Goal: Information Seeking & Learning: Learn about a topic

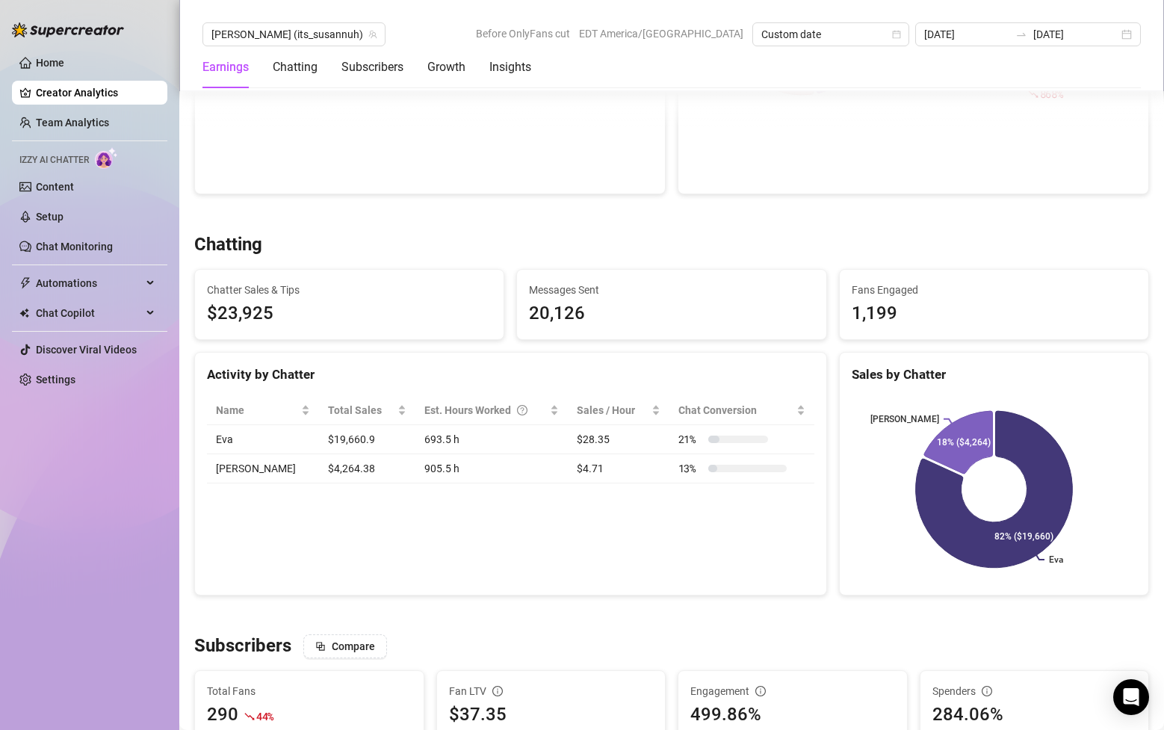
scroll to position [400, 0]
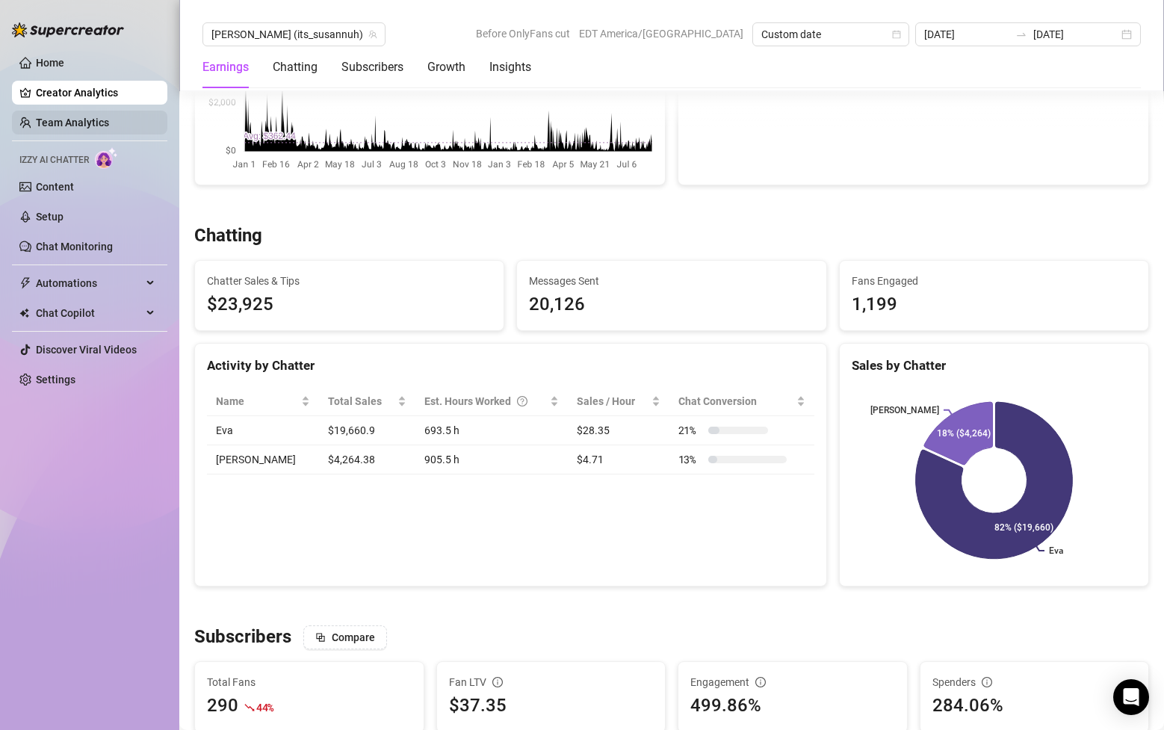
click at [92, 119] on link "Team Analytics" at bounding box center [72, 123] width 73 height 12
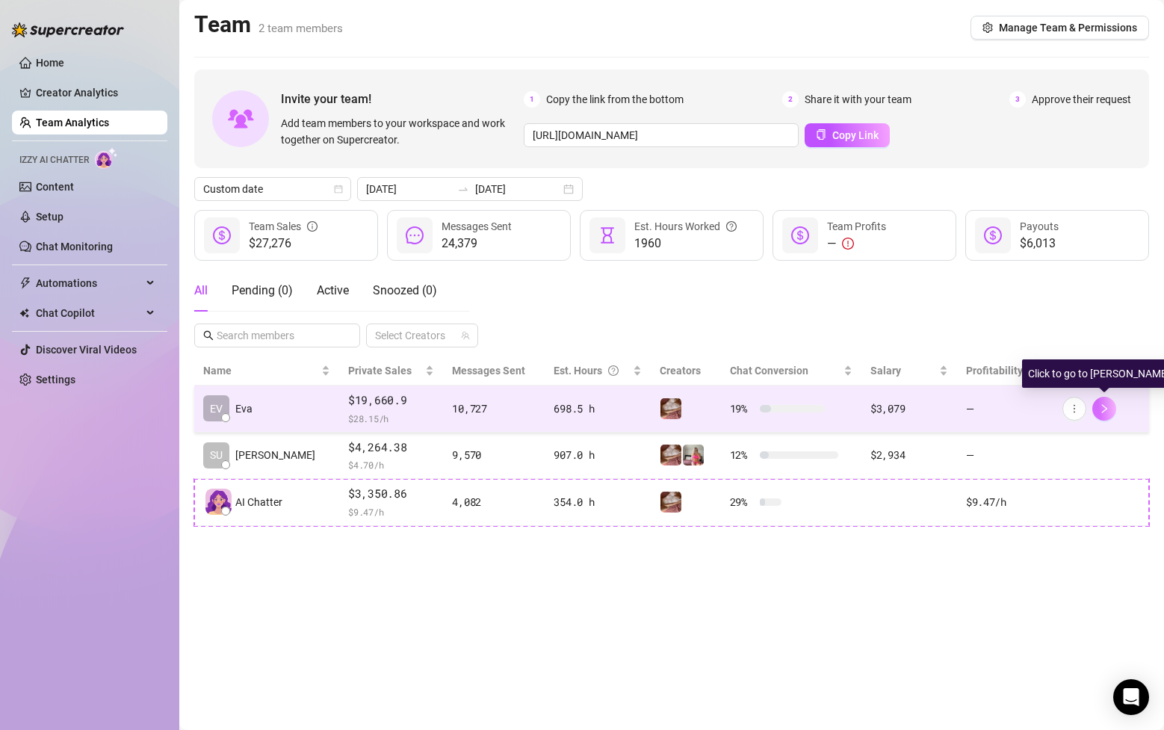
click at [1108, 407] on icon "right" at bounding box center [1104, 409] width 10 height 10
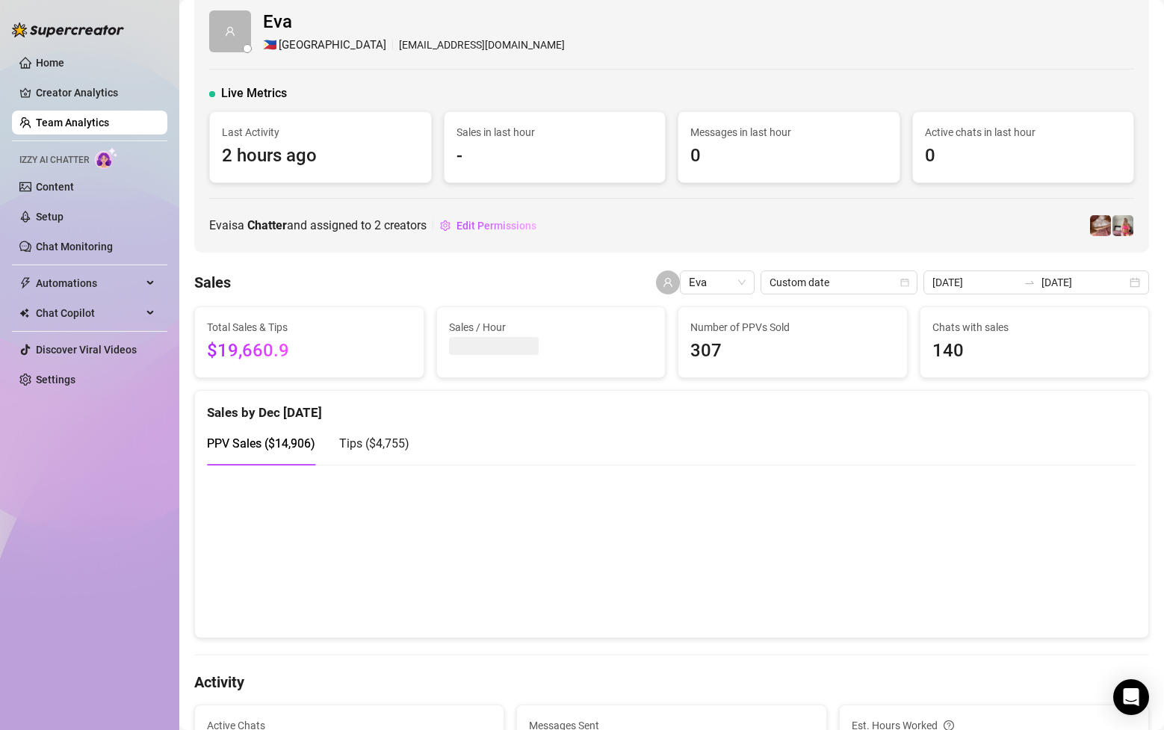
scroll to position [34, 0]
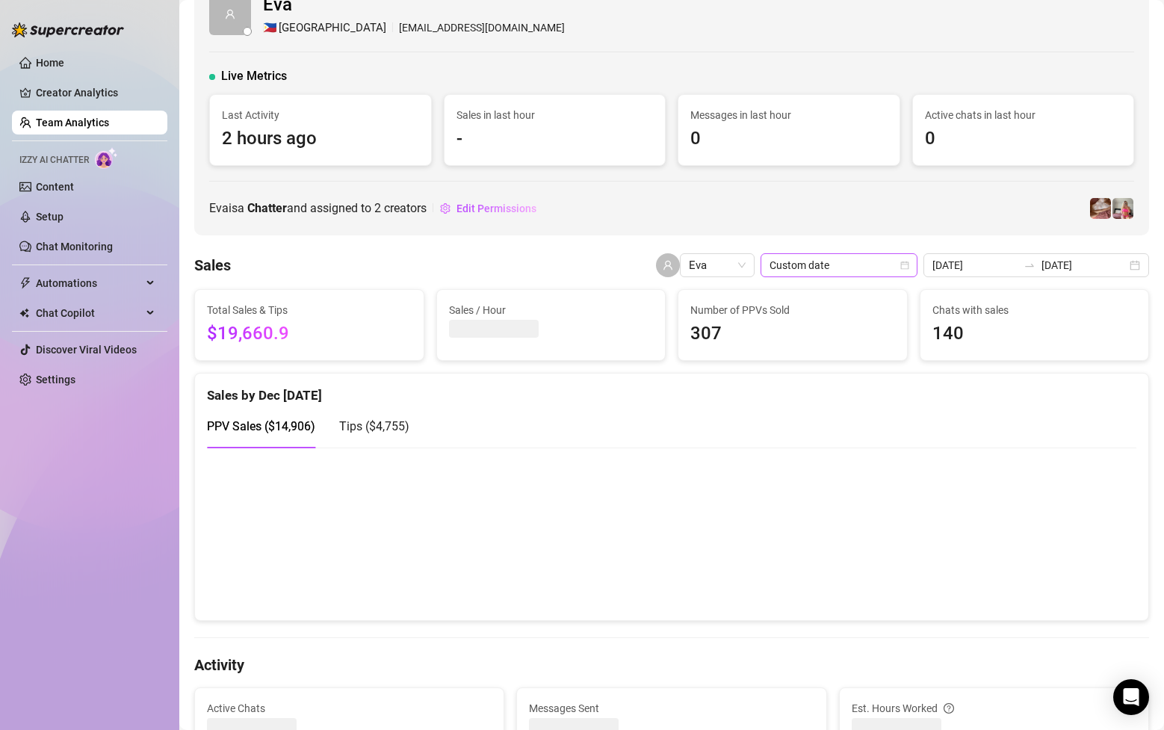
click at [850, 272] on span "Custom date" at bounding box center [839, 265] width 139 height 22
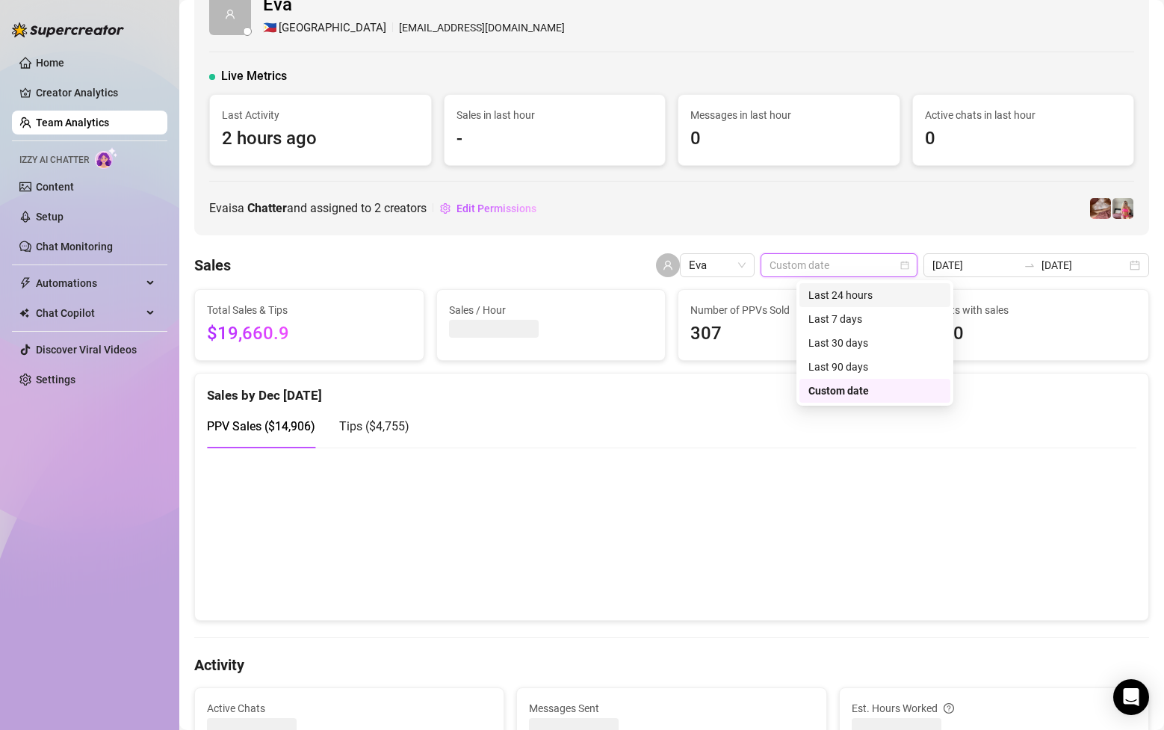
click at [859, 290] on div "Last 24 hours" at bounding box center [875, 295] width 133 height 16
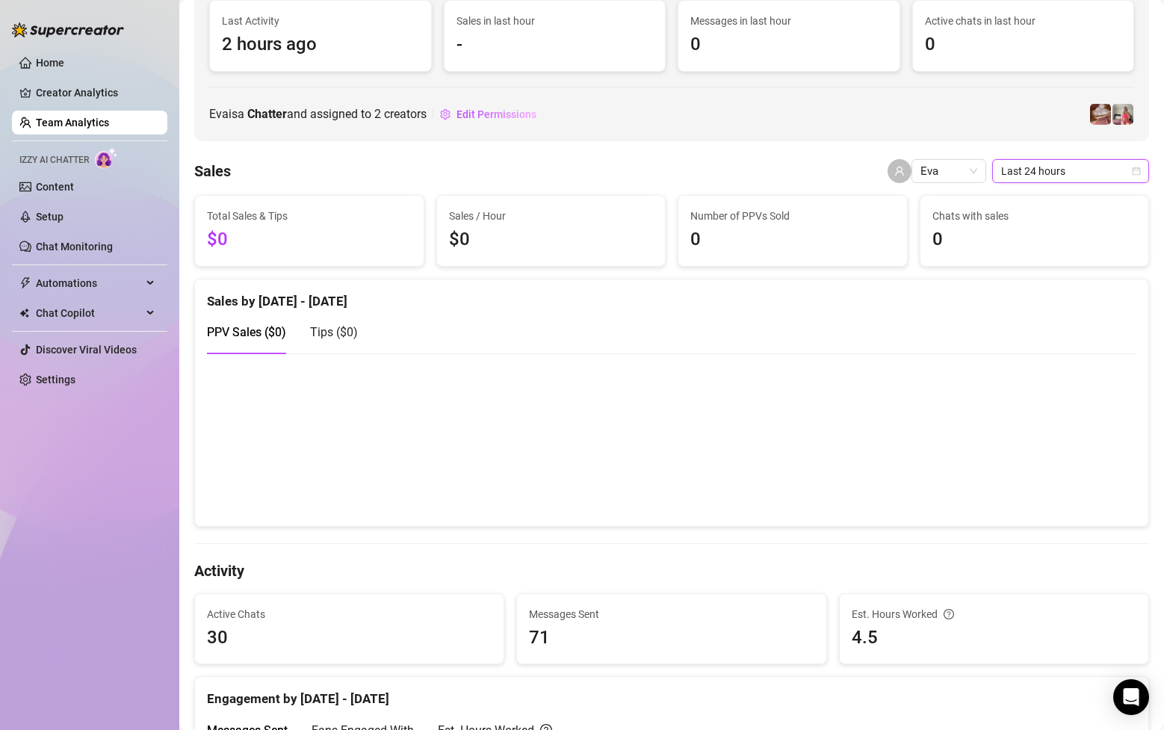
scroll to position [129, 0]
click at [932, 170] on span "Eva" at bounding box center [949, 171] width 57 height 22
click at [1034, 178] on span "Last 24 hours" at bounding box center [1071, 171] width 139 height 22
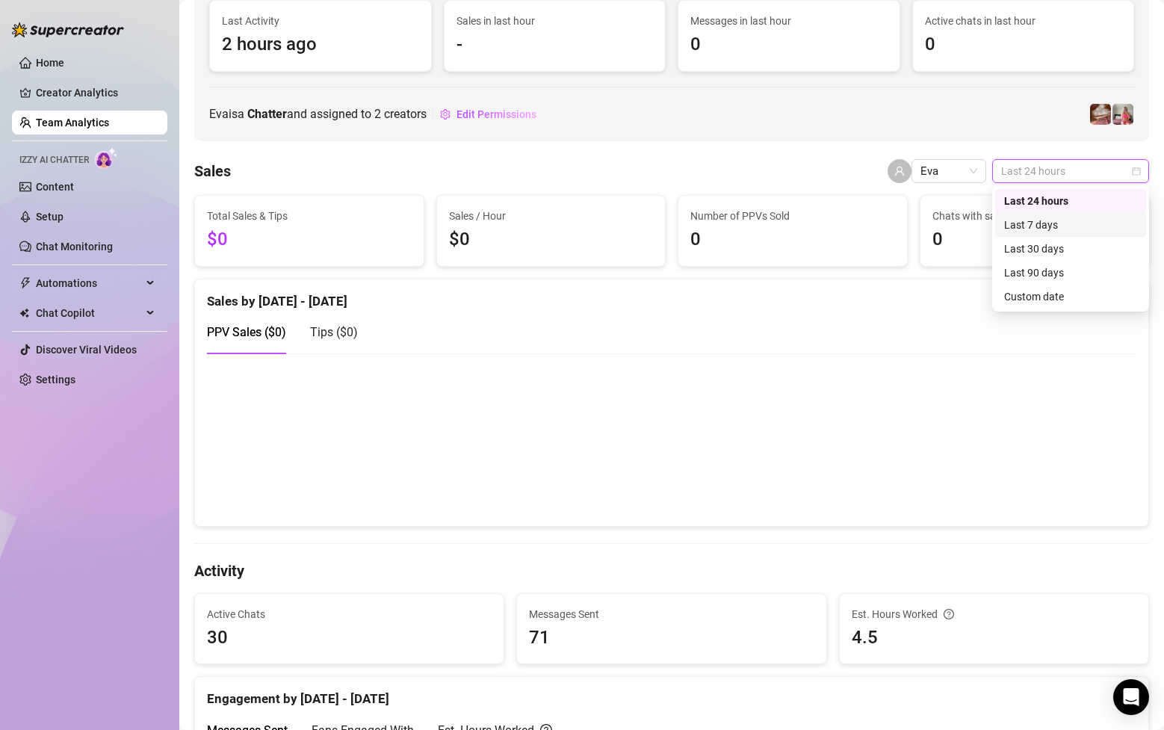
click at [1040, 226] on div "Last 7 days" at bounding box center [1071, 225] width 133 height 16
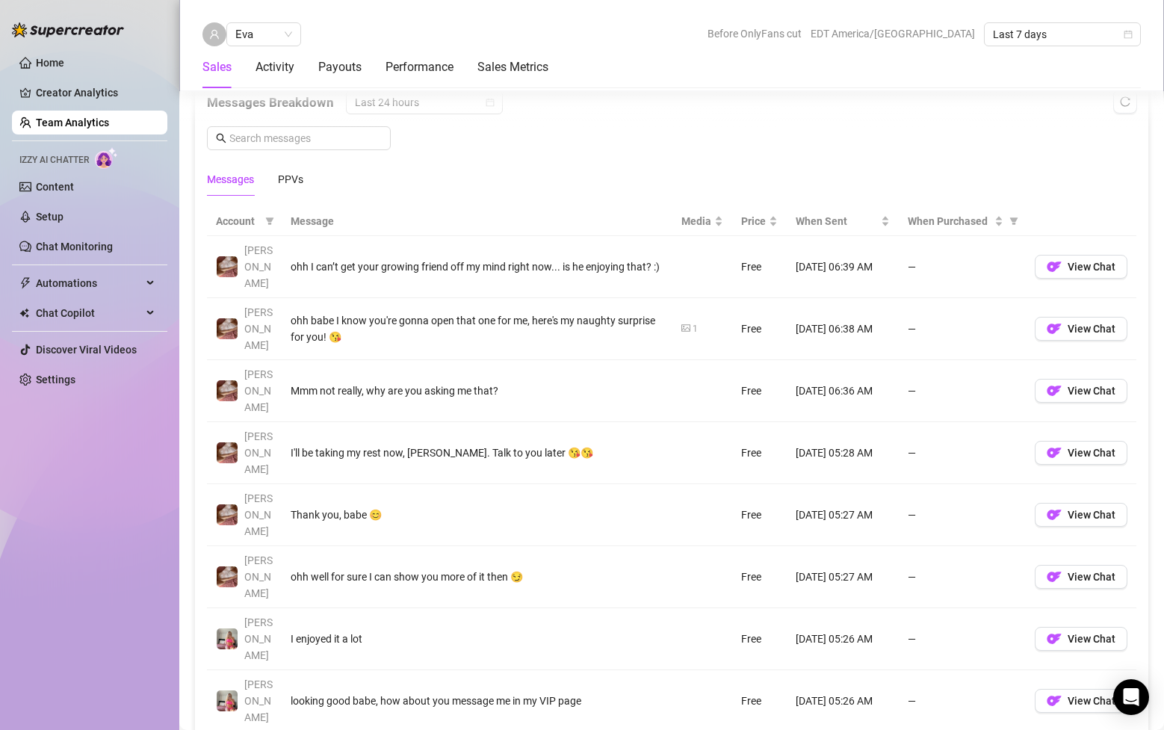
scroll to position [992, 0]
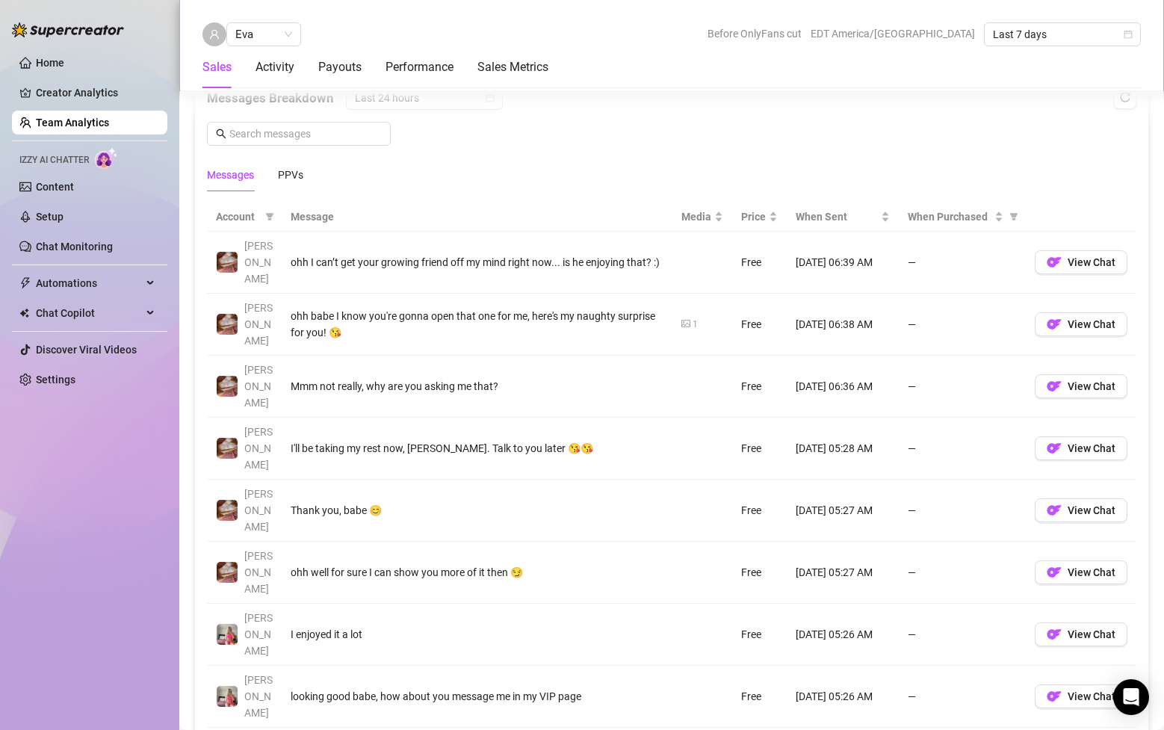
click at [97, 229] on ul "Home Creator Analytics Team Analytics Izzy AI Chatter Content Setup Chat Monito…" at bounding box center [89, 221] width 155 height 353
click at [63, 218] on link "Setup" at bounding box center [50, 217] width 28 height 12
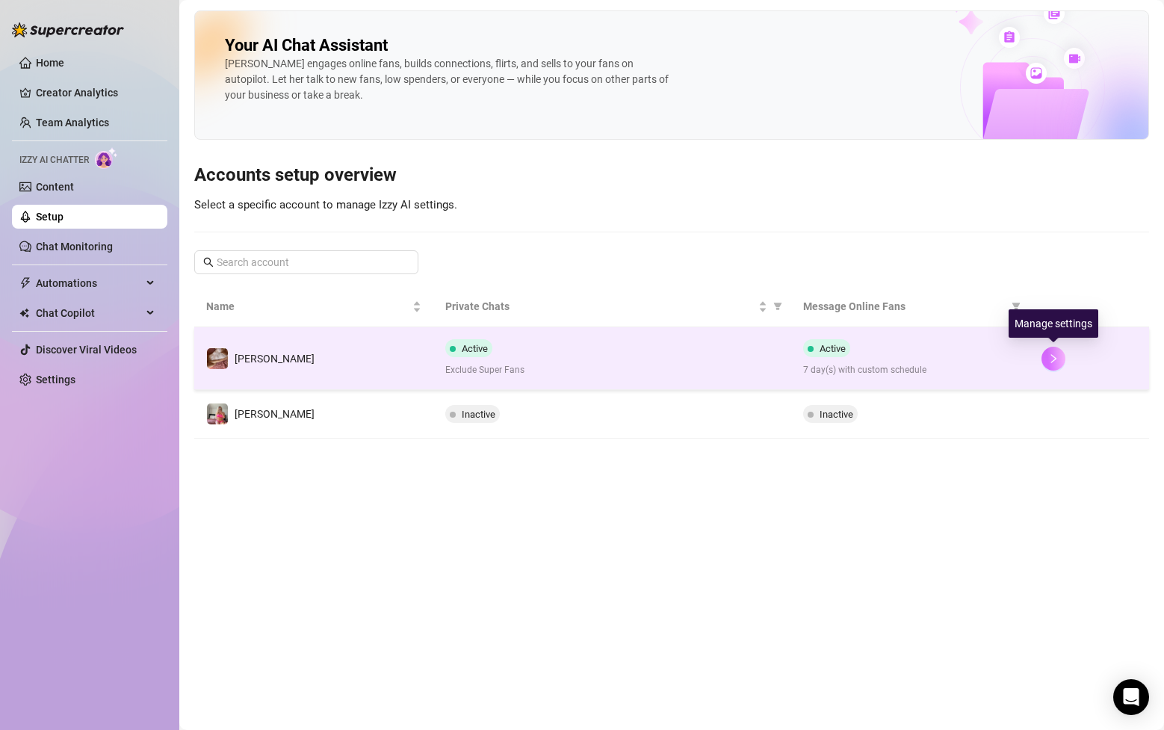
click at [1057, 360] on icon "right" at bounding box center [1054, 359] width 10 height 10
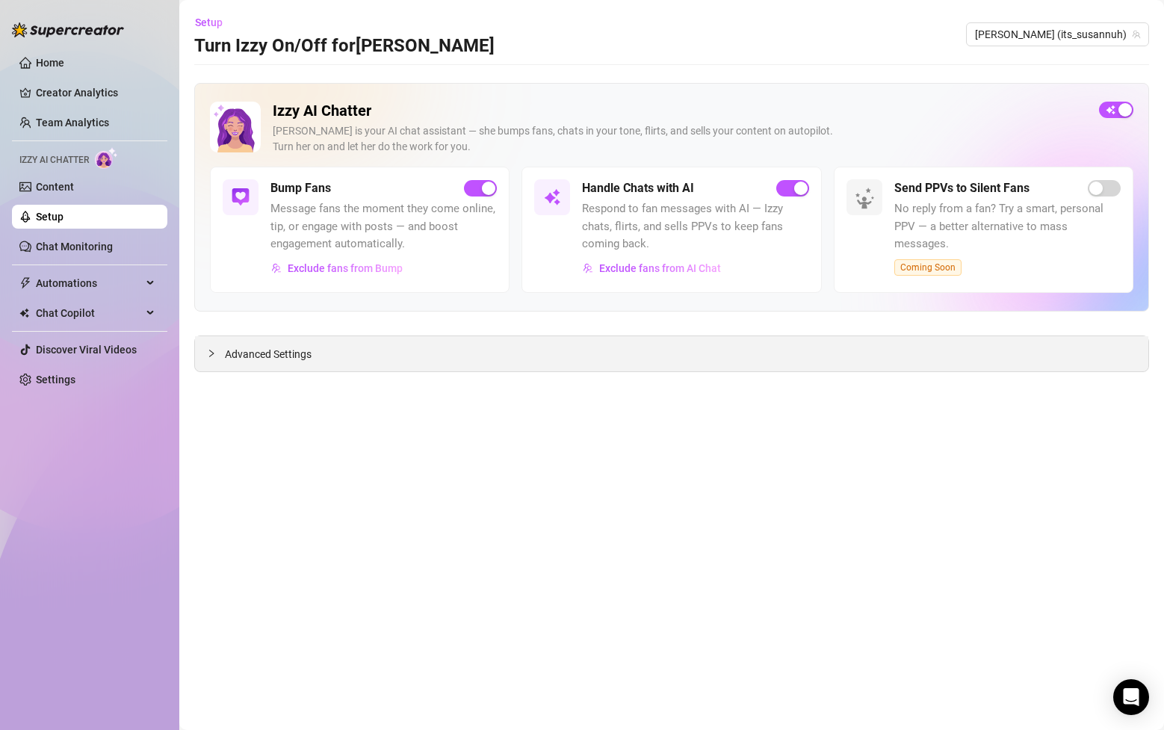
click at [250, 360] on span "Advanced Settings" at bounding box center [268, 354] width 87 height 16
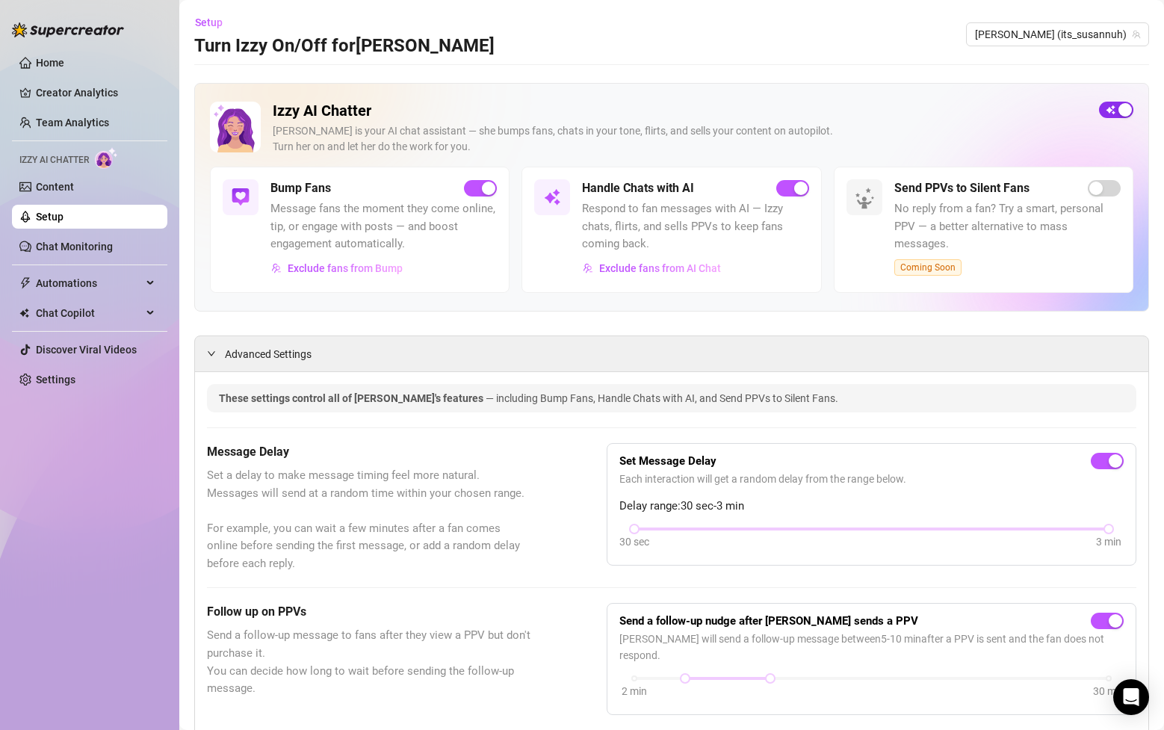
click at [1111, 111] on span "button" at bounding box center [1116, 110] width 34 height 16
click at [123, 280] on span "Automations" at bounding box center [89, 283] width 106 height 24
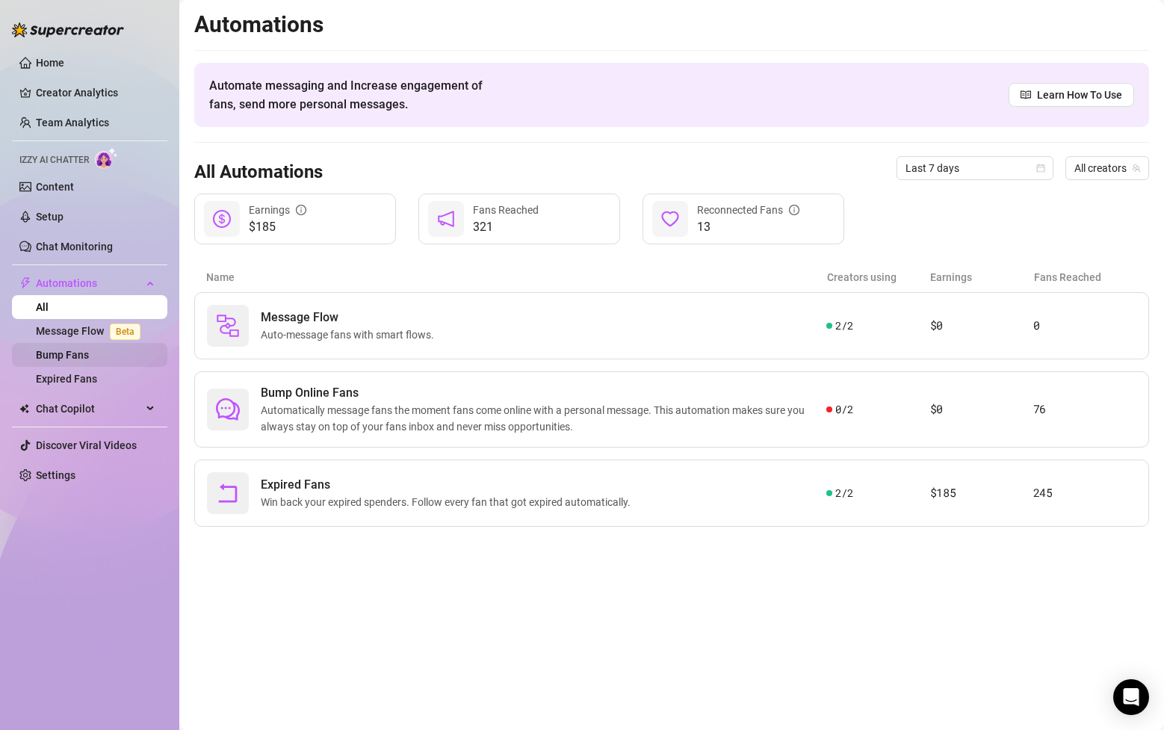
click at [79, 361] on link "Bump Fans" at bounding box center [62, 355] width 53 height 12
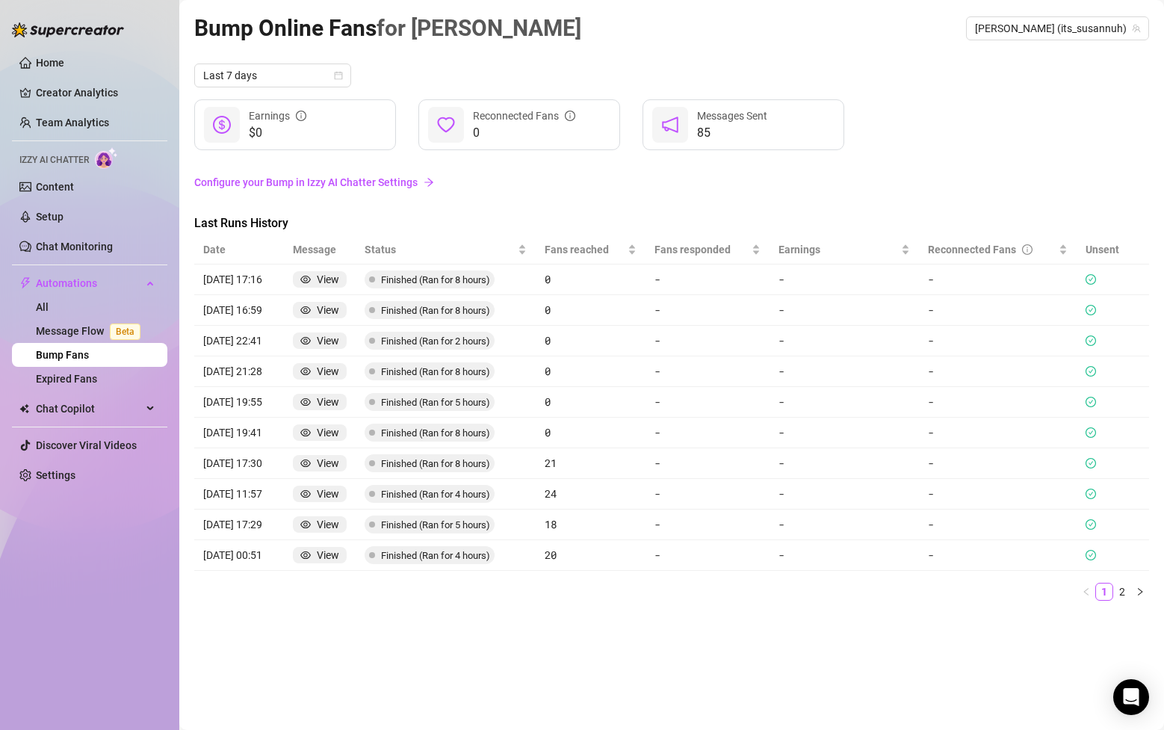
click at [424, 185] on icon "arrow-right" at bounding box center [429, 182] width 10 height 10
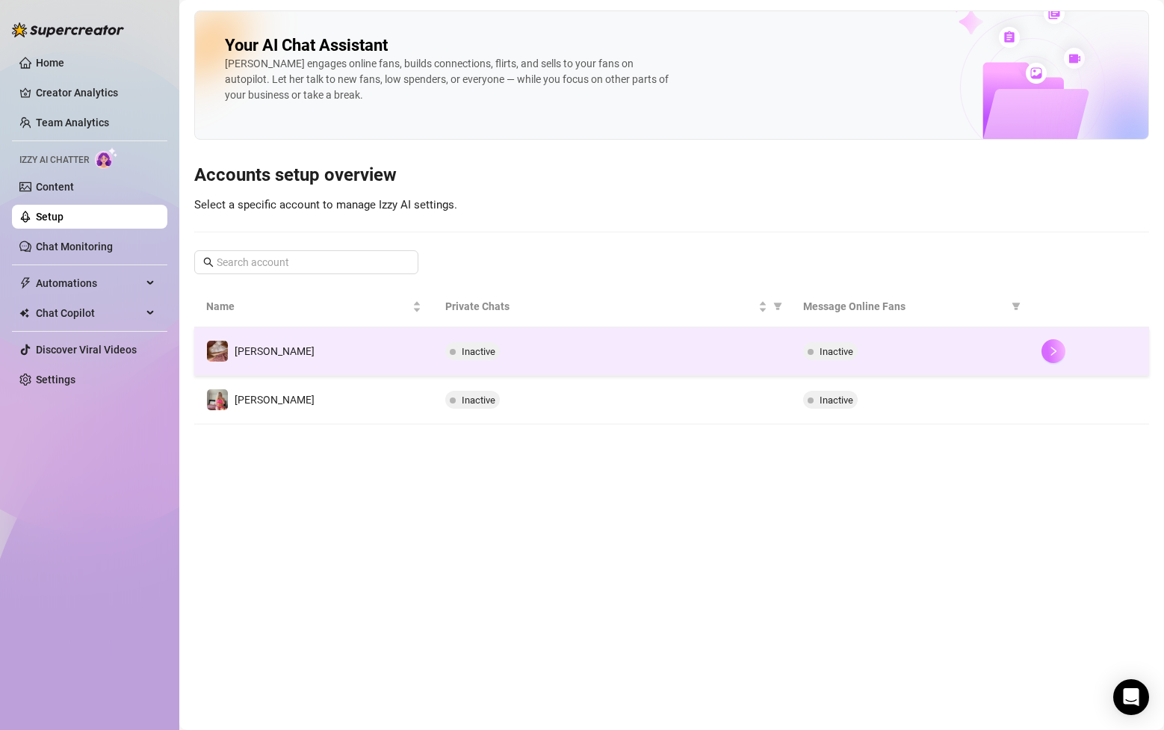
click at [1049, 353] on icon "right" at bounding box center [1054, 351] width 10 height 10
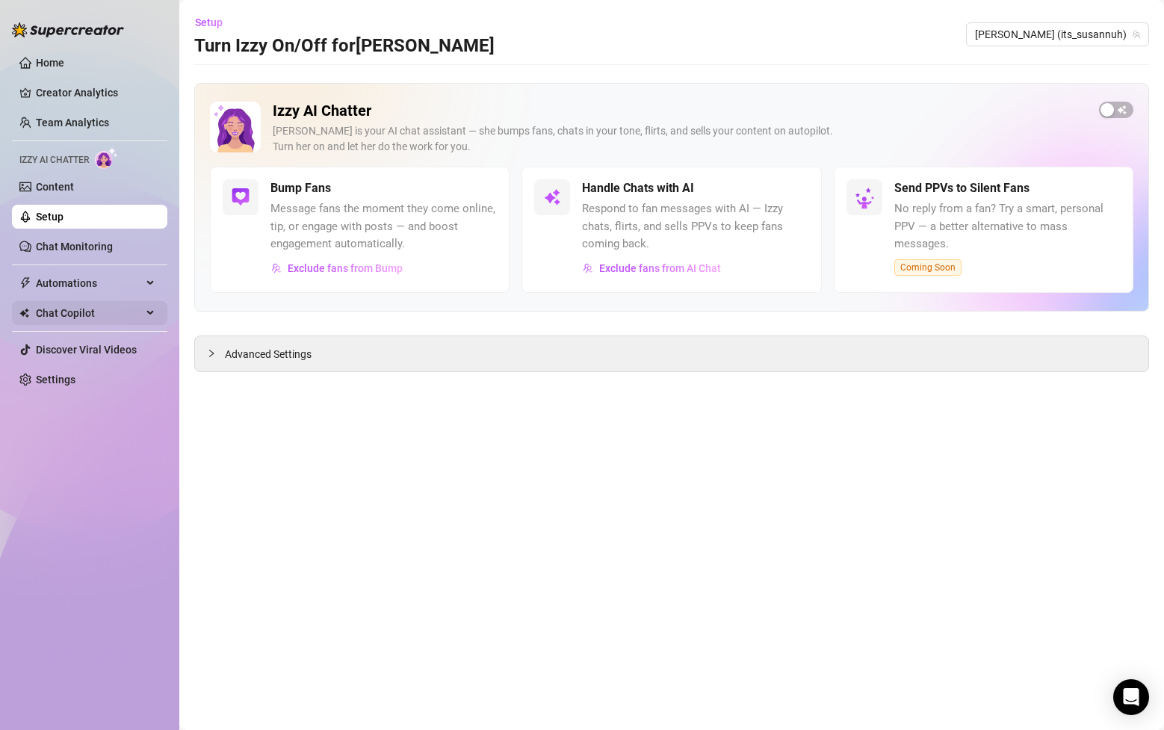
click at [105, 305] on span "Chat Copilot" at bounding box center [89, 313] width 106 height 24
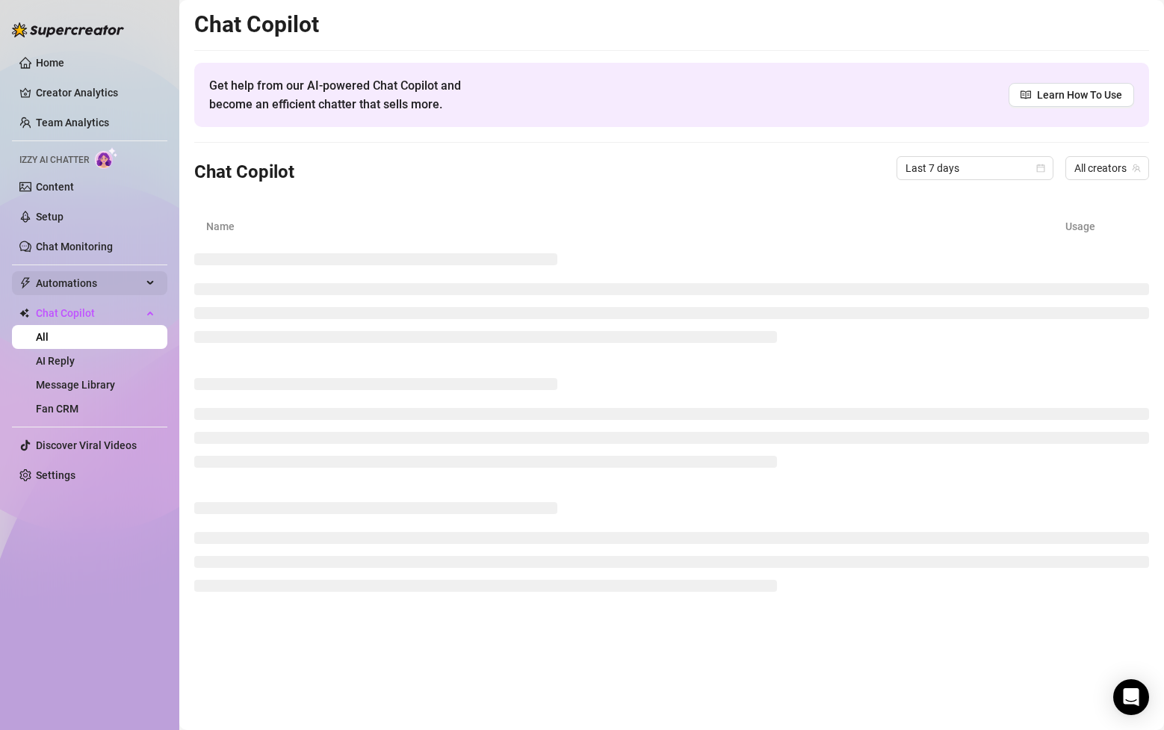
click at [144, 285] on div "Automations" at bounding box center [89, 283] width 155 height 24
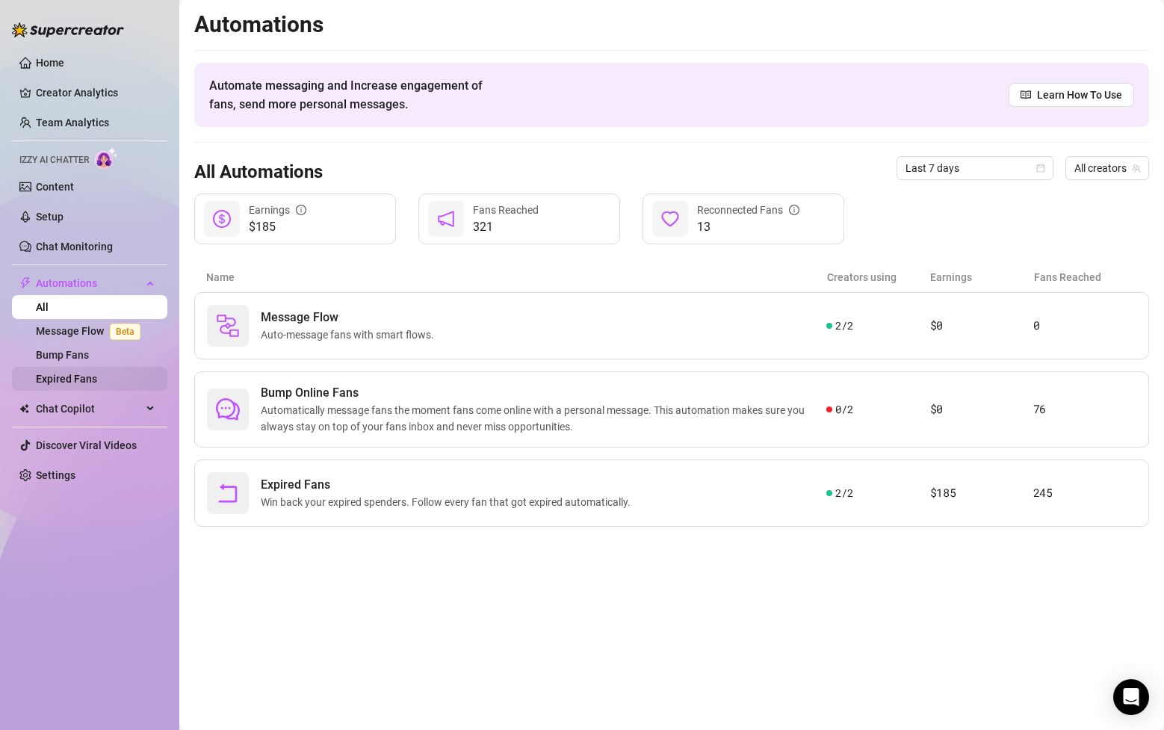
click at [97, 373] on link "Expired Fans" at bounding box center [66, 379] width 61 height 12
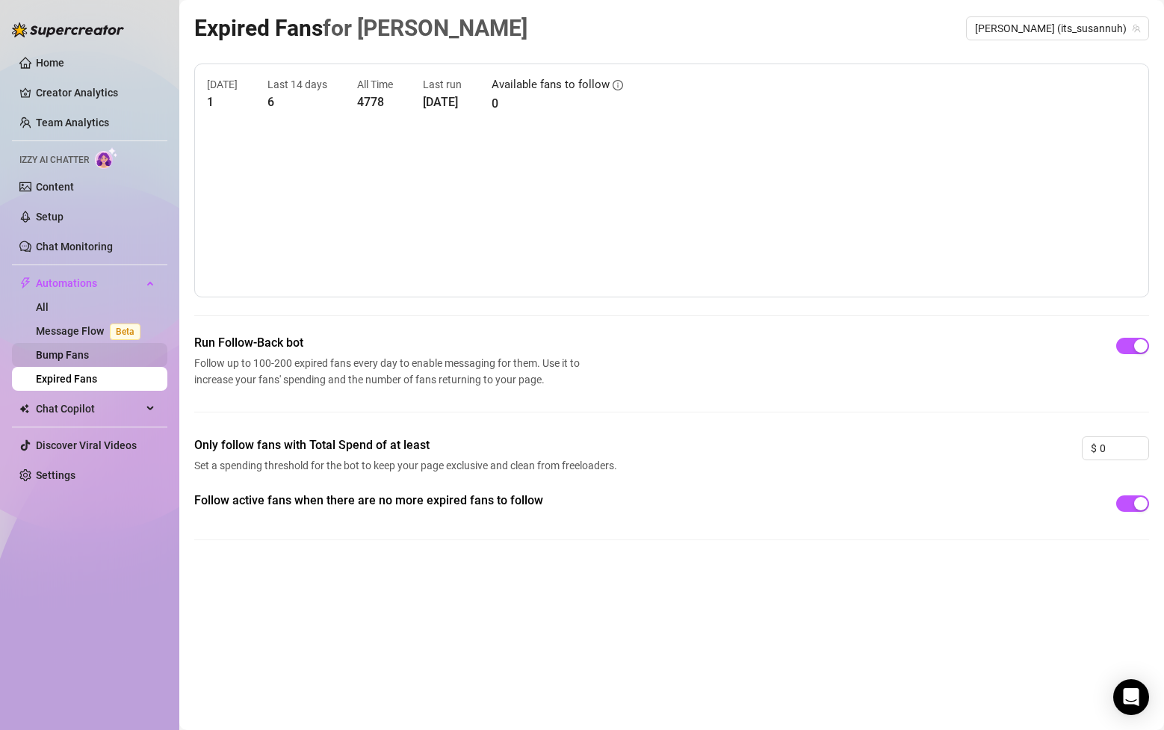
click at [66, 352] on link "Bump Fans" at bounding box center [62, 355] width 53 height 12
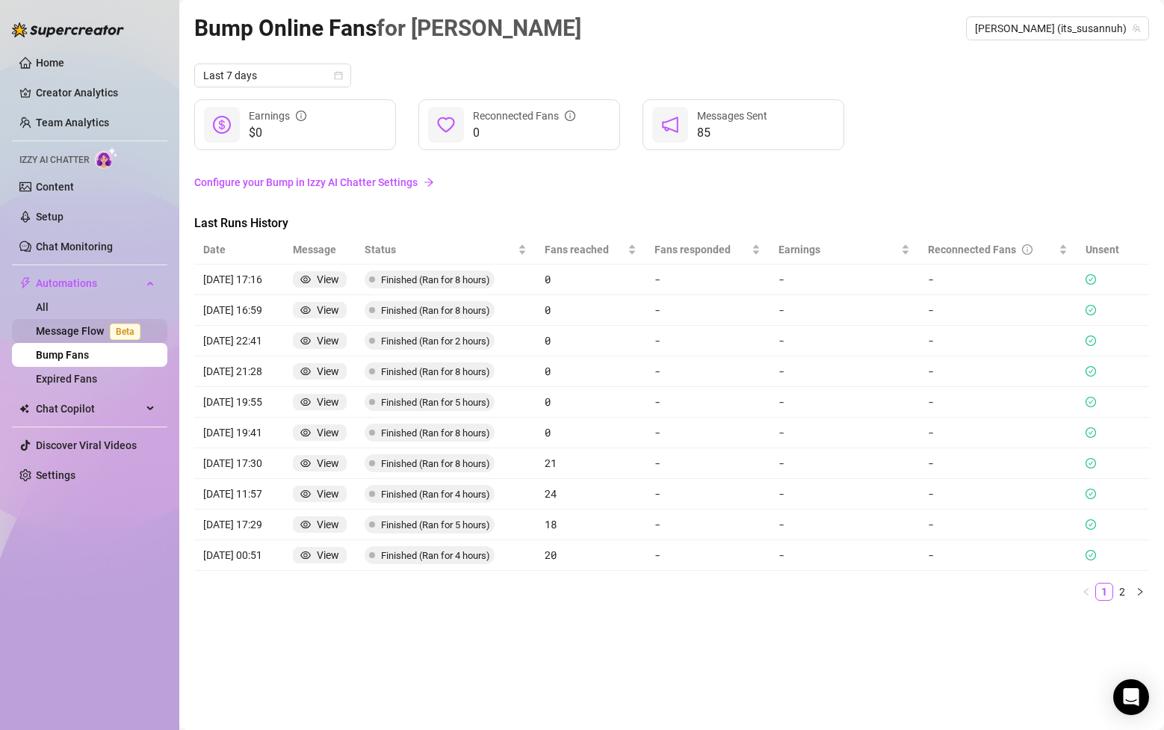
click at [80, 332] on link "Message Flow Beta" at bounding box center [91, 331] width 111 height 12
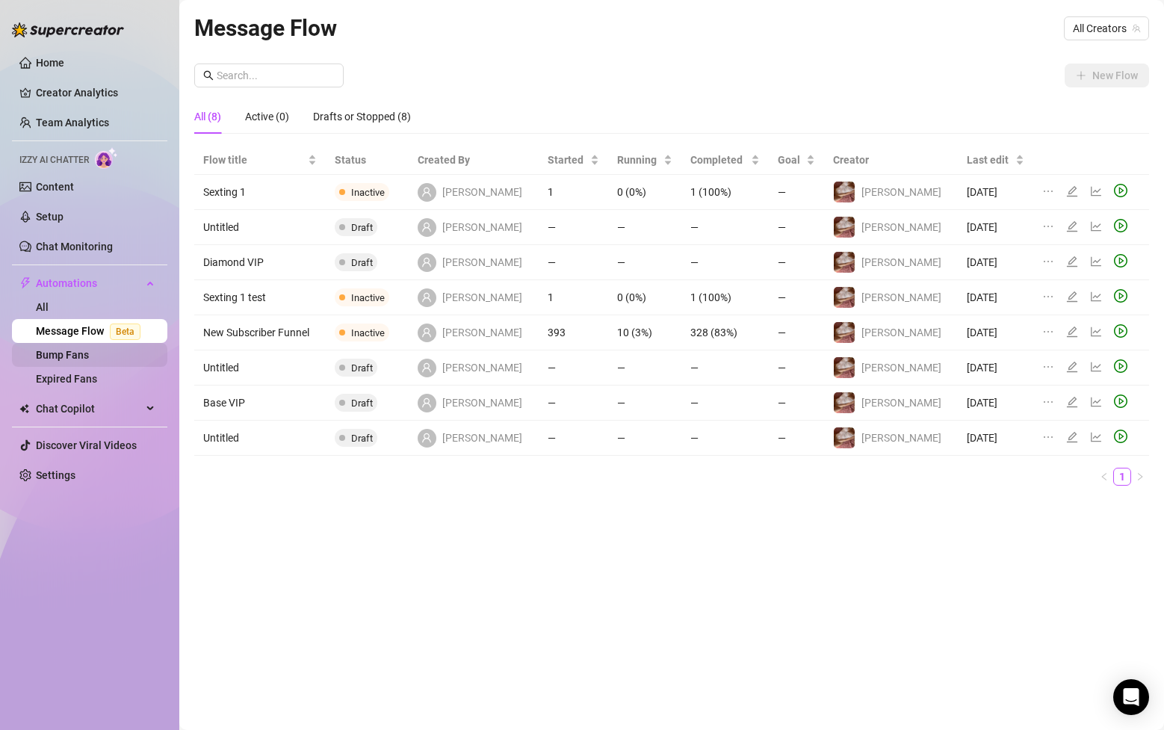
click at [84, 361] on link "Bump Fans" at bounding box center [62, 355] width 53 height 12
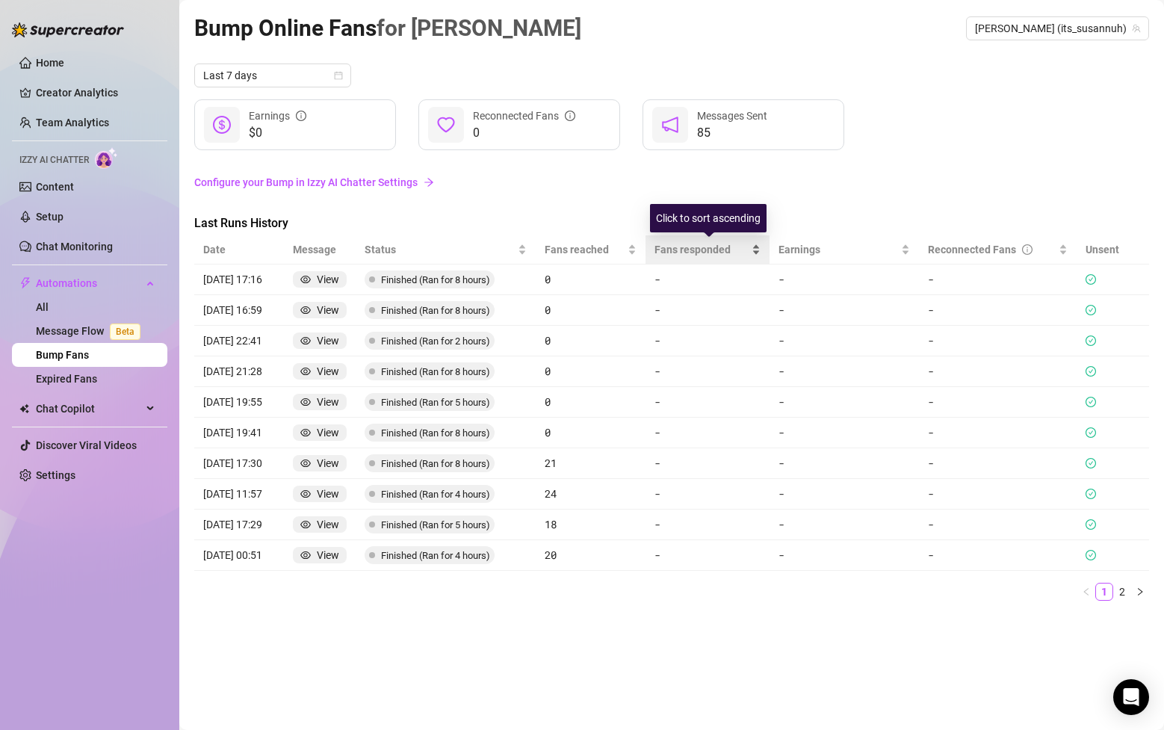
click at [720, 248] on span "Fans responded" at bounding box center [702, 249] width 94 height 16
click at [744, 244] on span "Fans responded" at bounding box center [702, 249] width 94 height 16
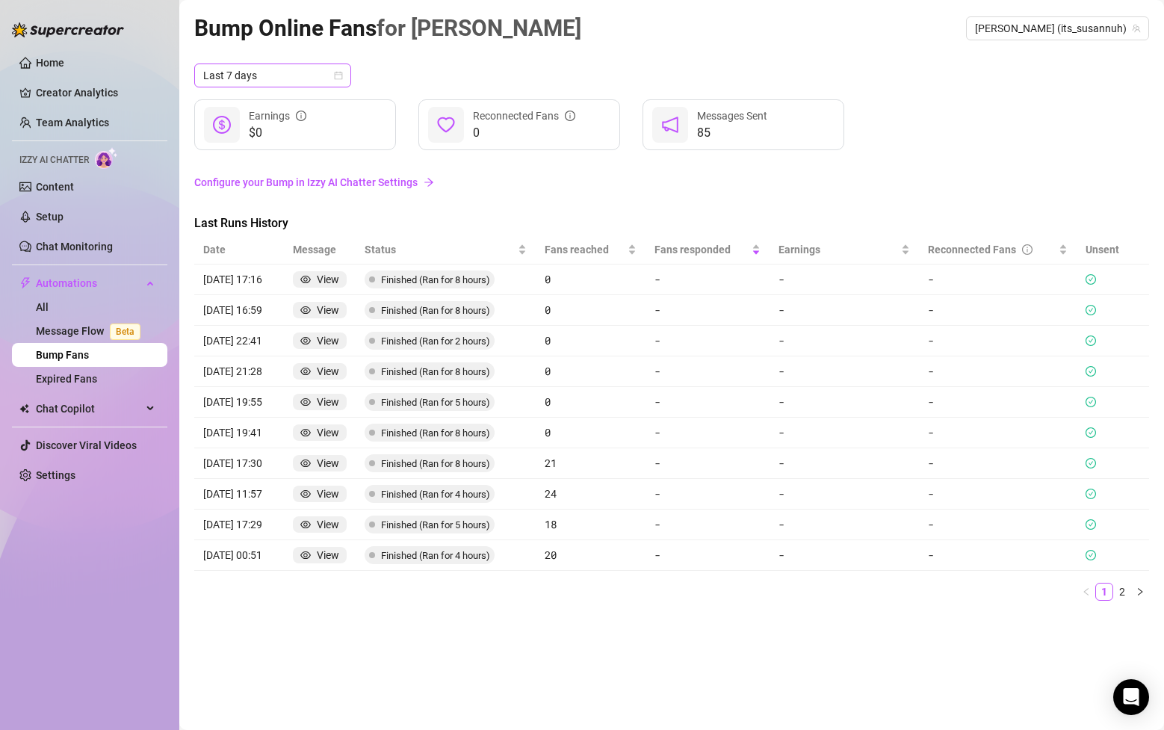
click at [339, 74] on icon "calendar" at bounding box center [338, 75] width 9 height 9
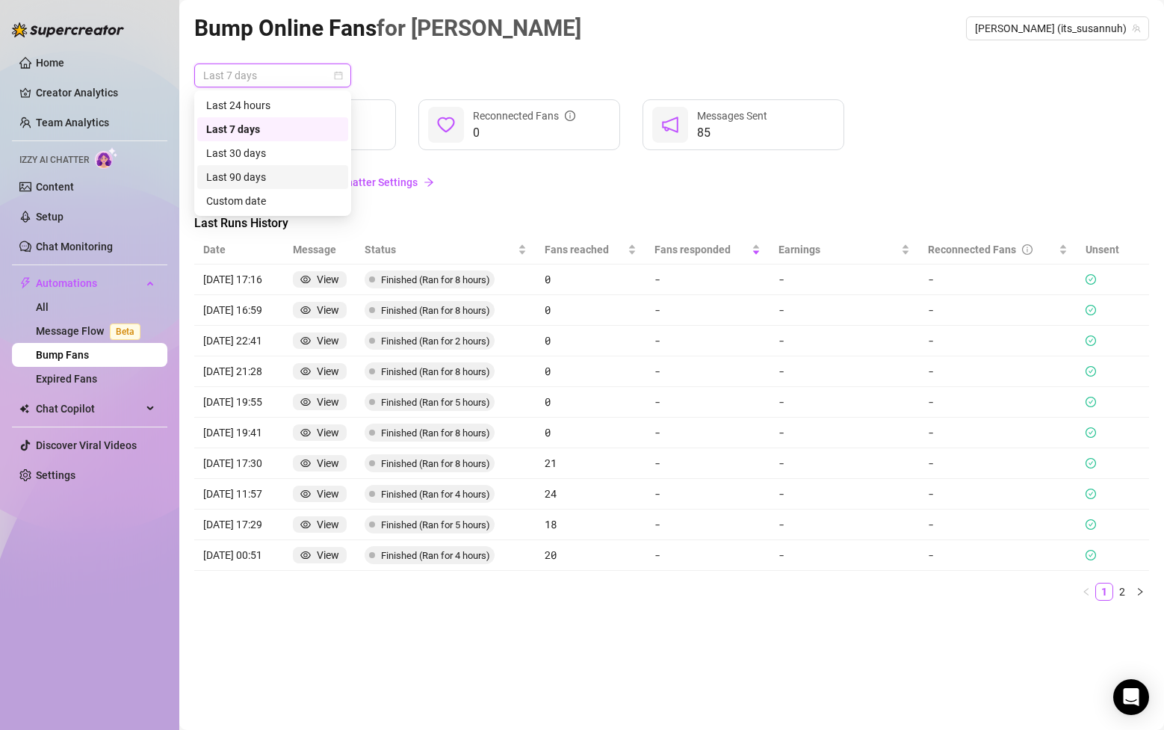
click at [276, 181] on div "Last 90 days" at bounding box center [272, 177] width 133 height 16
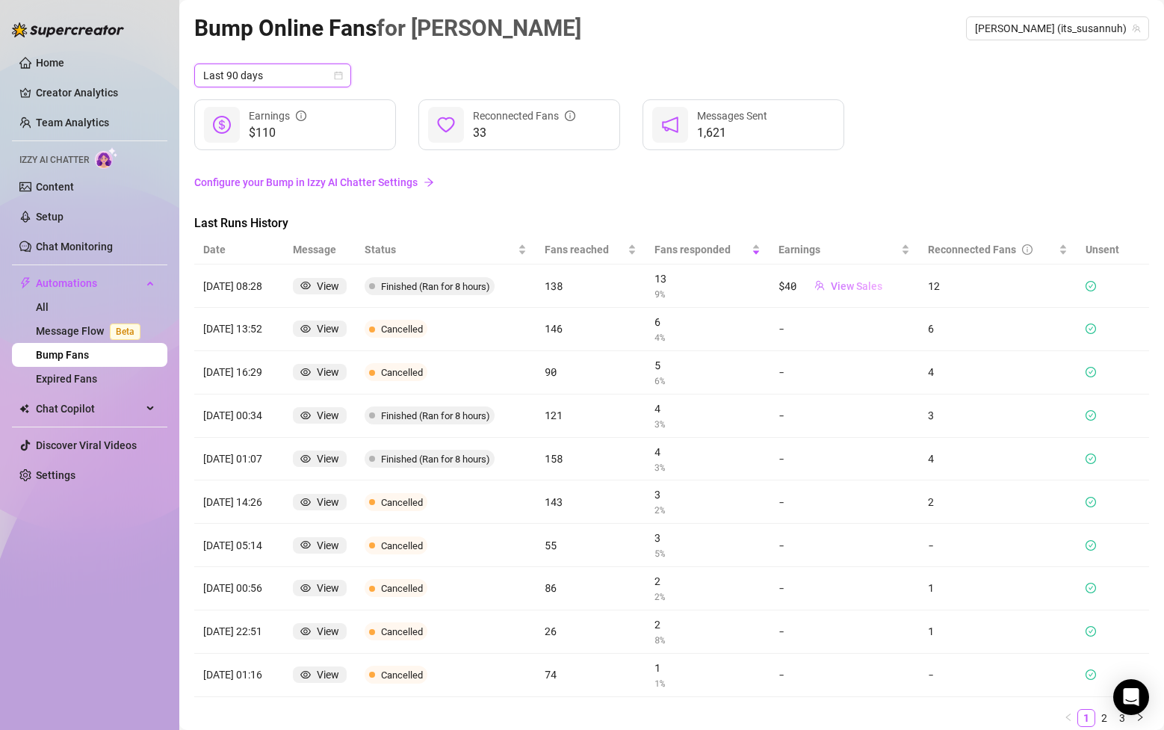
click at [848, 286] on span "View Sales" at bounding box center [857, 286] width 52 height 12
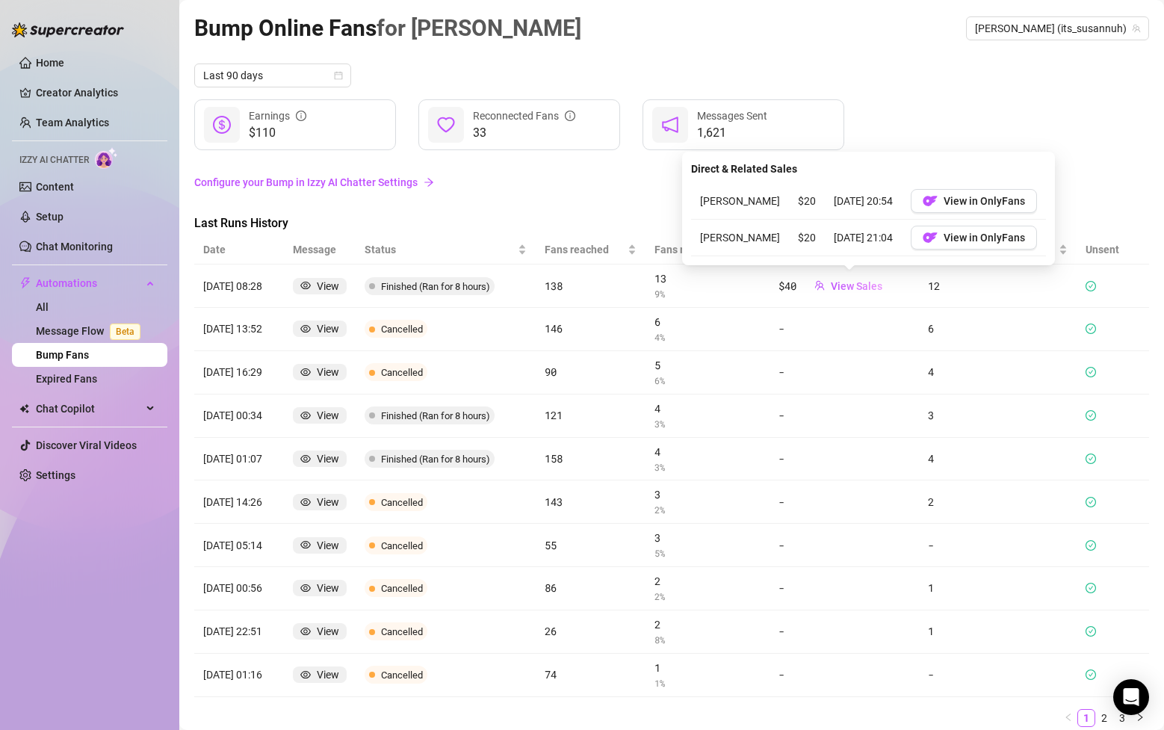
click at [1003, 96] on div "Last 90 days $110 Earnings 33 Reconnected Fans 1,621 Messages Sent" at bounding box center [671, 107] width 955 height 87
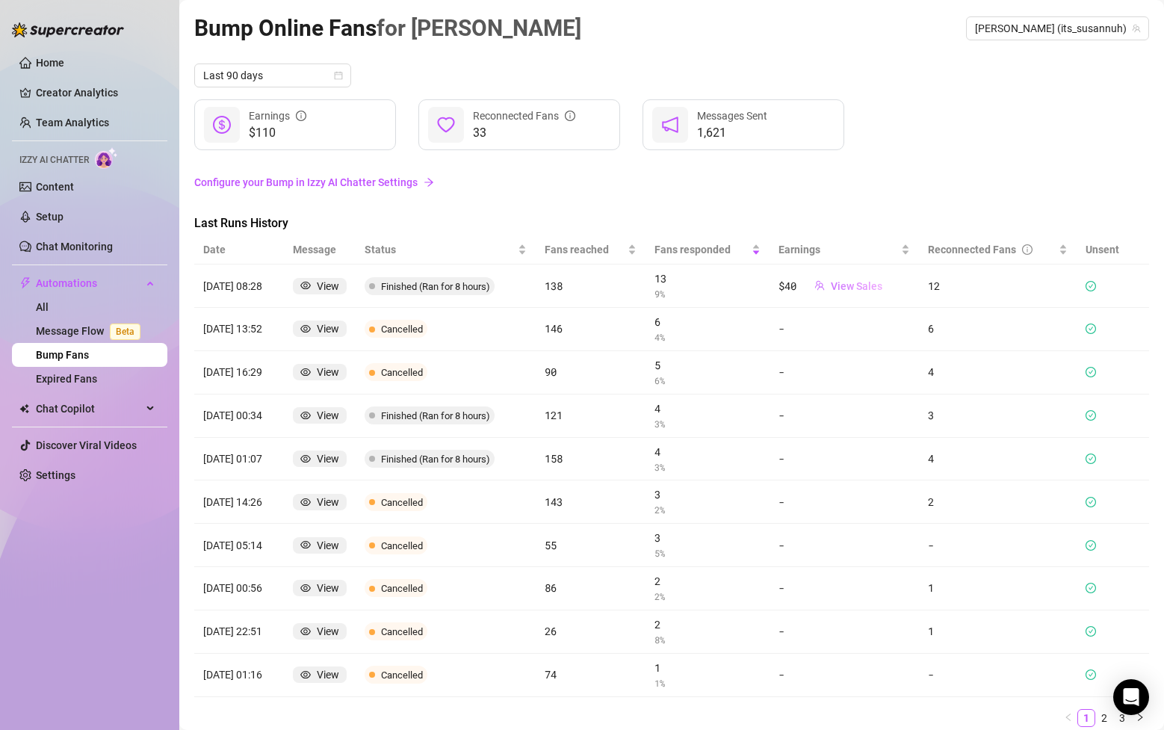
click at [875, 283] on span "View Sales" at bounding box center [857, 286] width 52 height 12
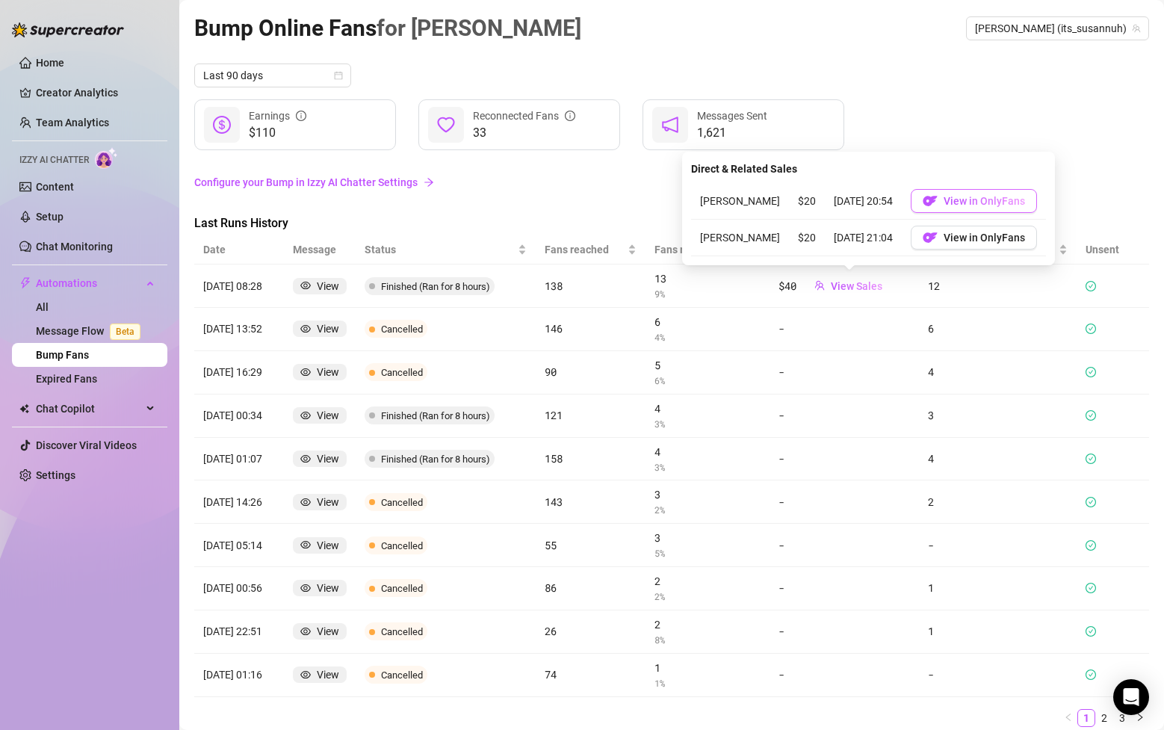
click at [944, 202] on span "View in OnlyFans" at bounding box center [984, 201] width 81 height 12
click at [551, 182] on link "Configure your Bump in Izzy AI Chatter Settings" at bounding box center [671, 182] width 955 height 16
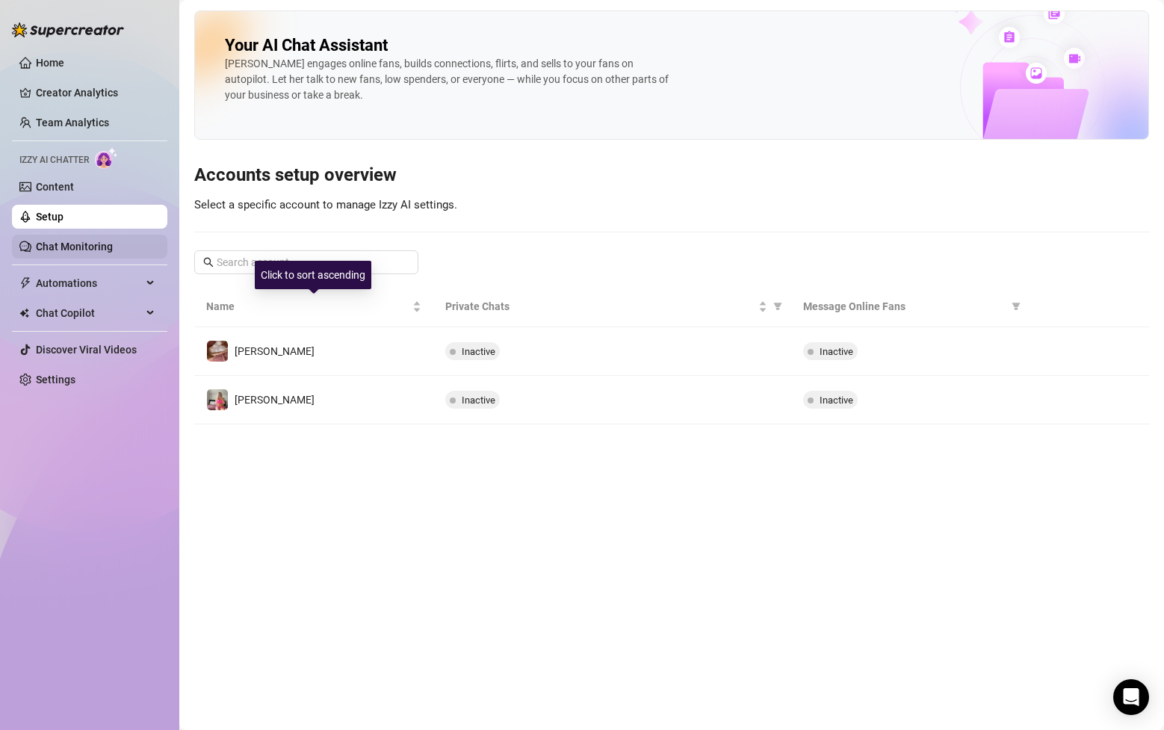
click at [113, 244] on link "Chat Monitoring" at bounding box center [74, 247] width 77 height 12
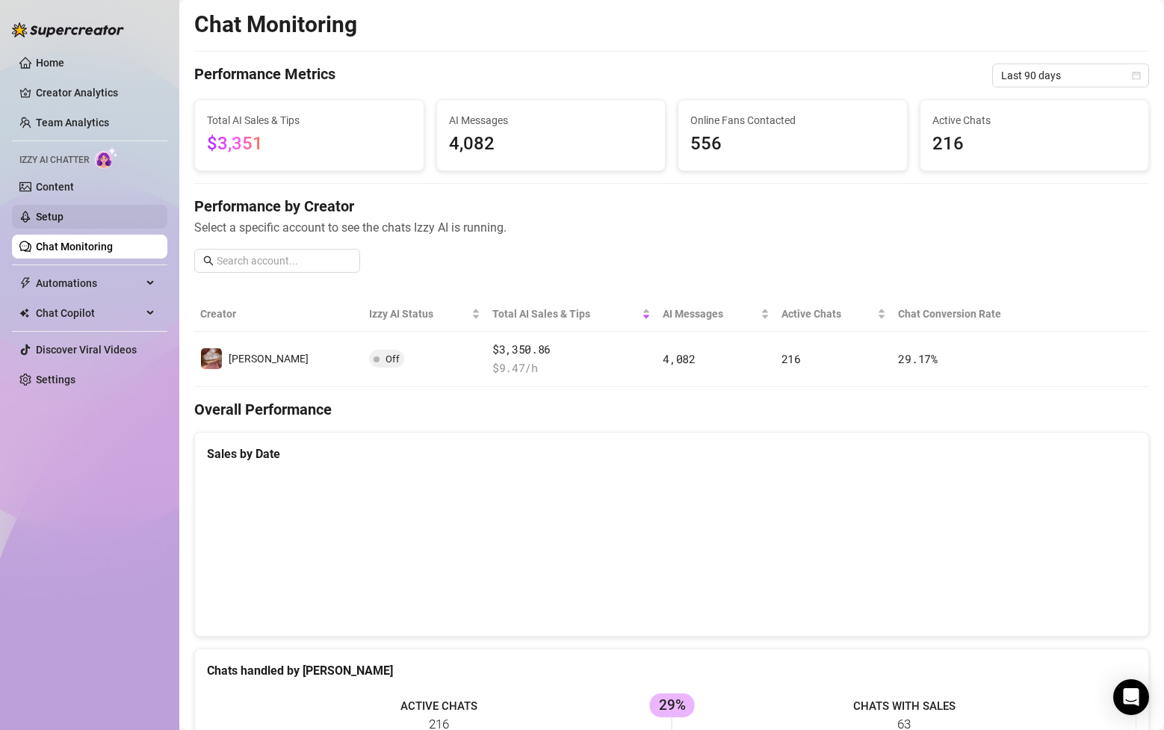
click at [64, 211] on link "Setup" at bounding box center [50, 217] width 28 height 12
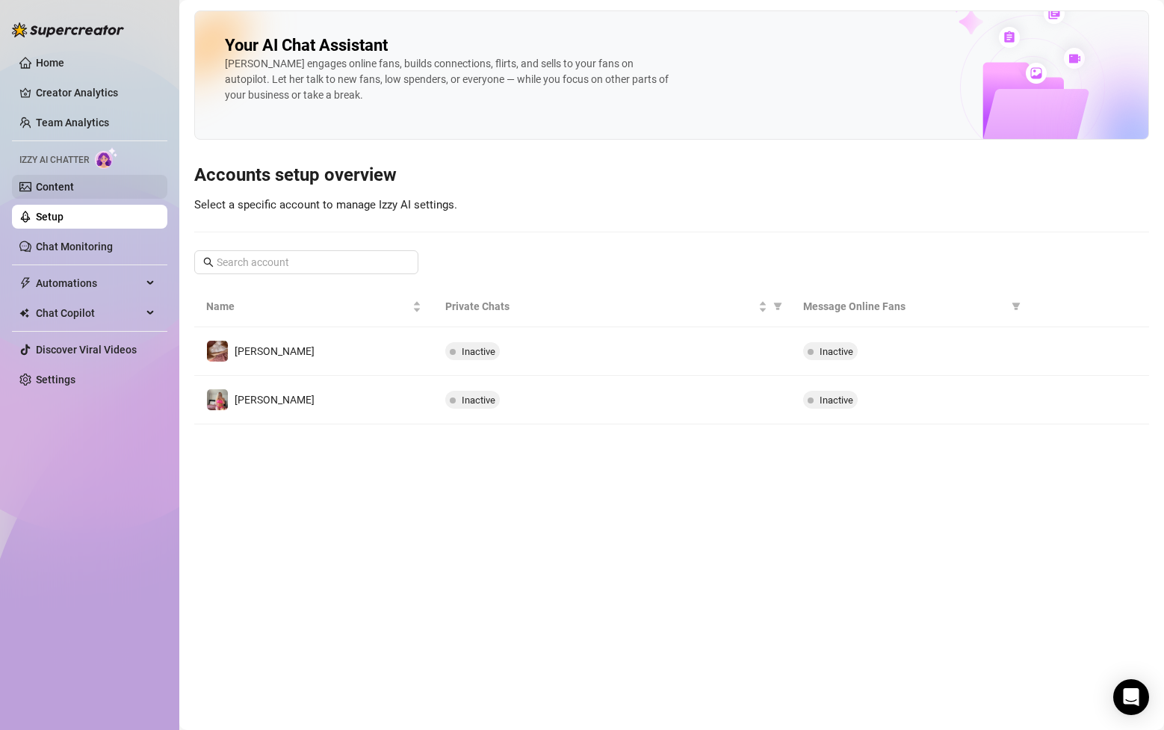
click at [74, 182] on link "Content" at bounding box center [55, 187] width 38 height 12
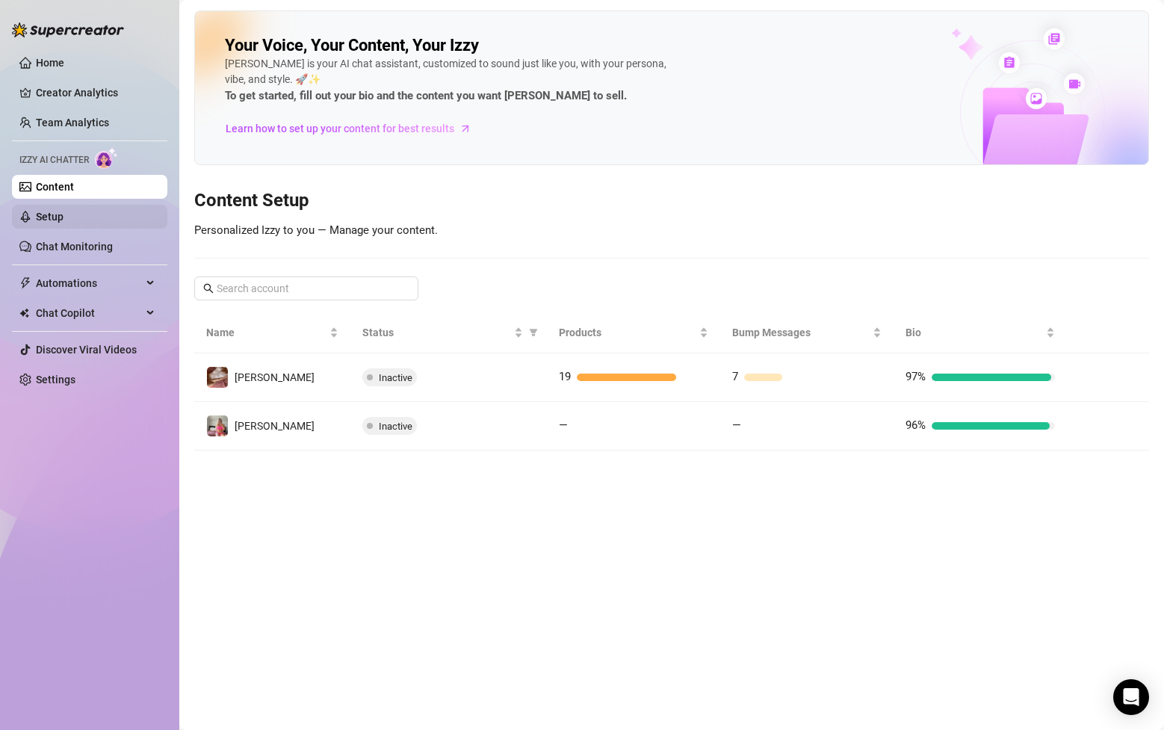
click at [64, 220] on link "Setup" at bounding box center [50, 217] width 28 height 12
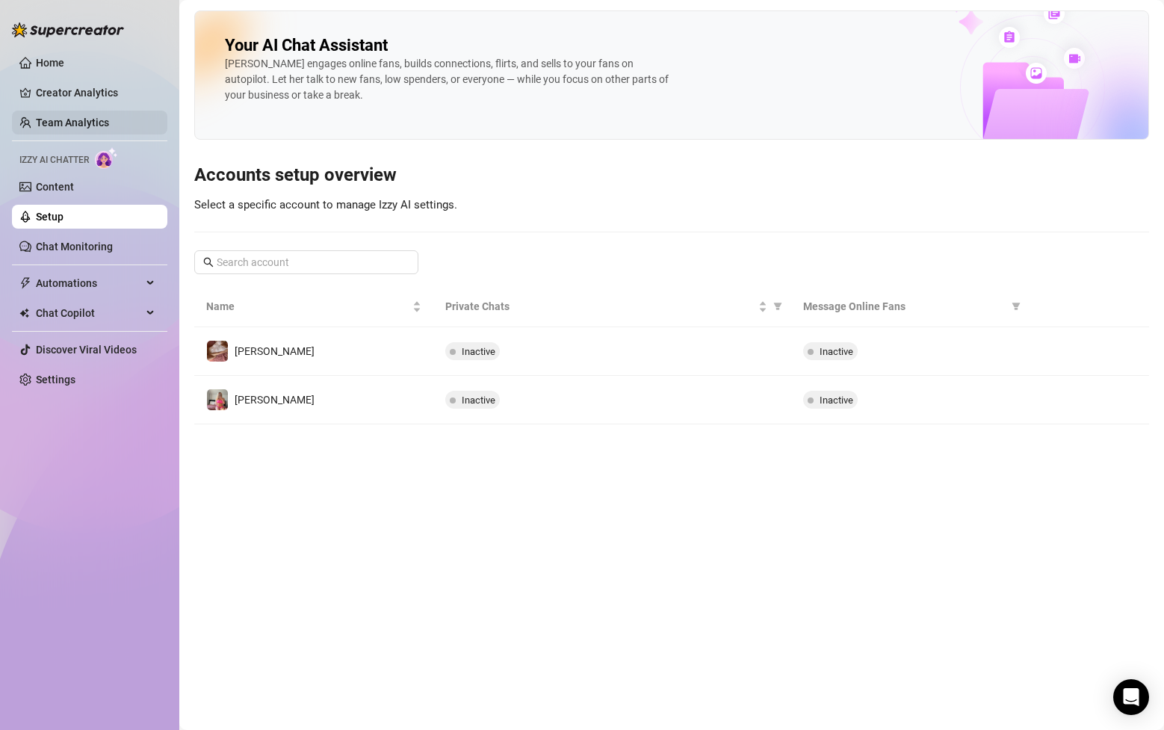
click at [109, 120] on link "Team Analytics" at bounding box center [72, 123] width 73 height 12
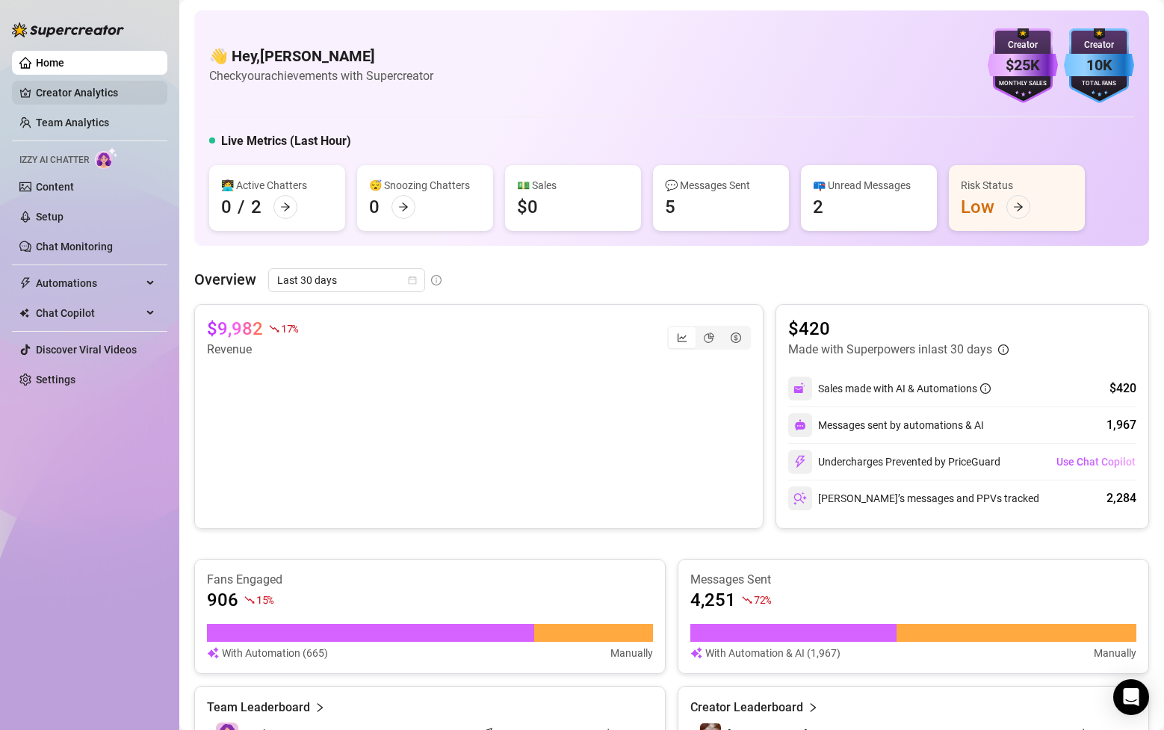
click at [93, 102] on link "Creator Analytics" at bounding box center [96, 93] width 120 height 24
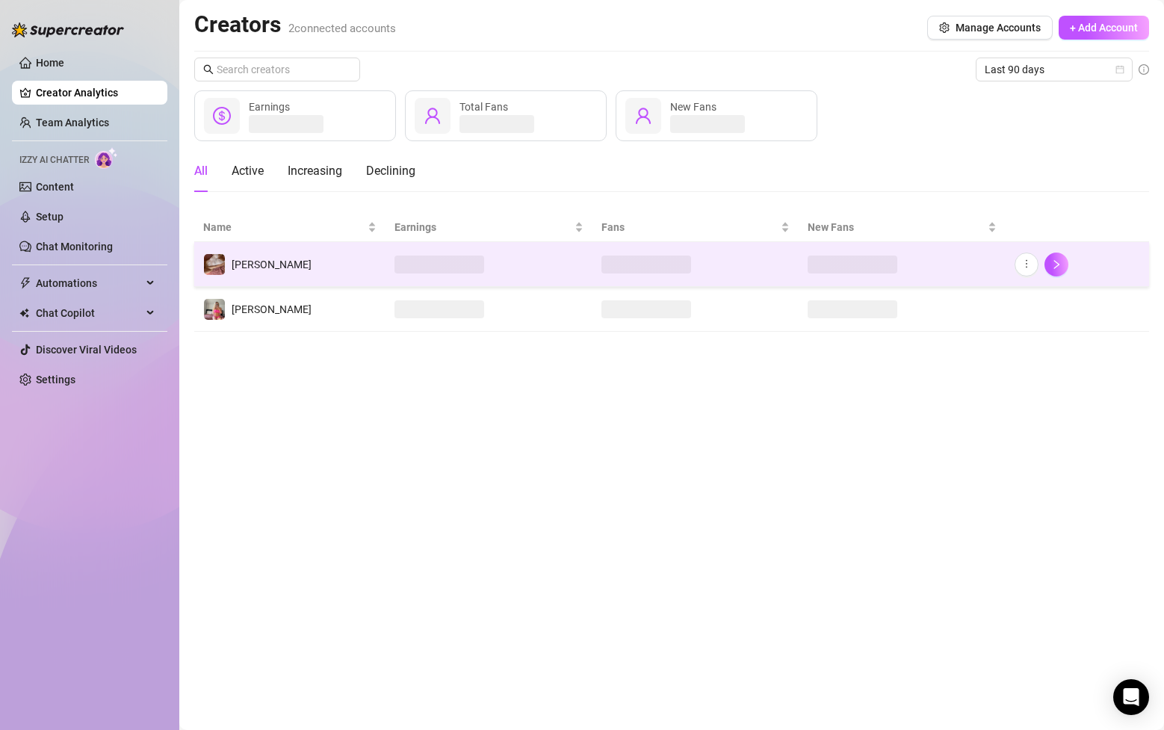
click at [1071, 269] on div at bounding box center [1078, 265] width 126 height 24
click at [1061, 269] on icon "right" at bounding box center [1057, 264] width 10 height 10
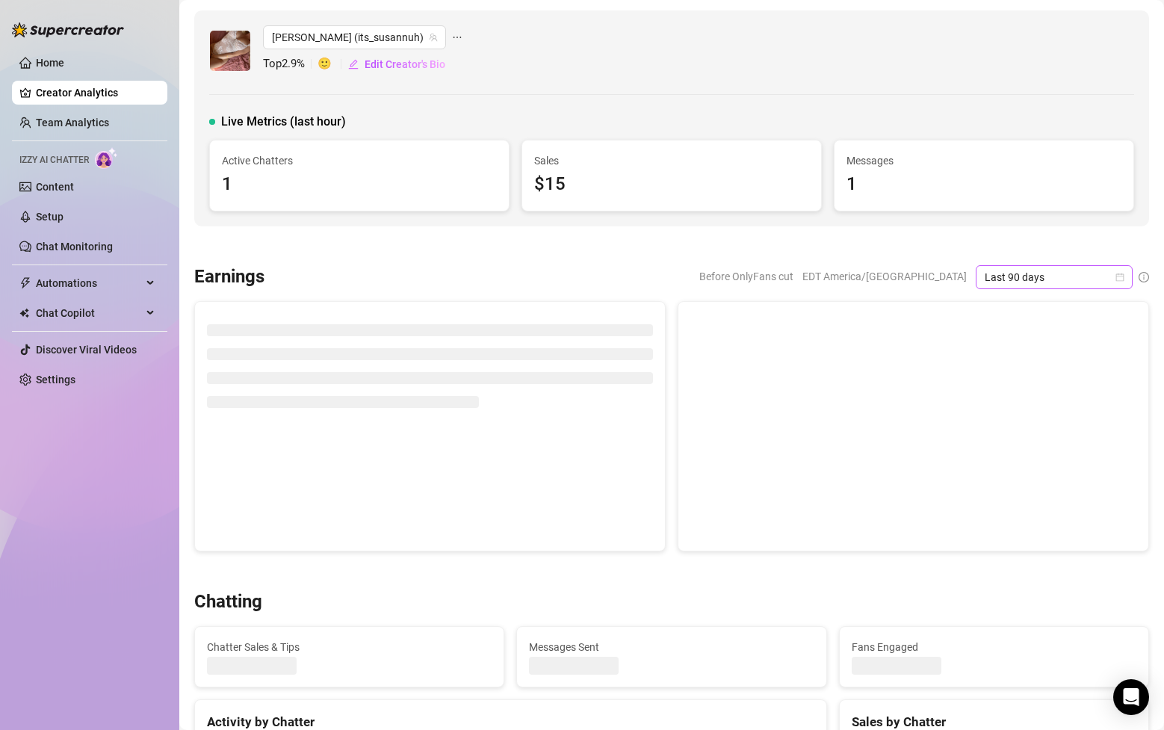
click at [1072, 269] on span "Last 90 days" at bounding box center [1054, 277] width 139 height 22
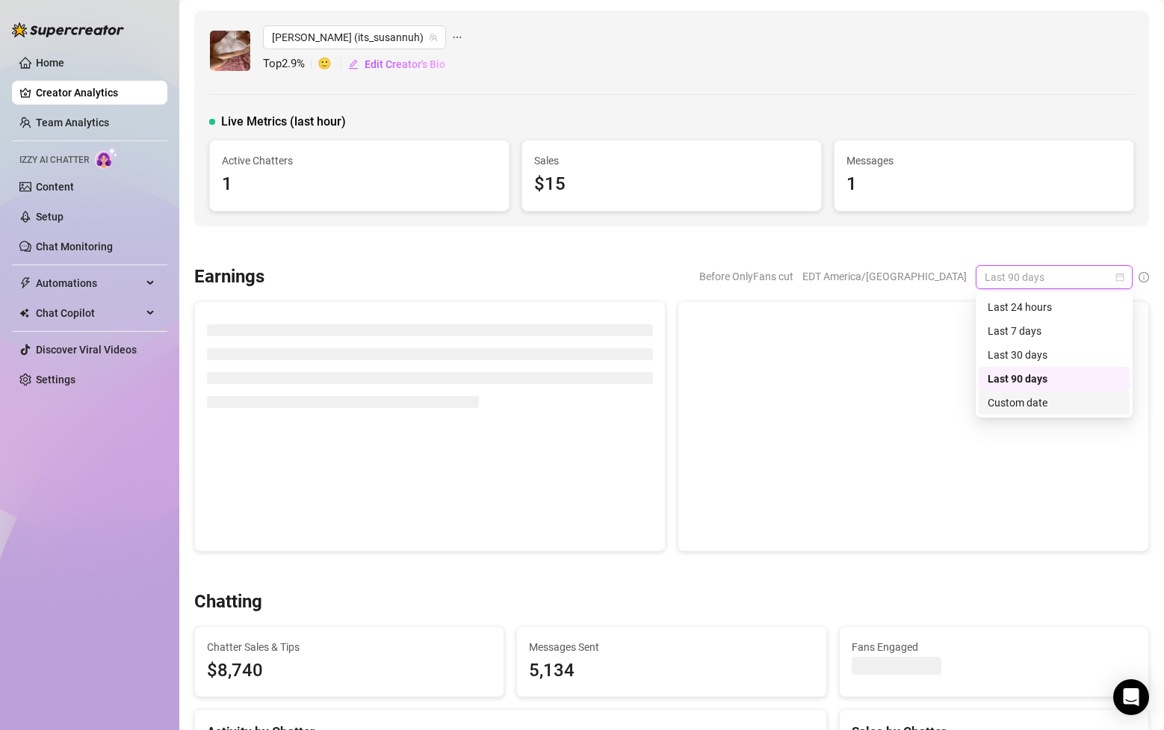
click at [1037, 414] on div "Custom date" at bounding box center [1054, 403] width 151 height 24
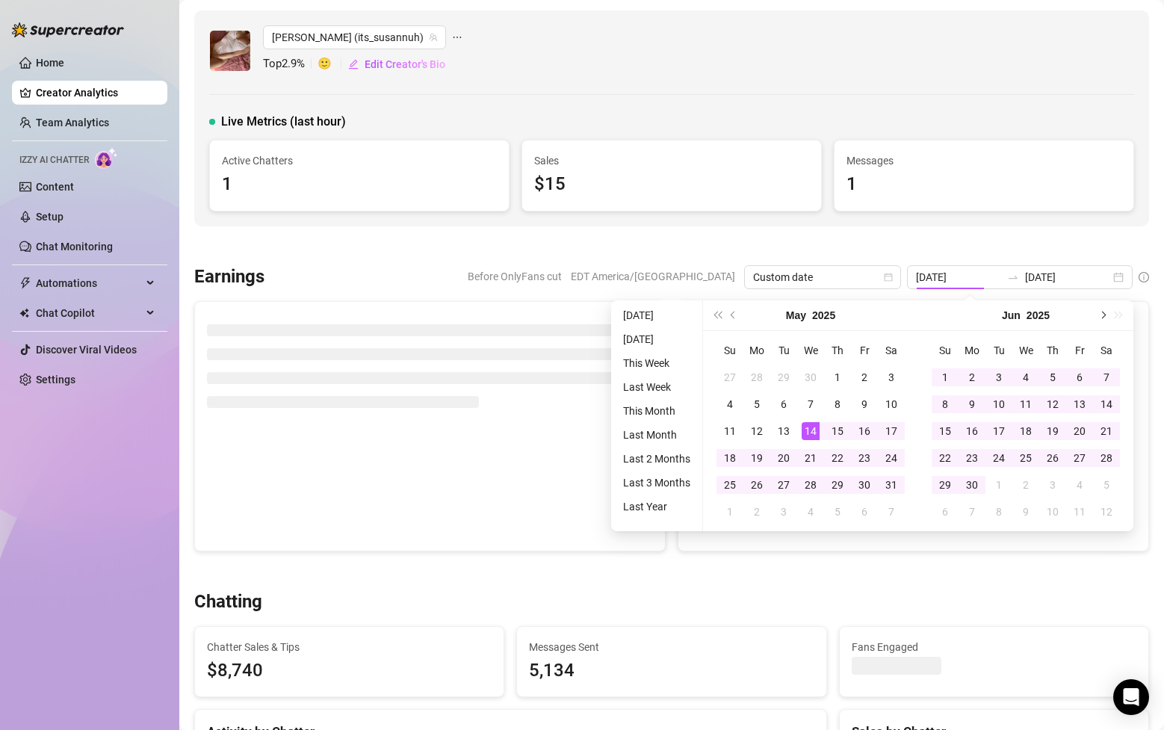
click at [1104, 313] on span "Next month (PageDown)" at bounding box center [1102, 315] width 7 height 7
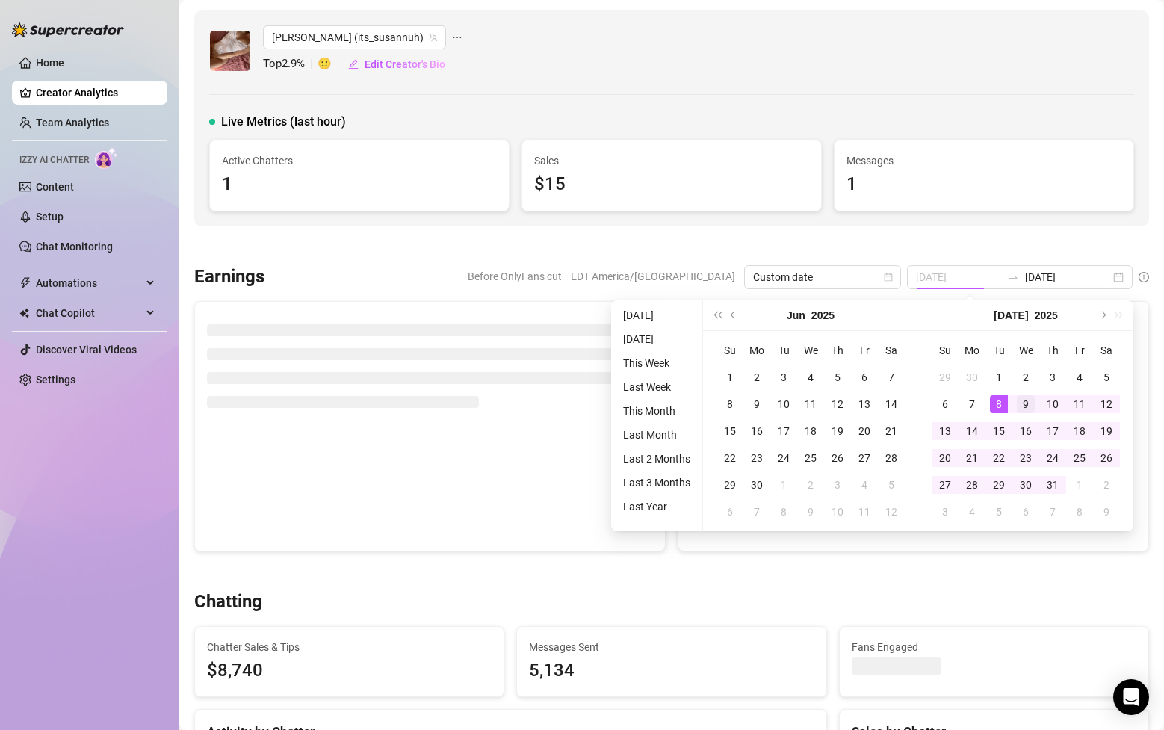
type input "[DATE]"
click at [1019, 407] on div "9" at bounding box center [1026, 404] width 18 height 18
type input "[DATE]"
click at [1073, 484] on div "1" at bounding box center [1080, 485] width 18 height 18
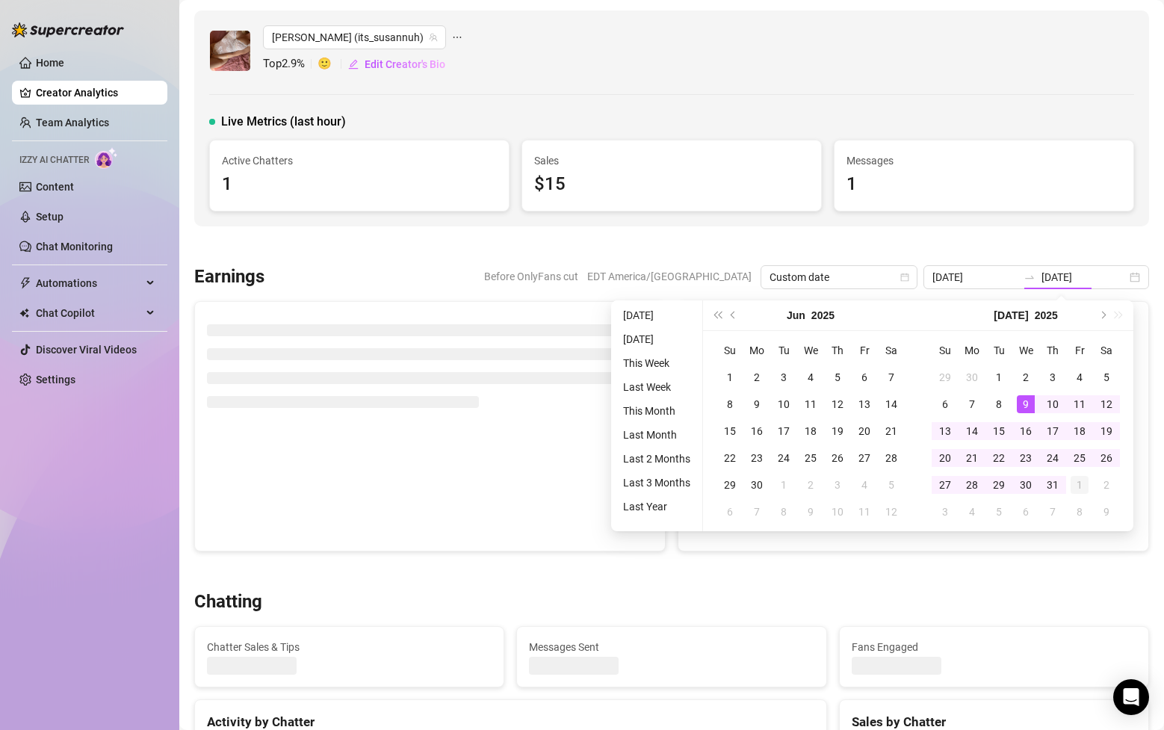
type input "[DATE]"
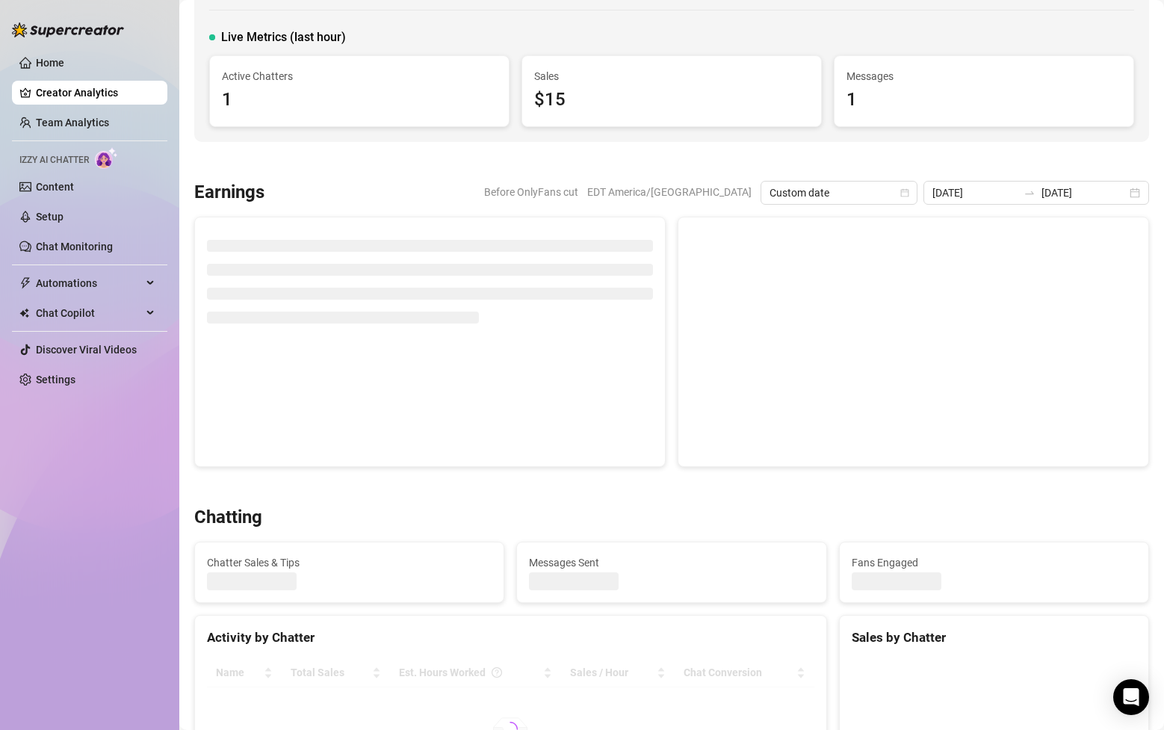
scroll to position [86, 0]
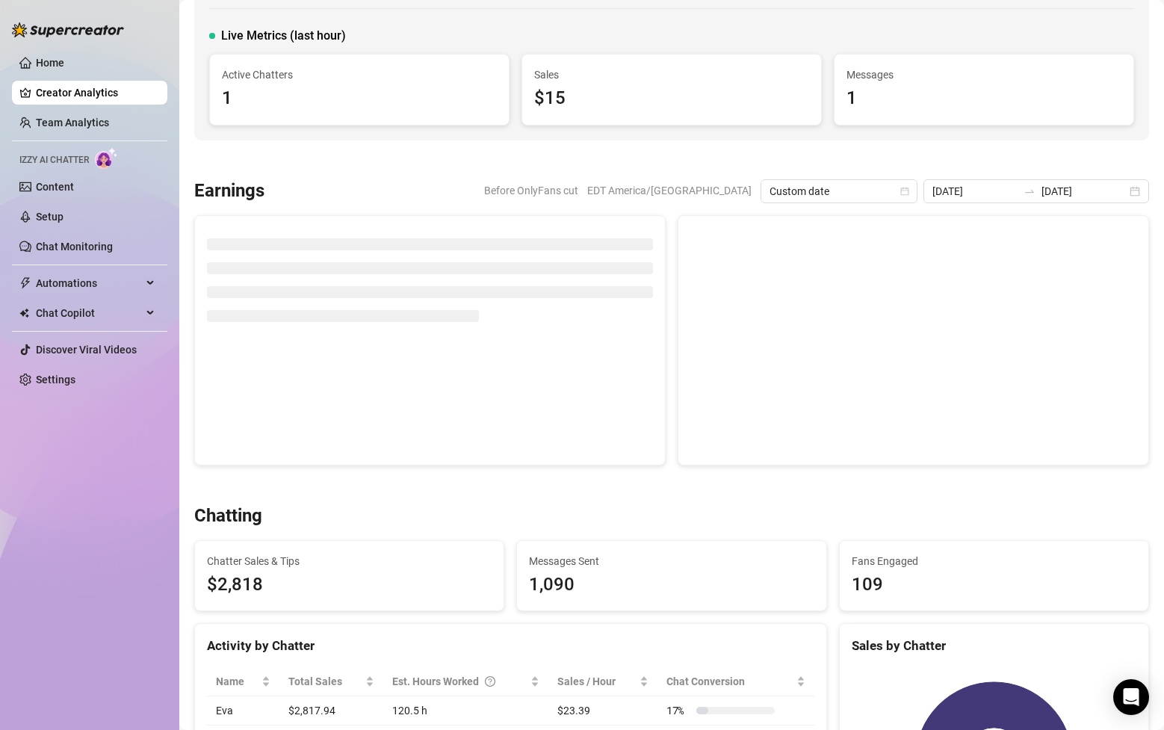
click at [957, 156] on div at bounding box center [671, 159] width 955 height 15
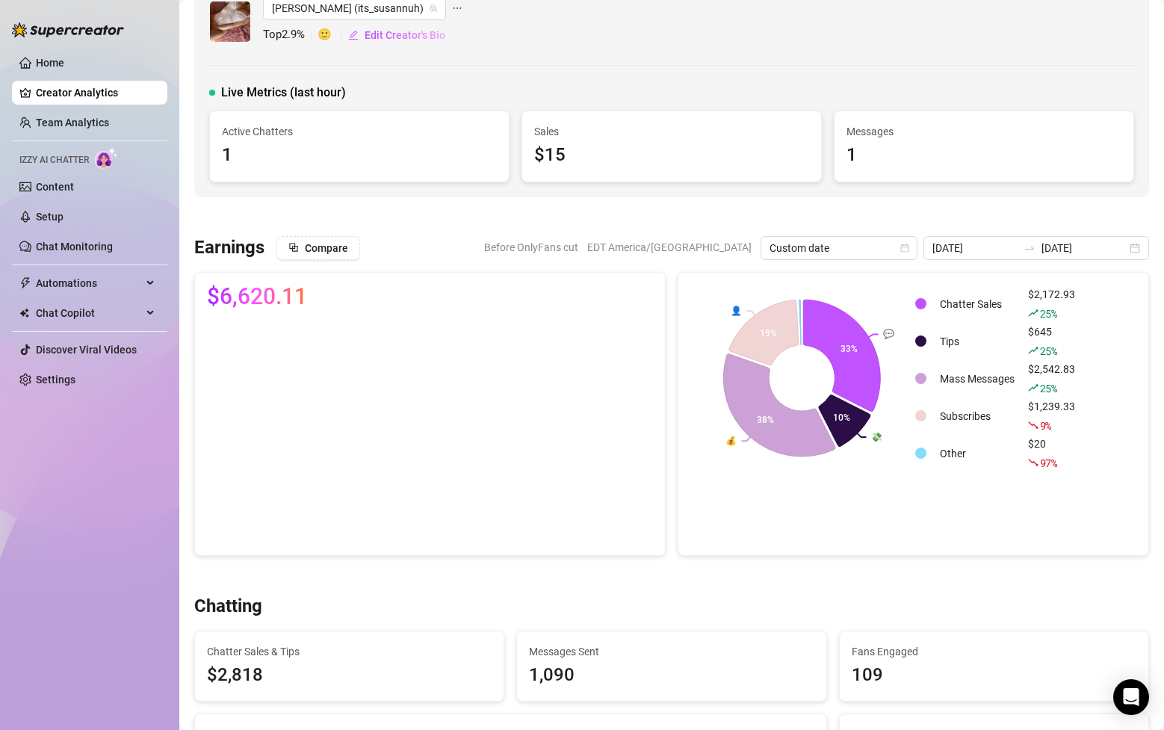
scroll to position [0, 0]
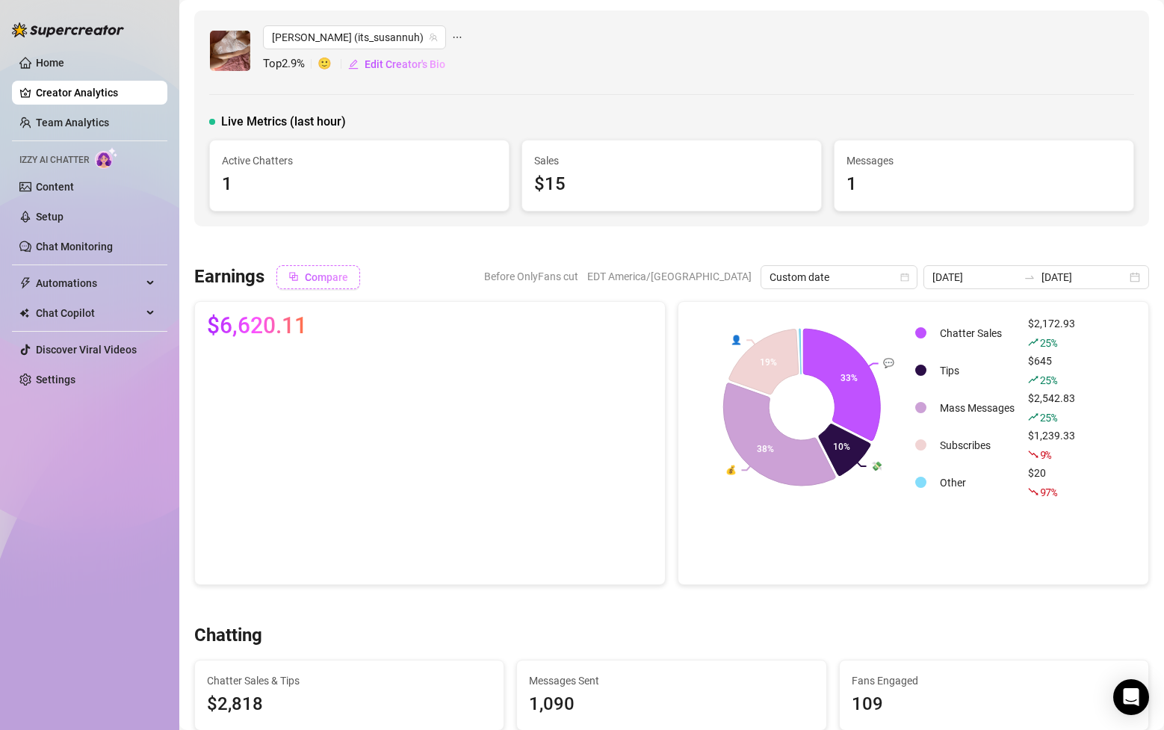
click at [333, 280] on span "Compare" at bounding box center [326, 277] width 43 height 12
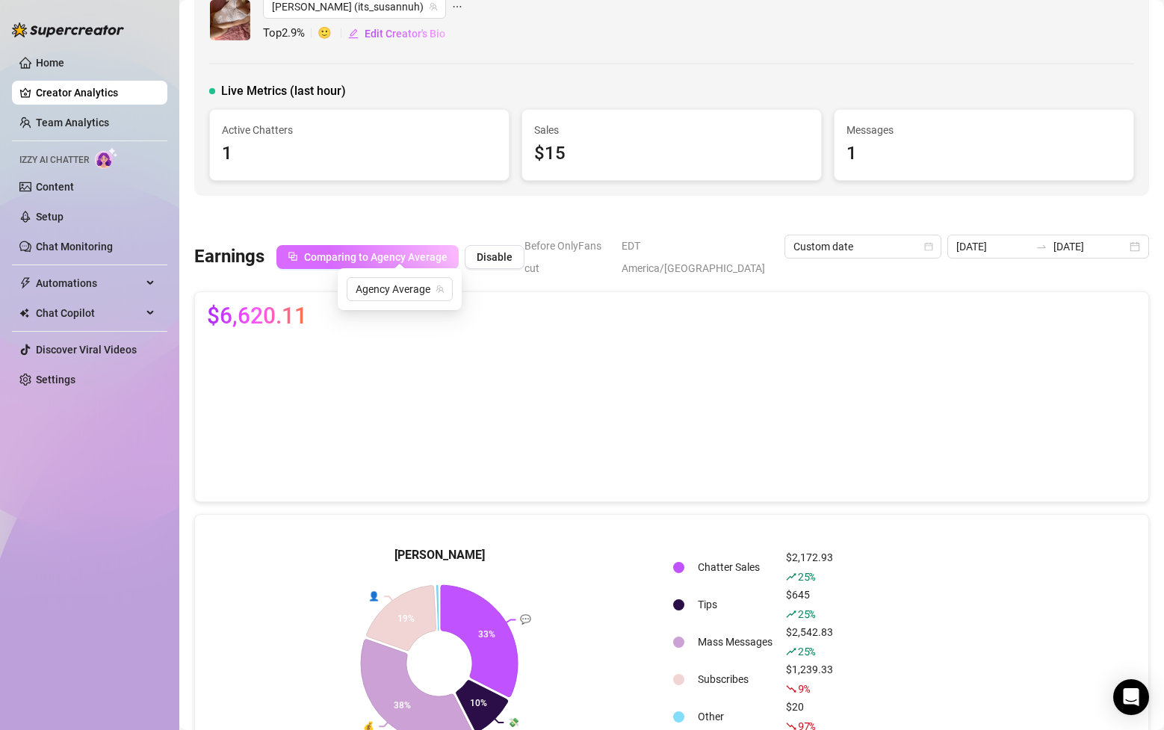
scroll to position [30, 0]
click at [378, 252] on span "Comparing to Agency Average" at bounding box center [376, 258] width 144 height 12
click at [413, 252] on span "Comparing to Agency Average" at bounding box center [376, 258] width 144 height 12
click at [578, 215] on div at bounding box center [671, 216] width 955 height 15
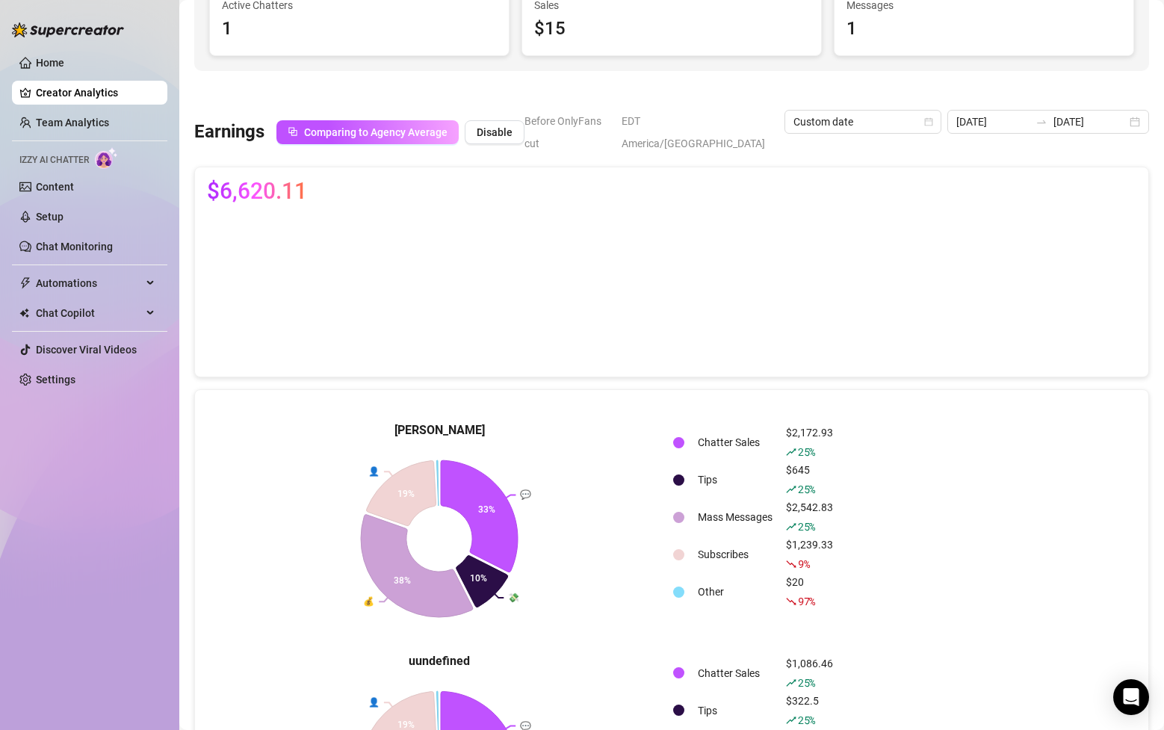
scroll to position [0, 0]
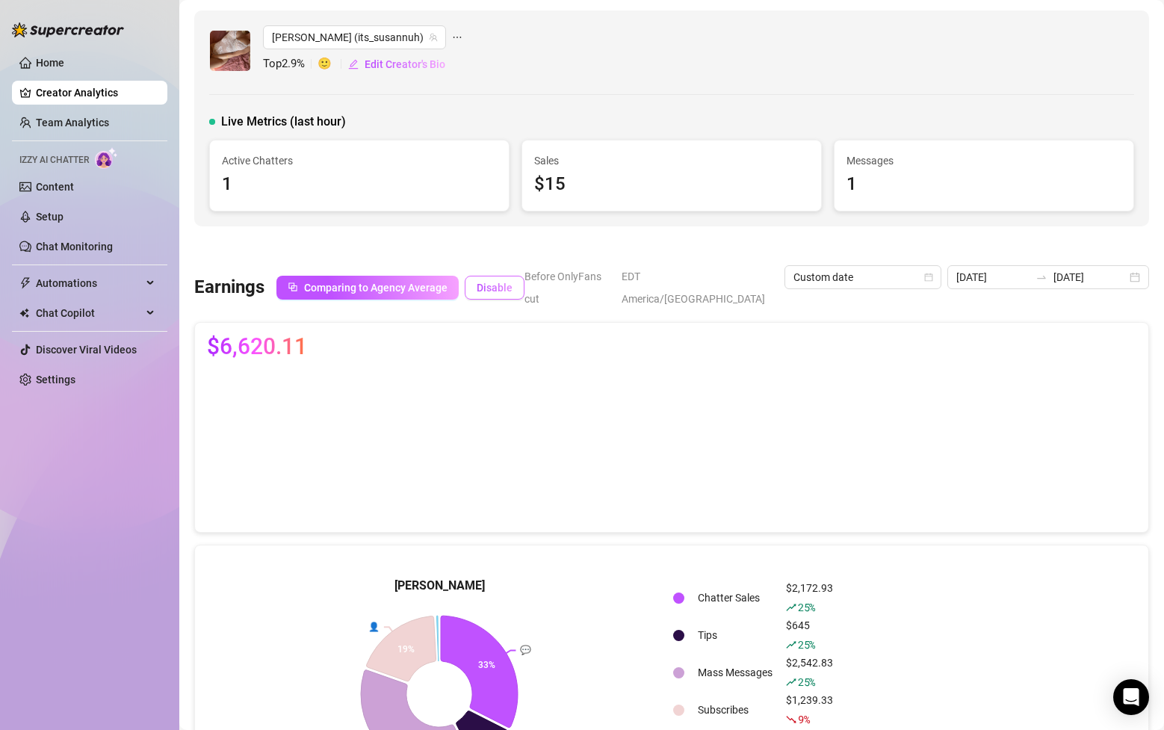
click at [492, 283] on button "Disable" at bounding box center [495, 288] width 60 height 24
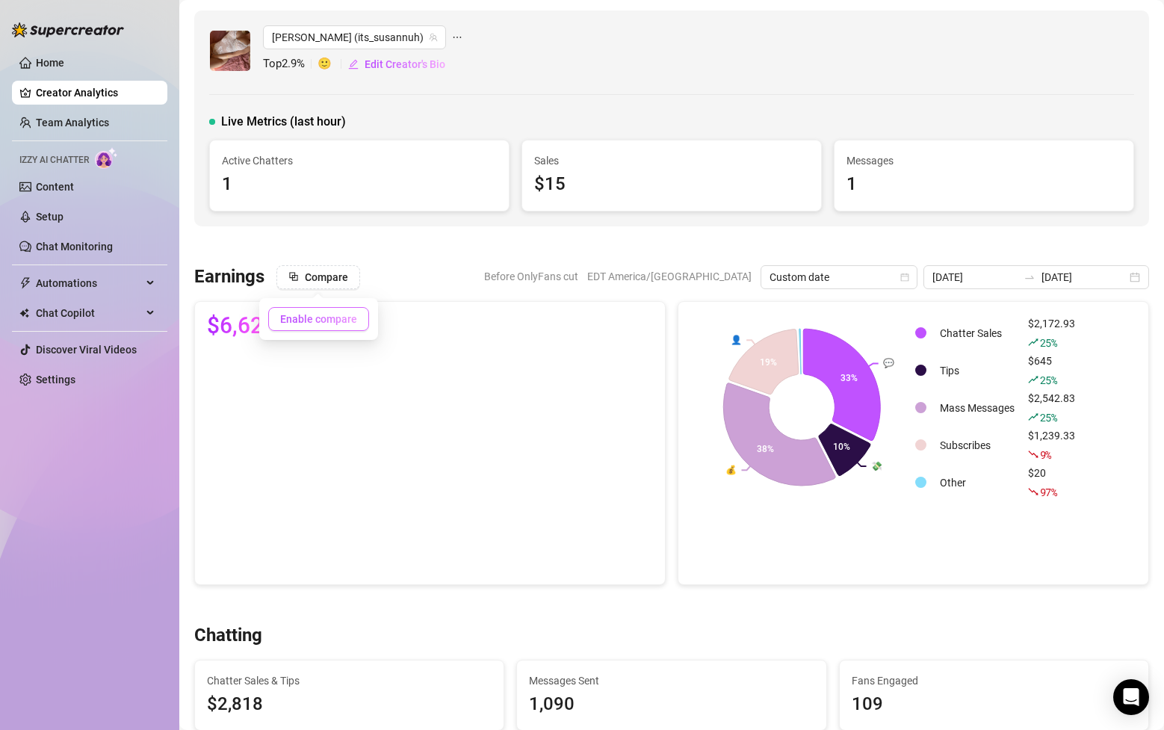
click at [312, 323] on span "Enable compare" at bounding box center [318, 319] width 77 height 12
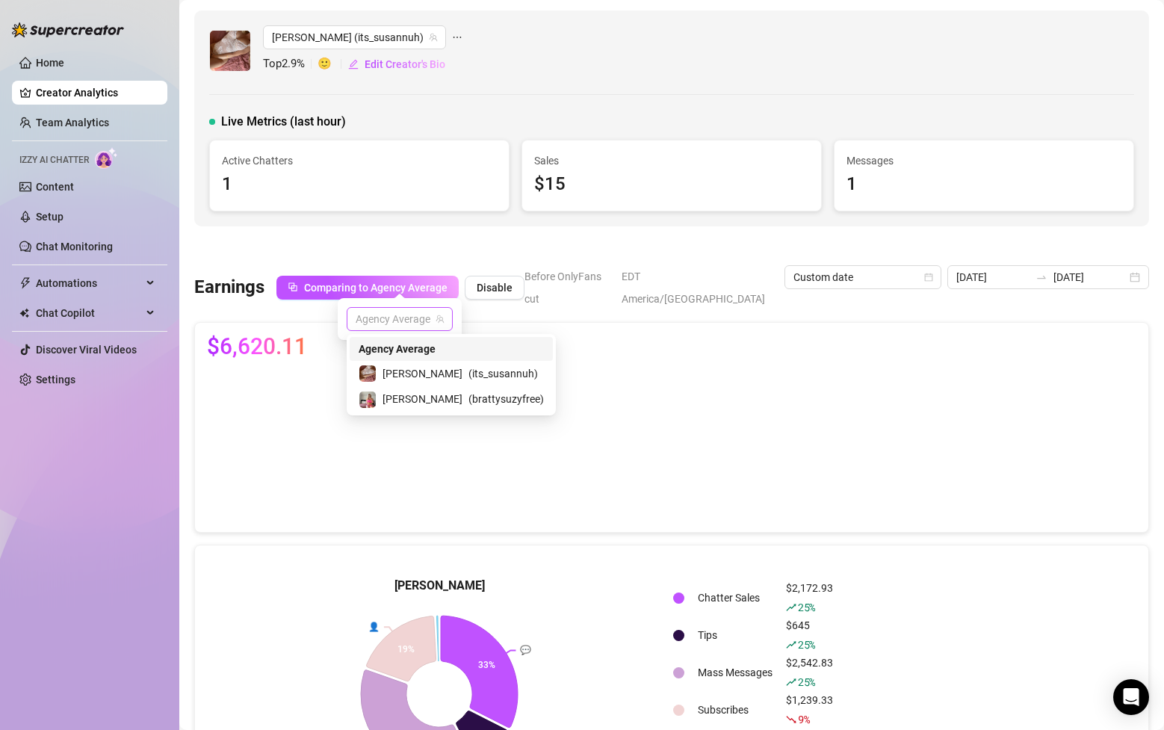
click at [433, 327] on span "Agency Average" at bounding box center [400, 319] width 88 height 22
click at [469, 379] on span "( its_susannuh )" at bounding box center [504, 373] width 70 height 16
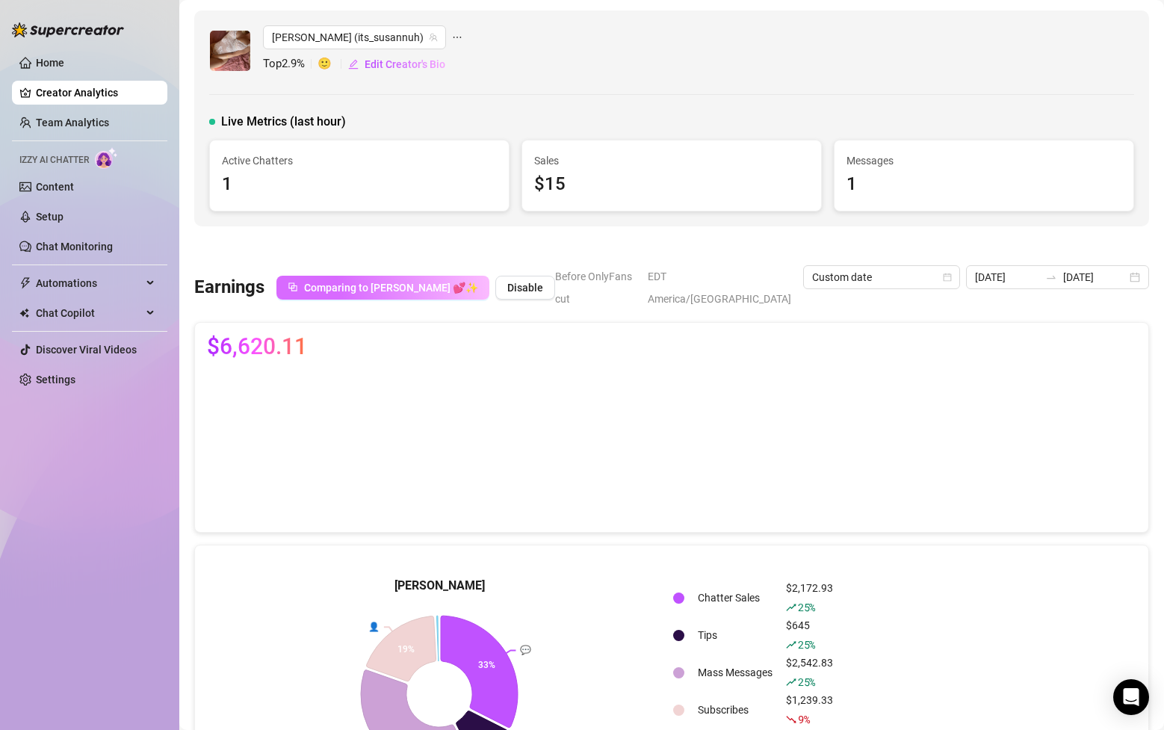
click at [407, 282] on span "Comparing to [PERSON_NAME] 💕✨" at bounding box center [391, 288] width 174 height 12
click at [507, 282] on span "Disable" at bounding box center [525, 288] width 36 height 12
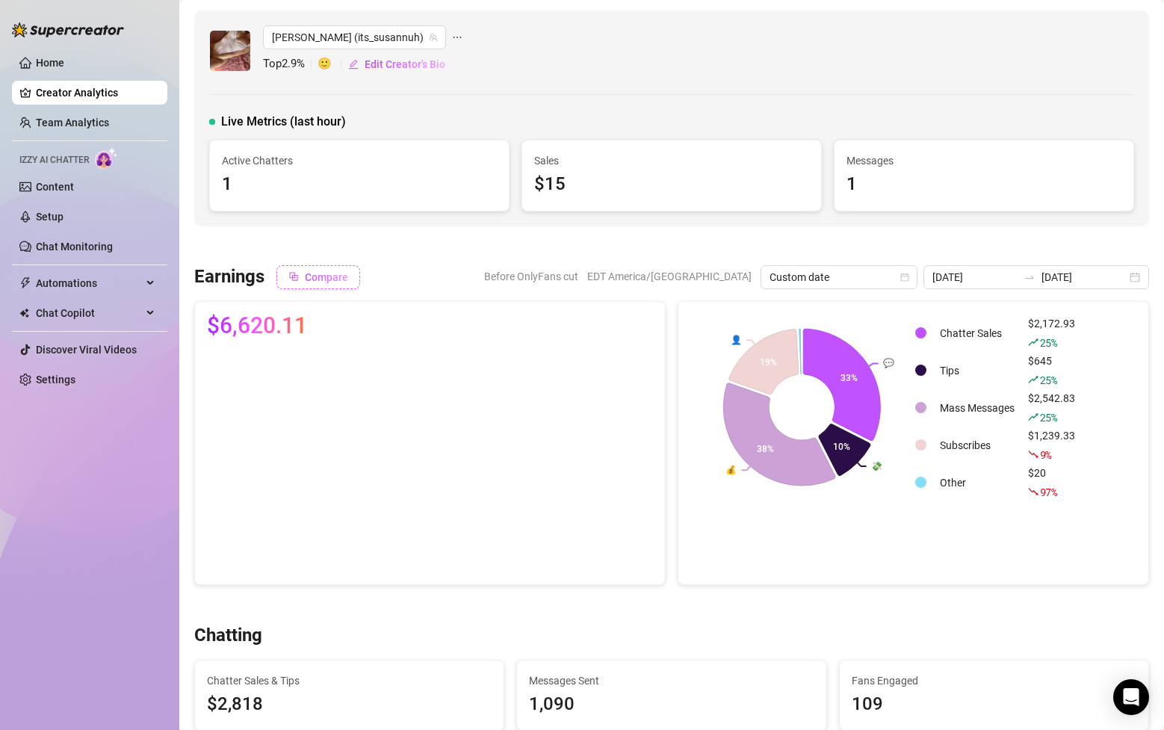
click at [317, 272] on span "Compare" at bounding box center [326, 277] width 43 height 12
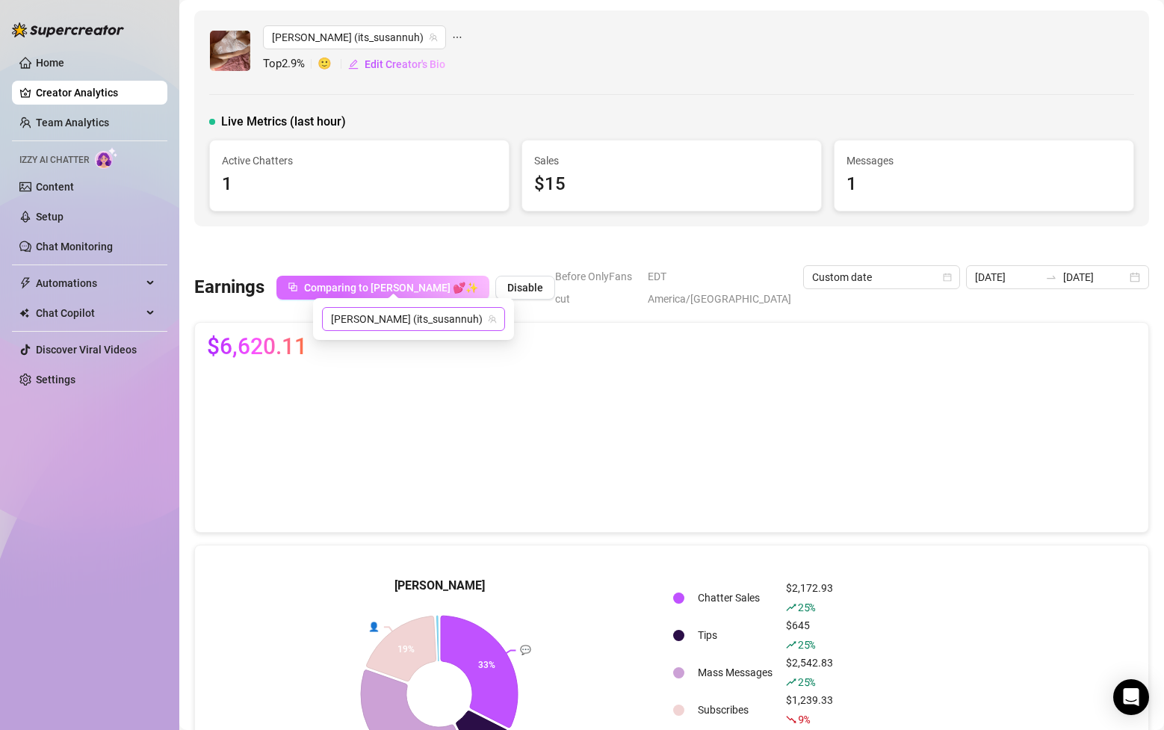
click at [441, 325] on span "[PERSON_NAME] (its_susannuh)" at bounding box center [413, 319] width 165 height 22
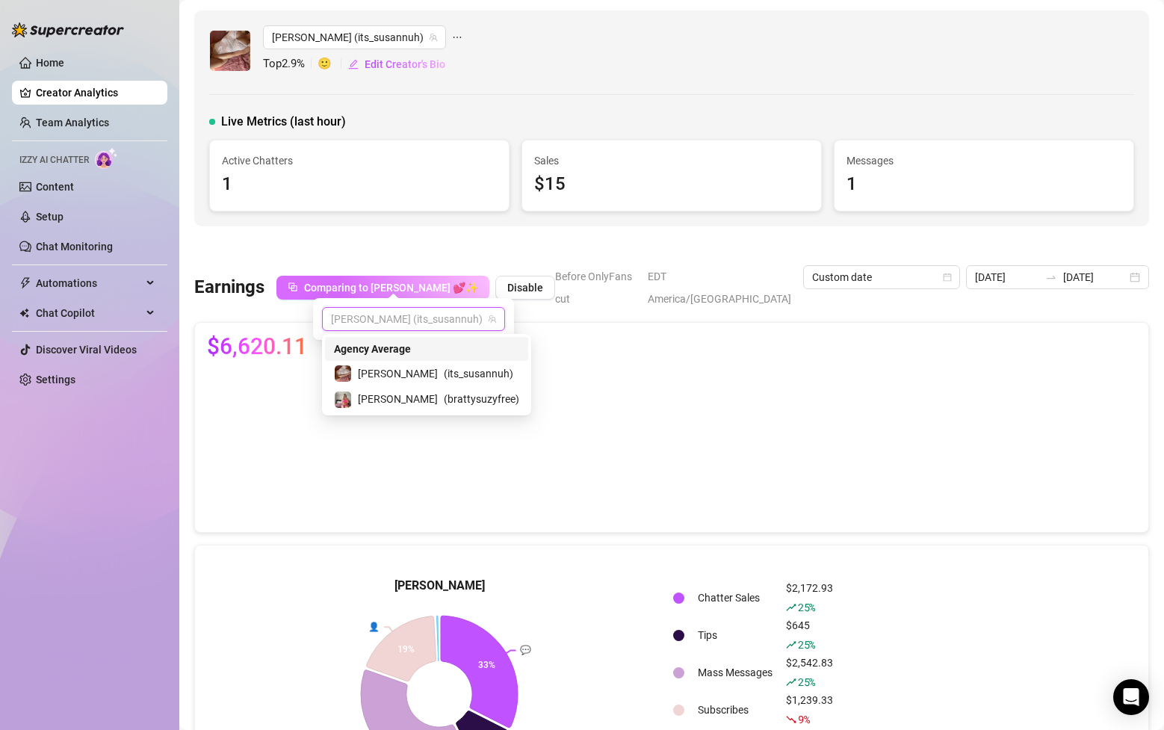
click at [422, 351] on div "Agency Average" at bounding box center [426, 349] width 185 height 16
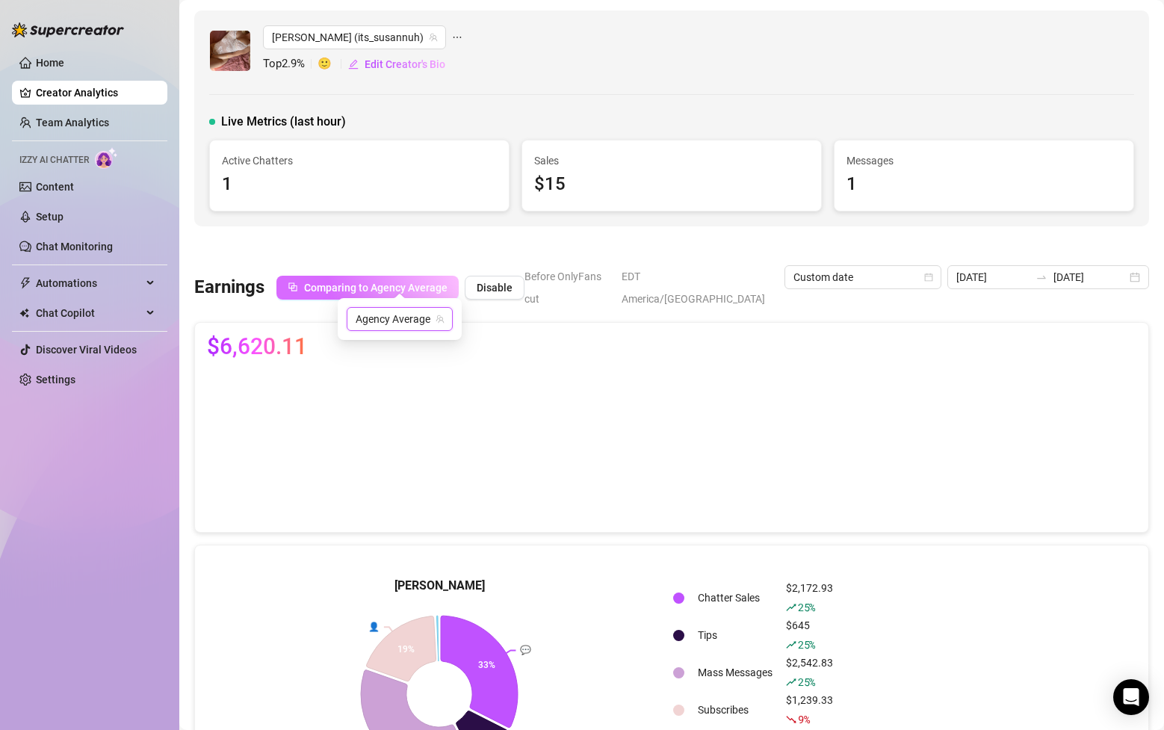
click at [493, 283] on span "Disable" at bounding box center [495, 288] width 36 height 12
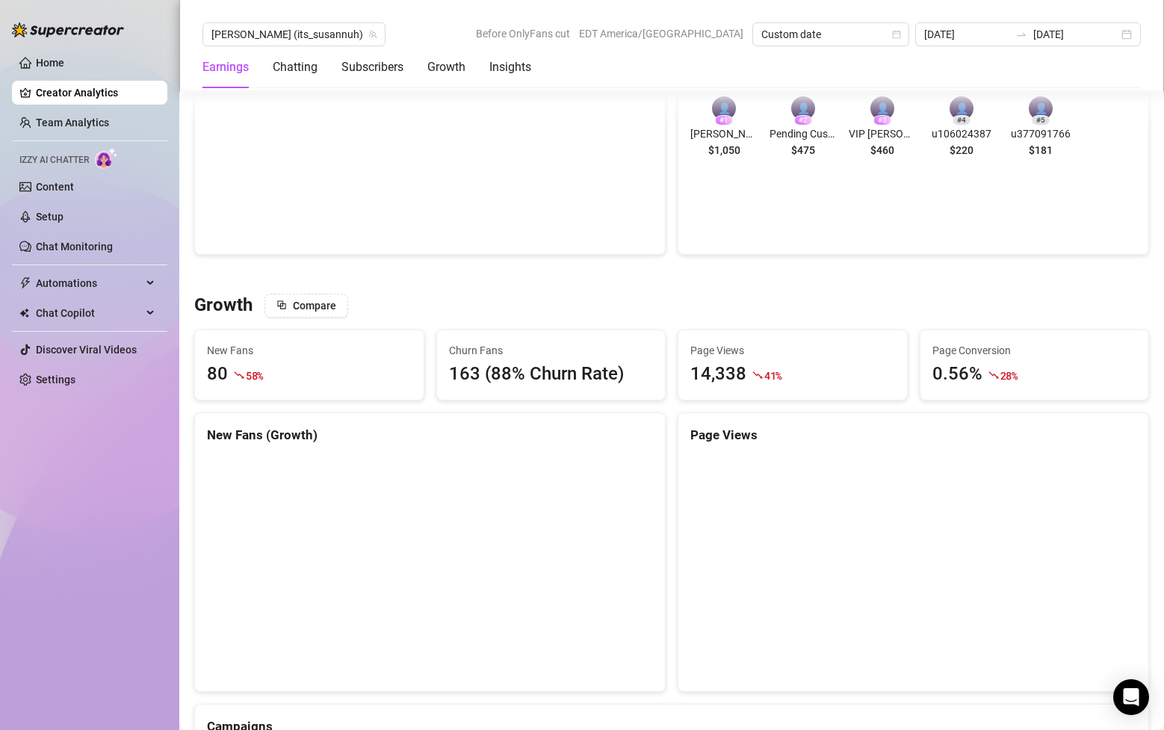
scroll to position [1099, 0]
click at [343, 303] on button "Compare" at bounding box center [307, 303] width 84 height 24
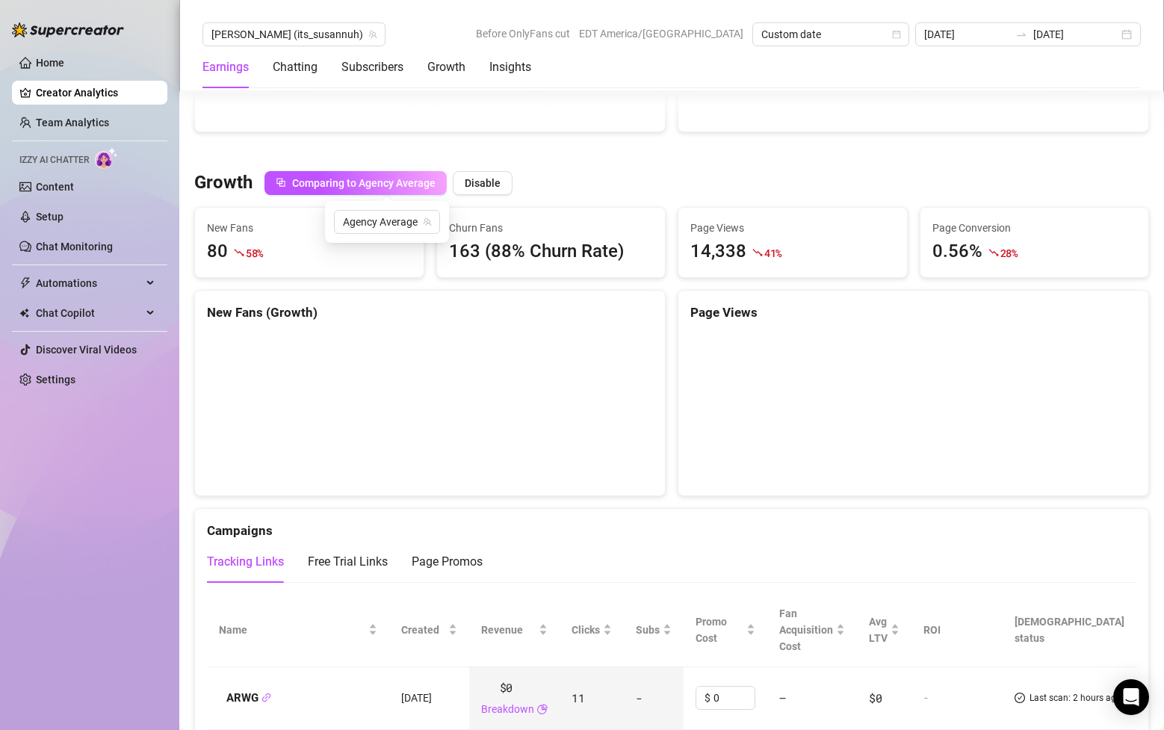
scroll to position [1227, 0]
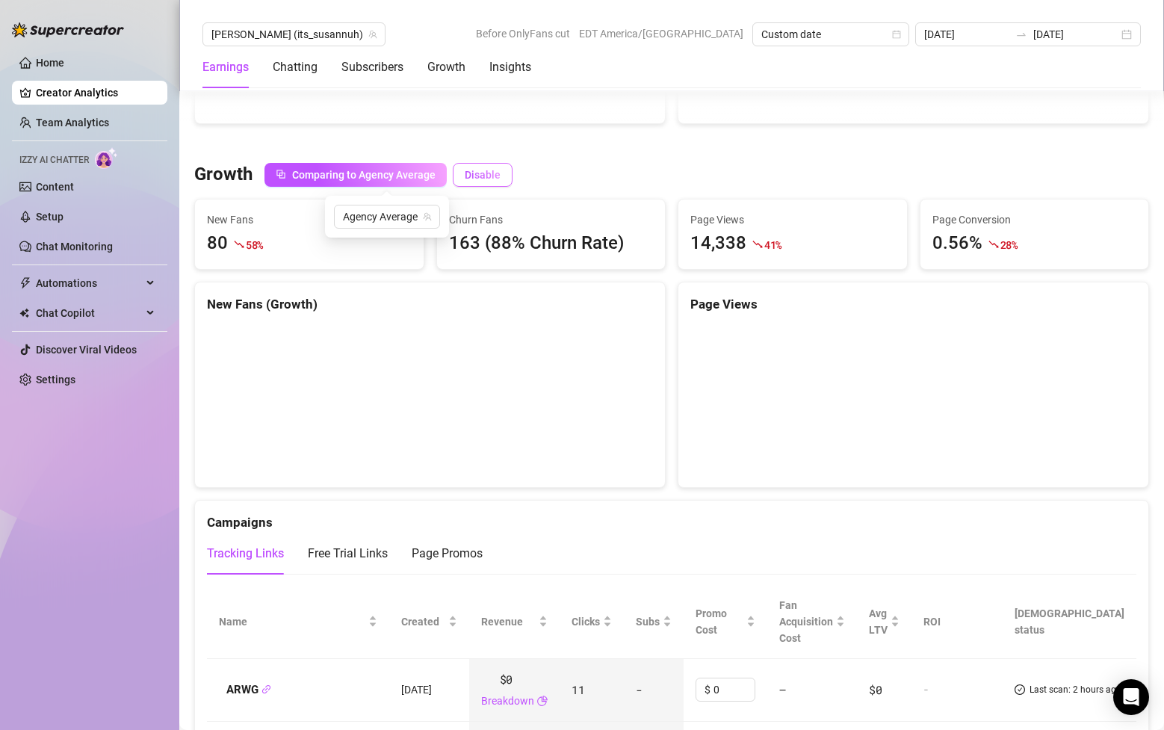
click at [480, 176] on span "Disable" at bounding box center [483, 175] width 36 height 12
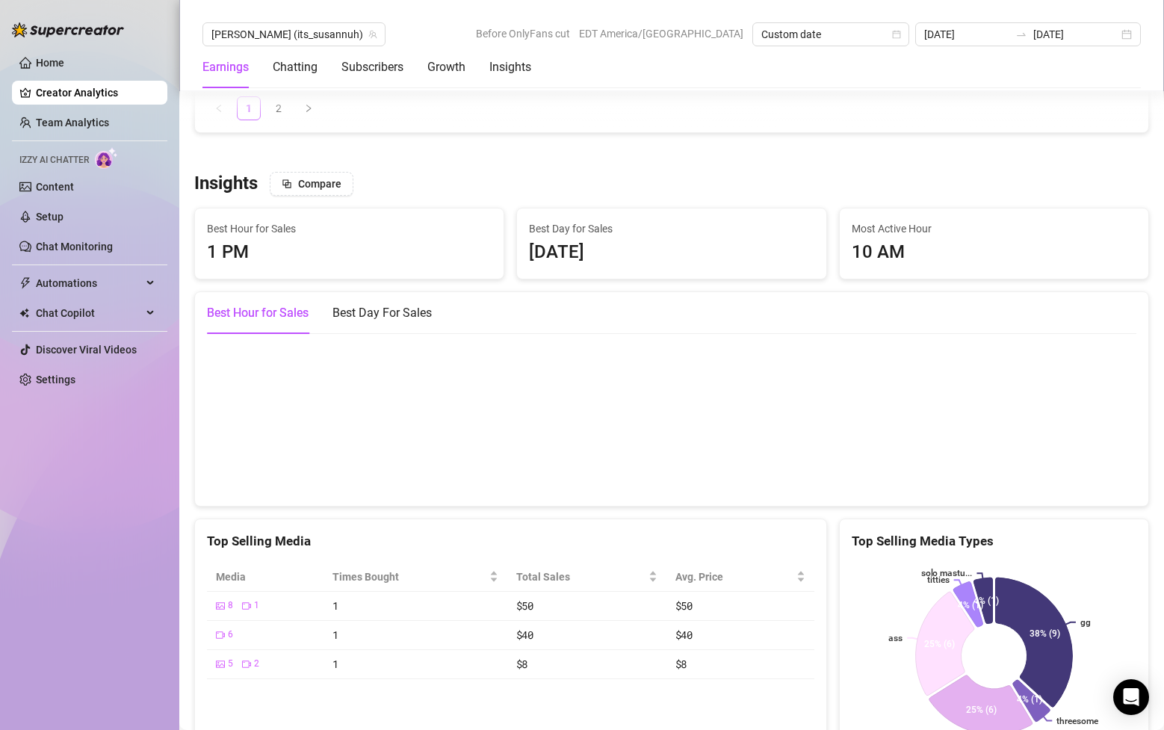
scroll to position [2422, 0]
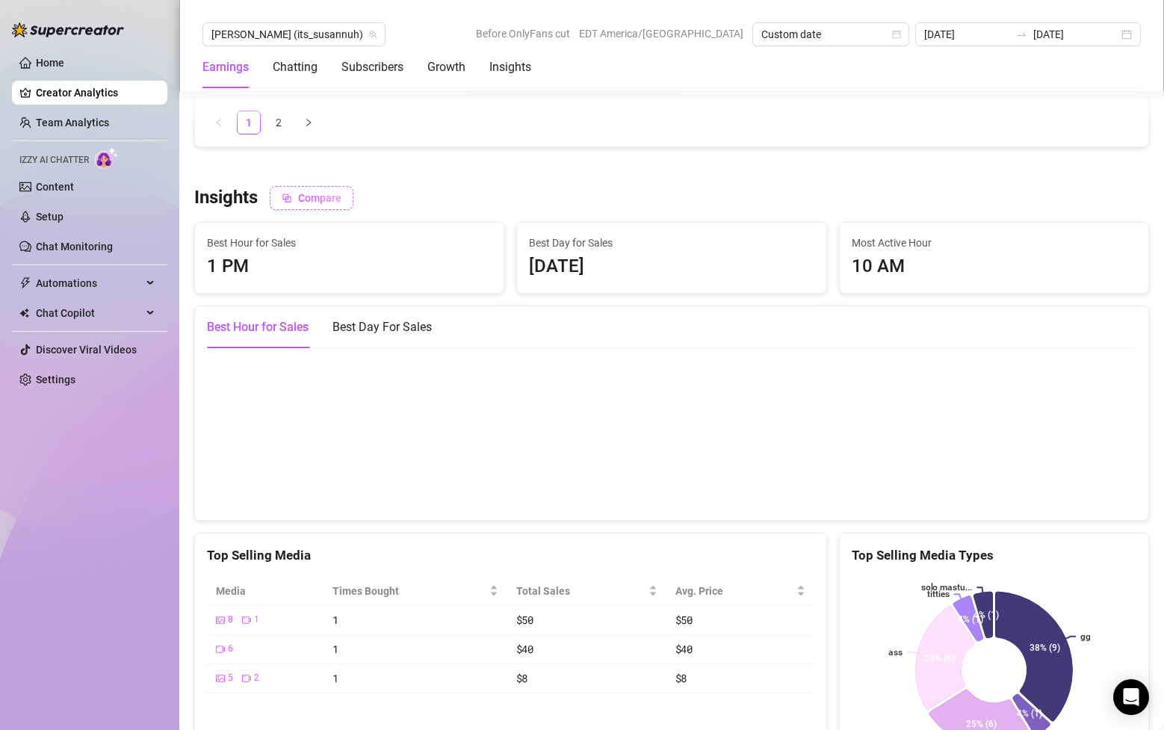
click at [327, 203] on span "Compare" at bounding box center [319, 198] width 43 height 12
click at [369, 242] on input "search" at bounding box center [352, 240] width 81 height 22
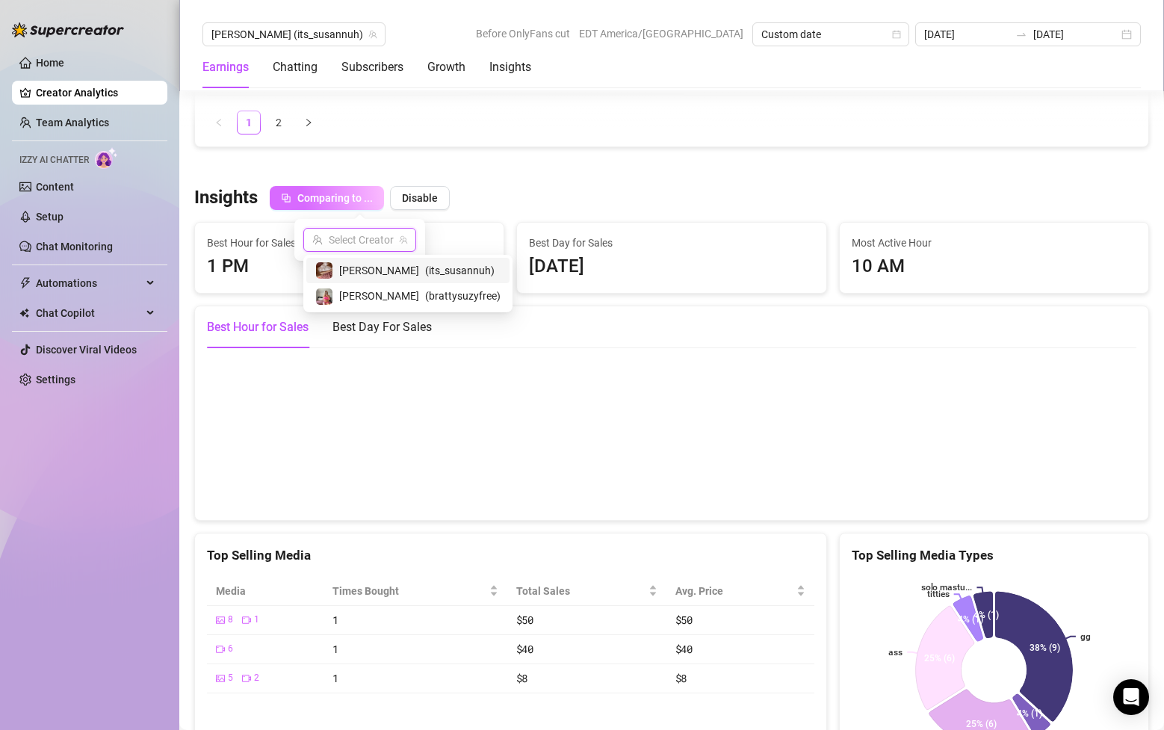
click at [425, 268] on span "( its_susannuh )" at bounding box center [460, 270] width 70 height 16
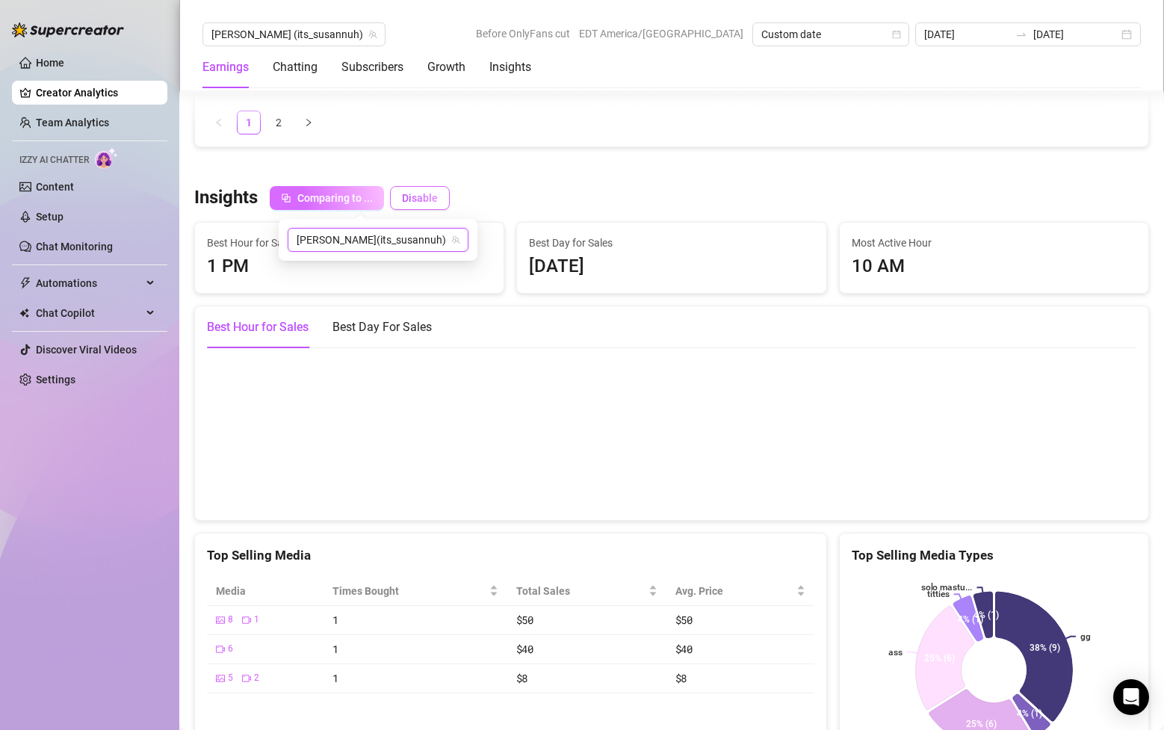
click at [413, 198] on span "Disable" at bounding box center [420, 198] width 36 height 12
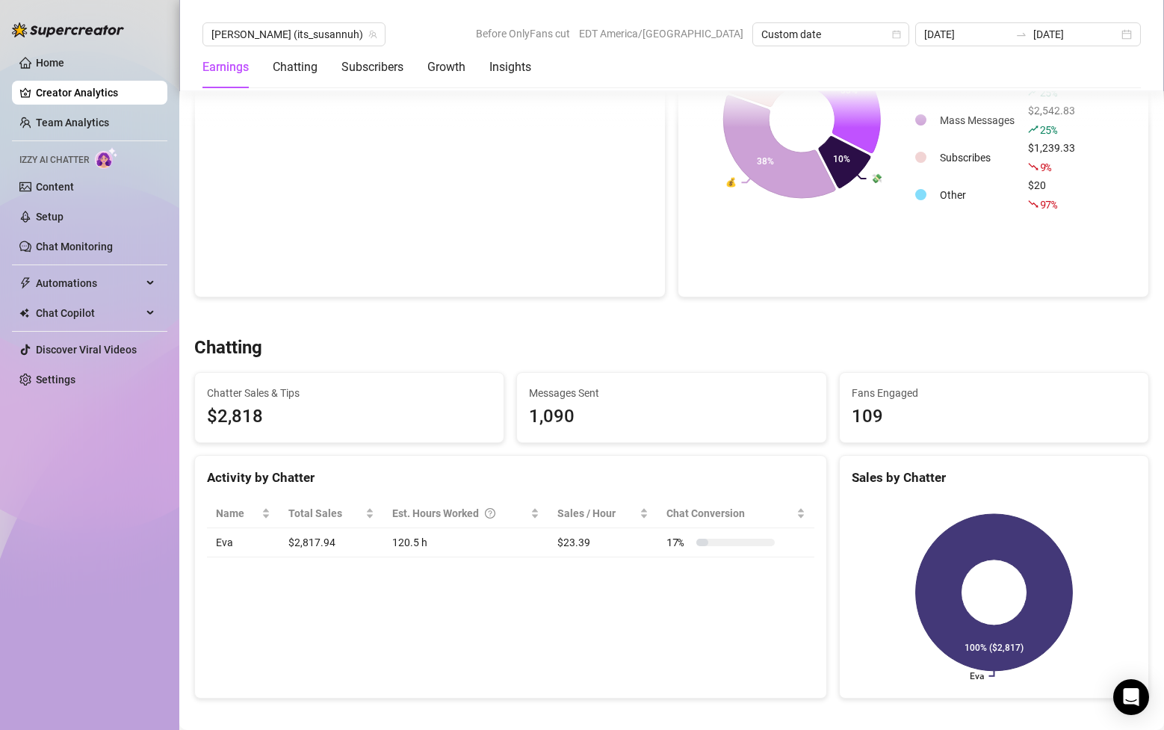
scroll to position [0, 0]
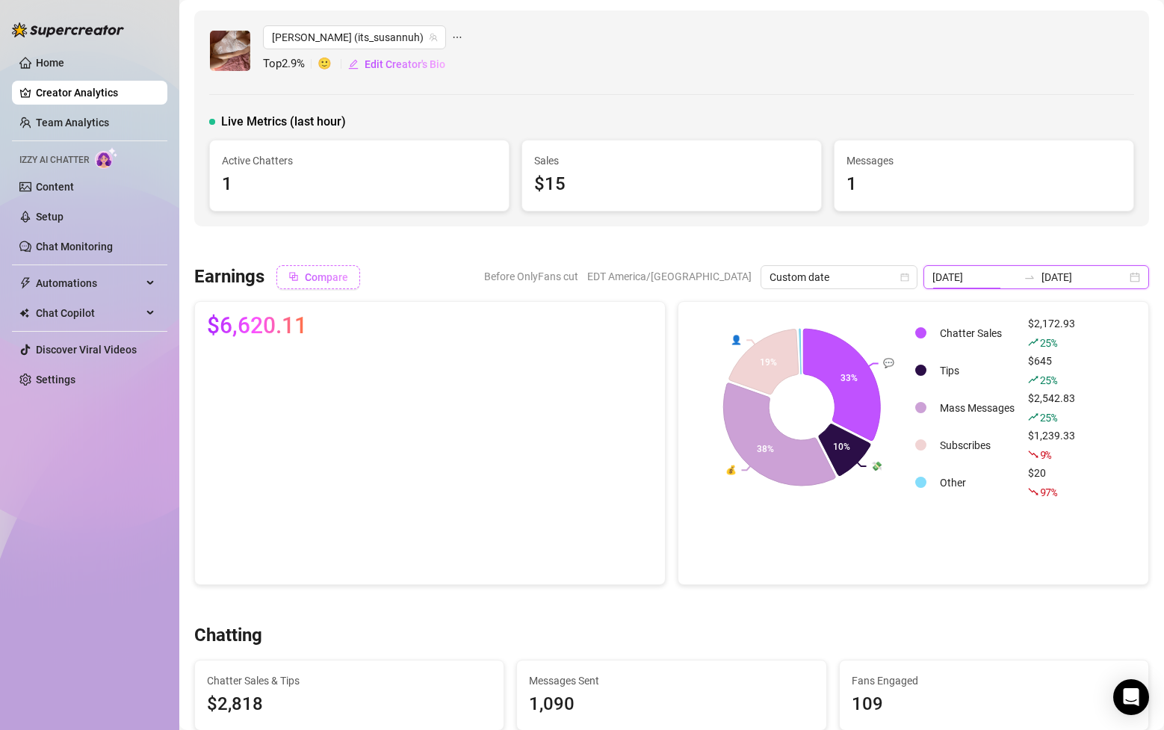
click at [1017, 275] on input "[DATE]" at bounding box center [975, 277] width 85 height 16
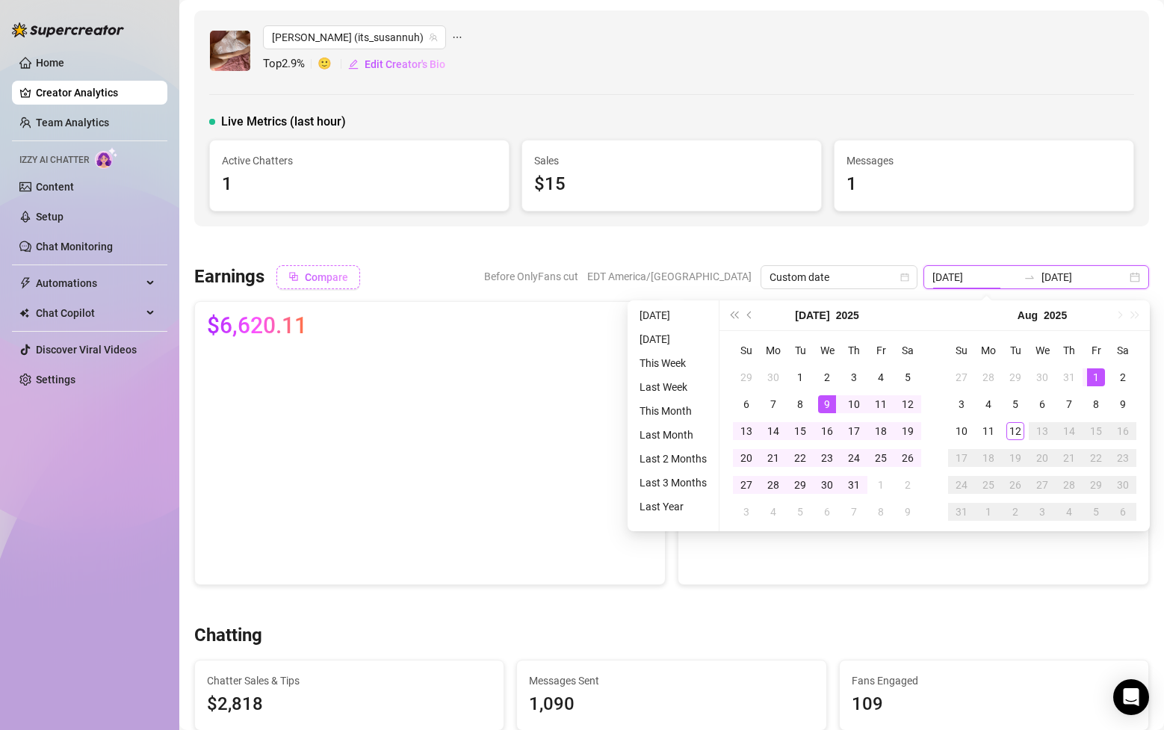
click at [1007, 274] on input "[DATE]" at bounding box center [975, 277] width 85 height 16
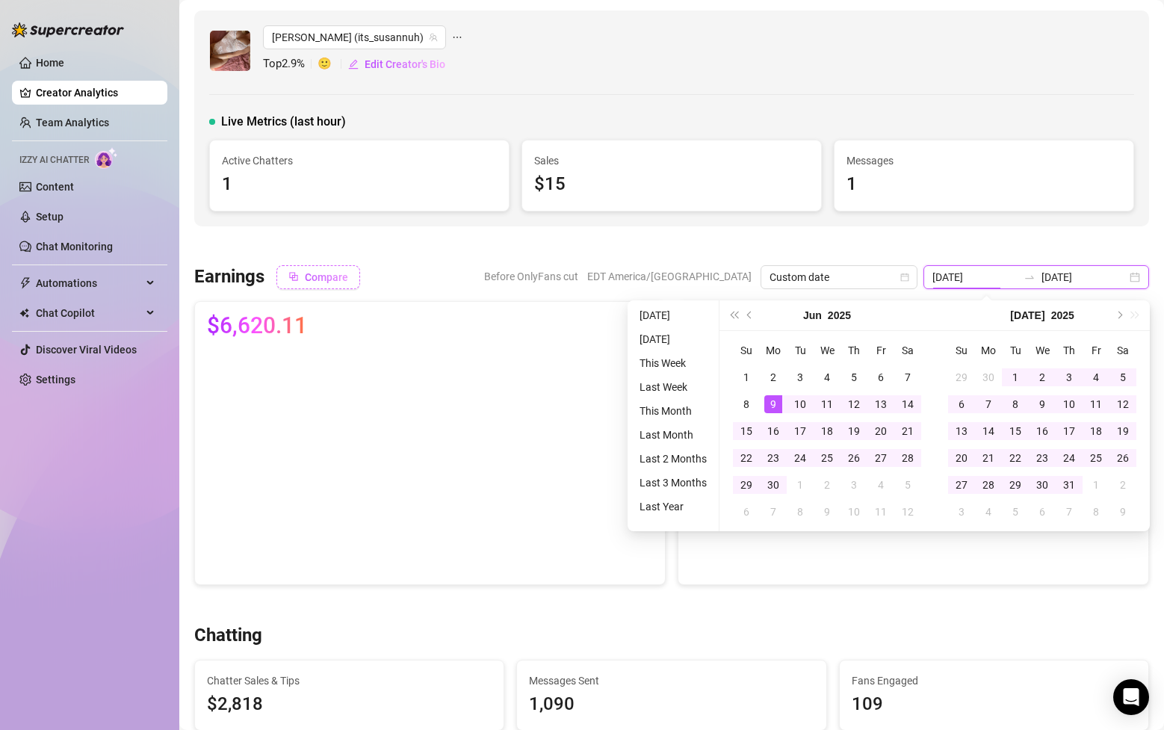
type input "[DATE]"
click at [1095, 276] on input "[DATE]" at bounding box center [1084, 277] width 85 height 16
type input "[DATE]"
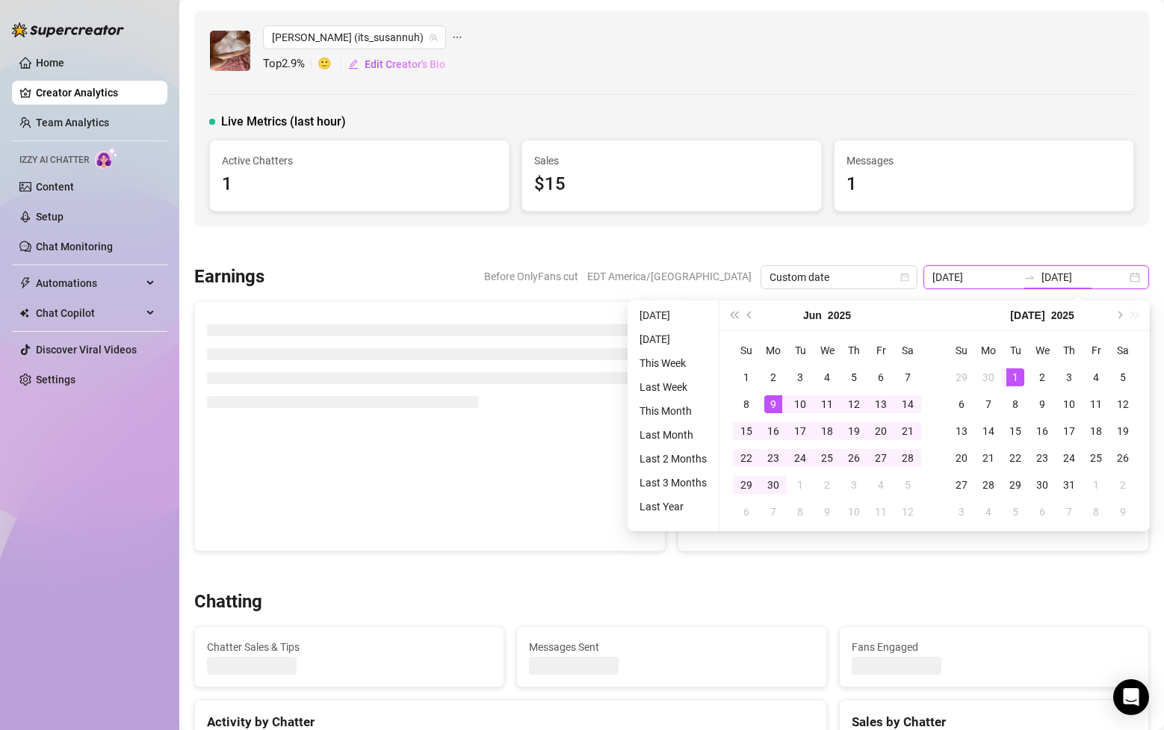
type input "[DATE]"
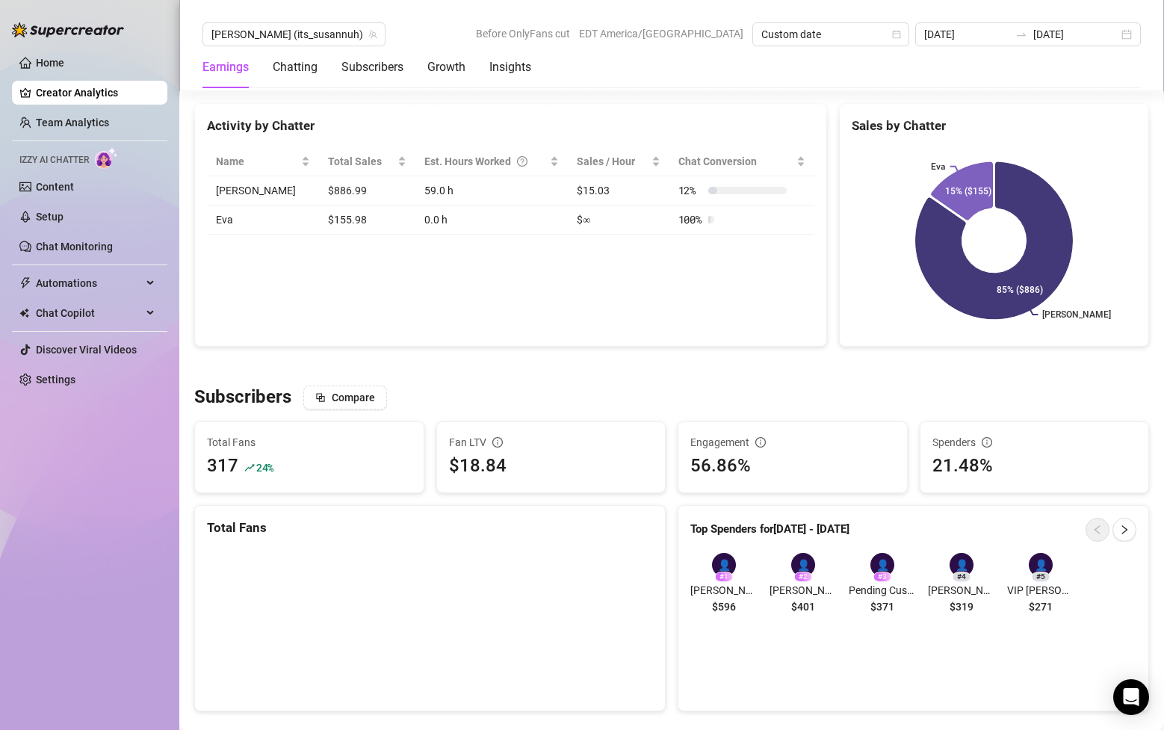
scroll to position [607, 0]
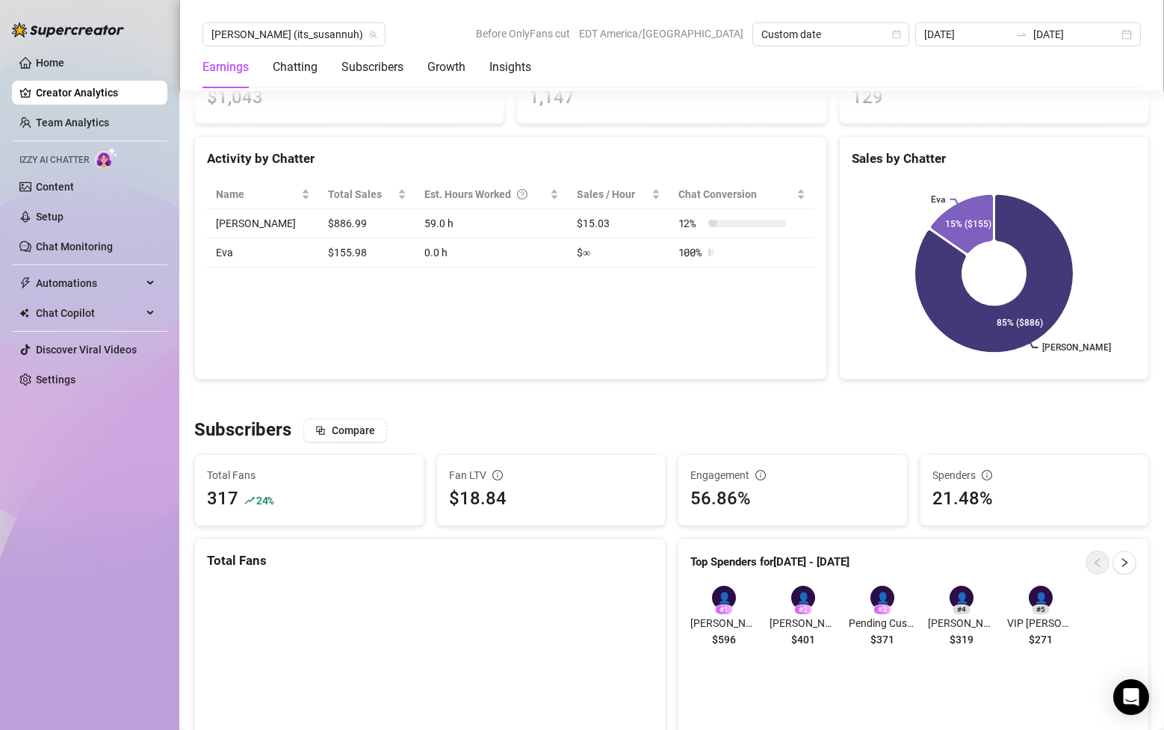
click at [828, 502] on div "56.86%" at bounding box center [793, 499] width 205 height 28
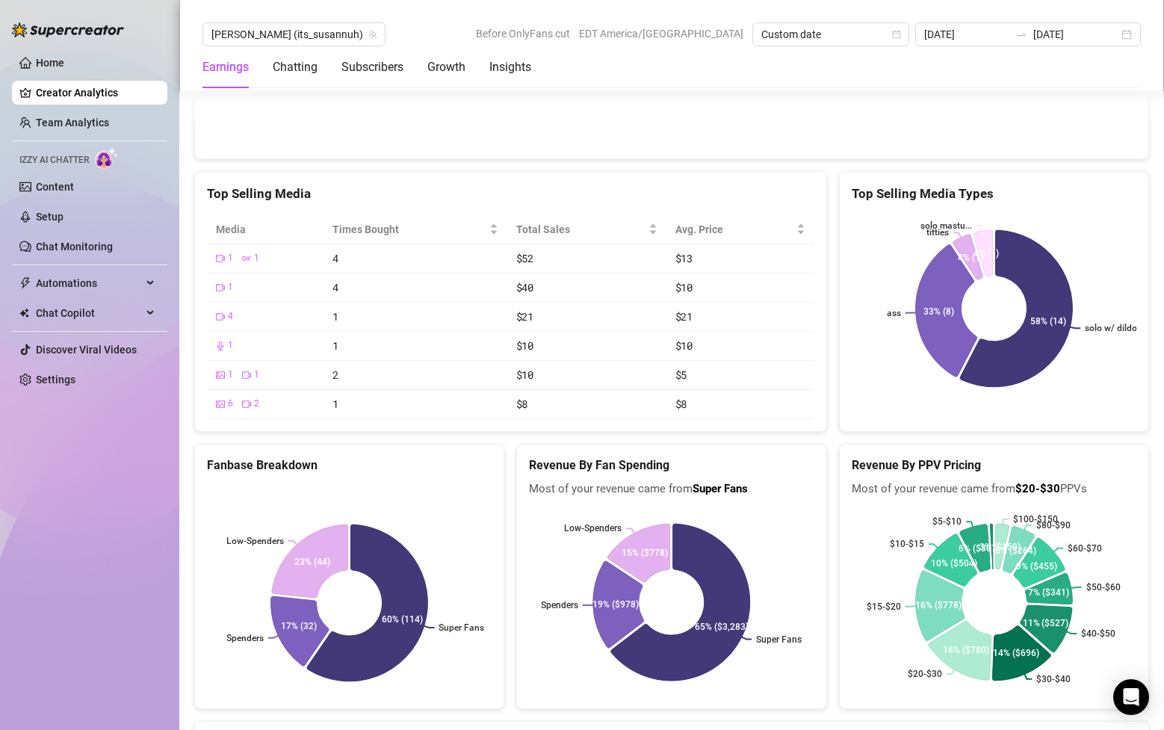
scroll to position [2854, 0]
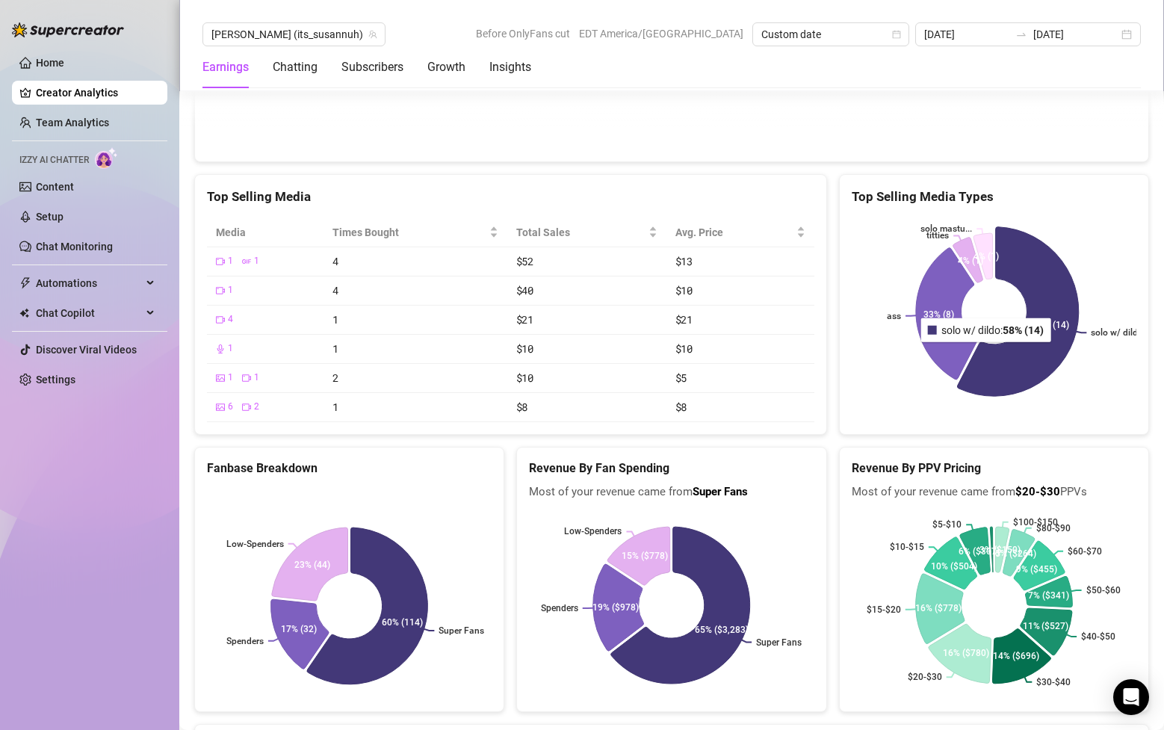
click at [988, 352] on icon at bounding box center [1017, 311] width 121 height 170
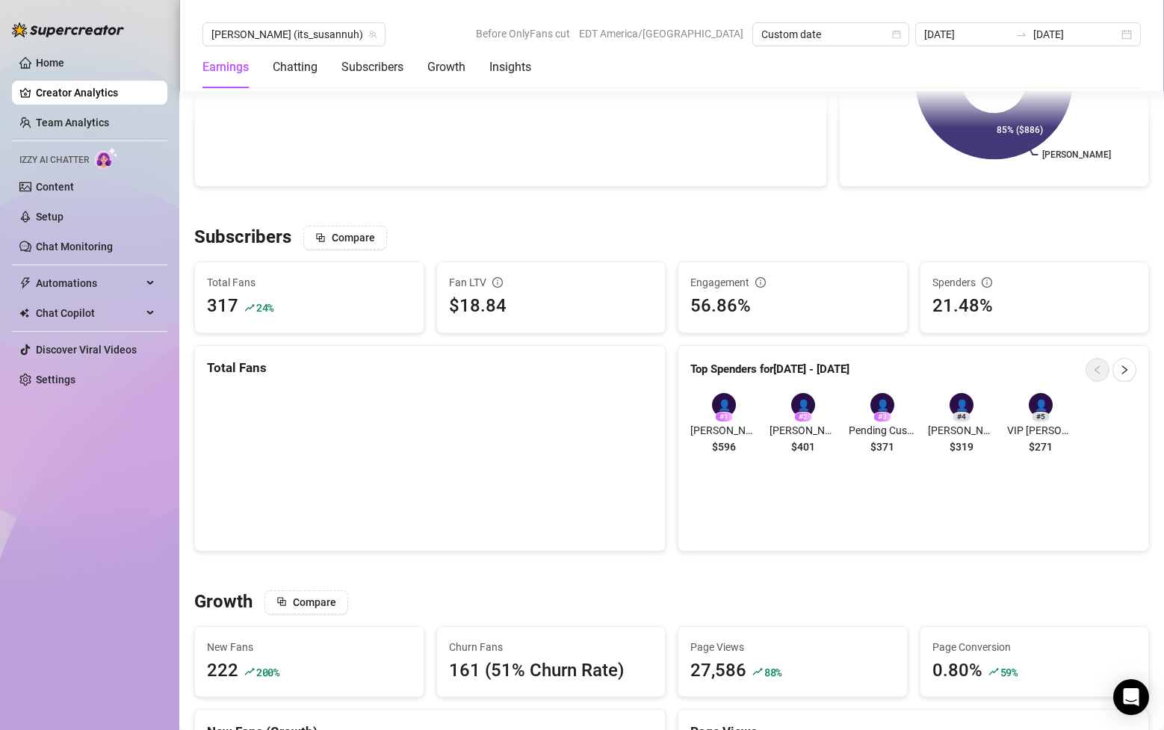
scroll to position [794, 0]
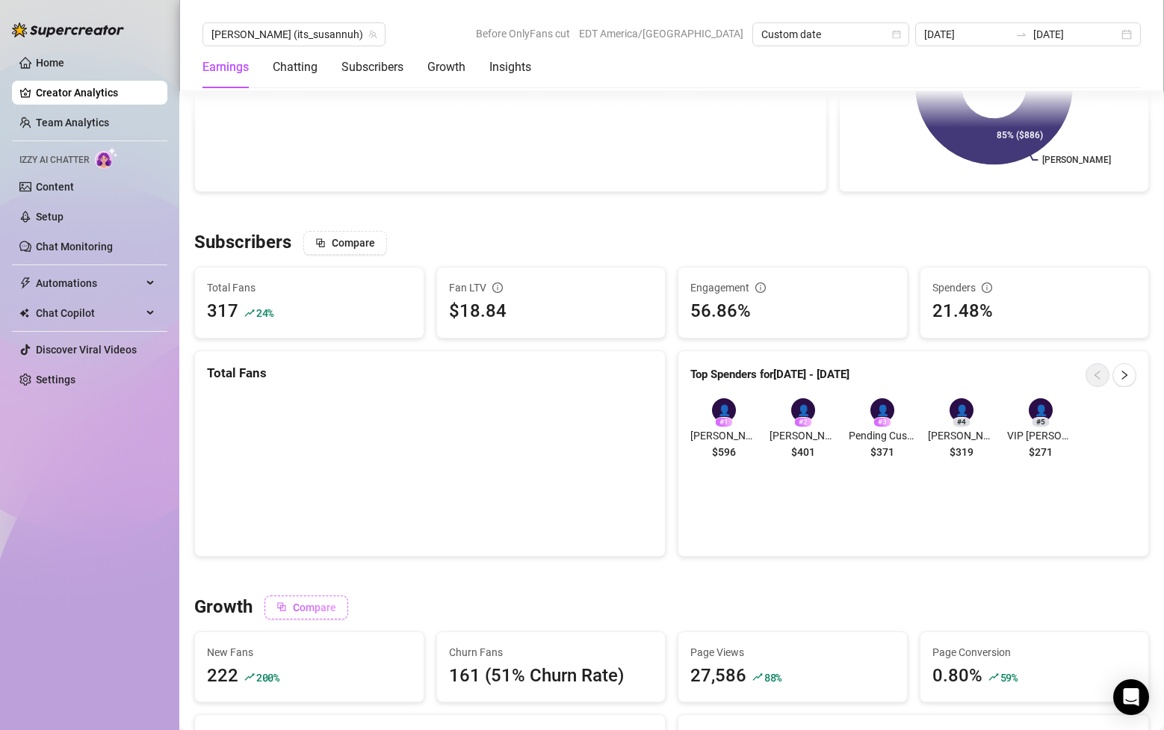
click at [314, 610] on span "Compare" at bounding box center [314, 608] width 43 height 12
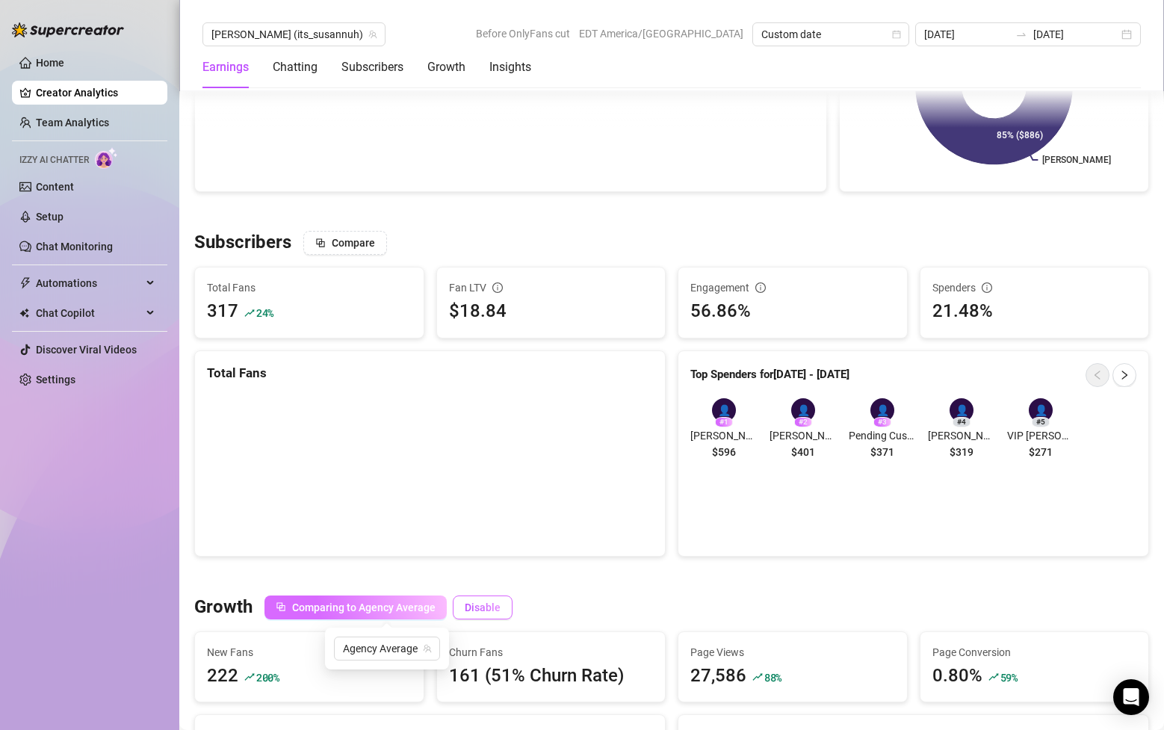
click at [489, 602] on span "Disable" at bounding box center [483, 608] width 36 height 12
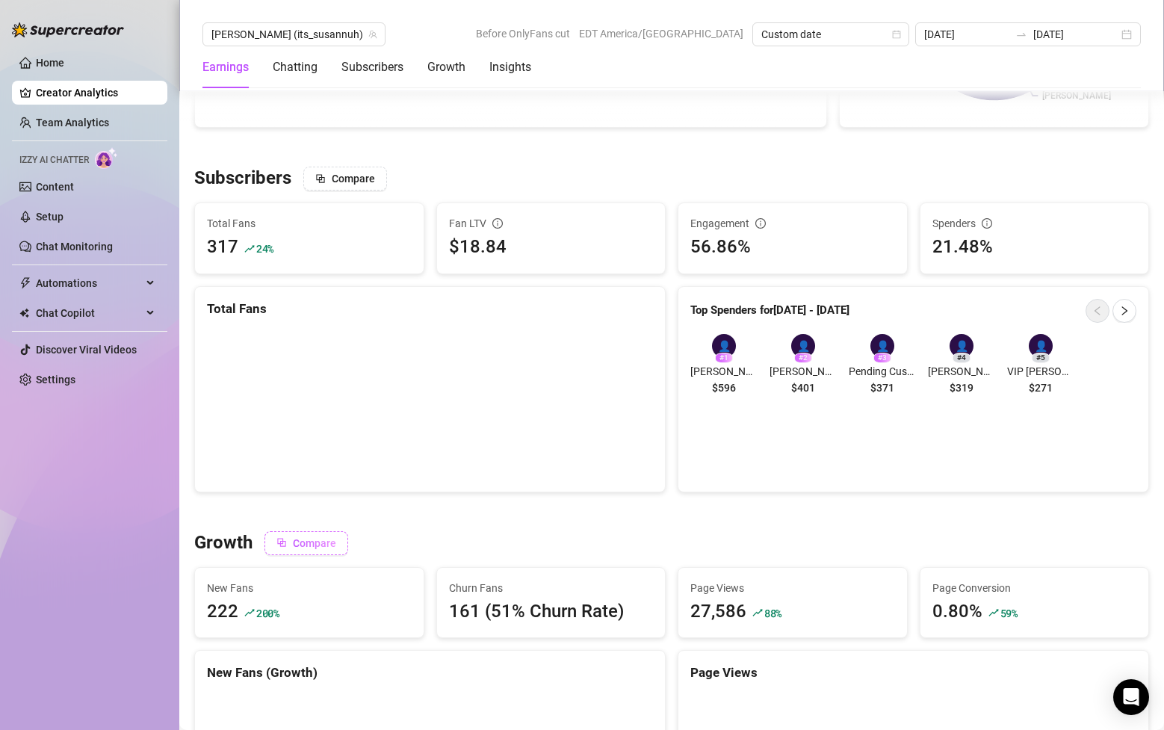
scroll to position [1048, 0]
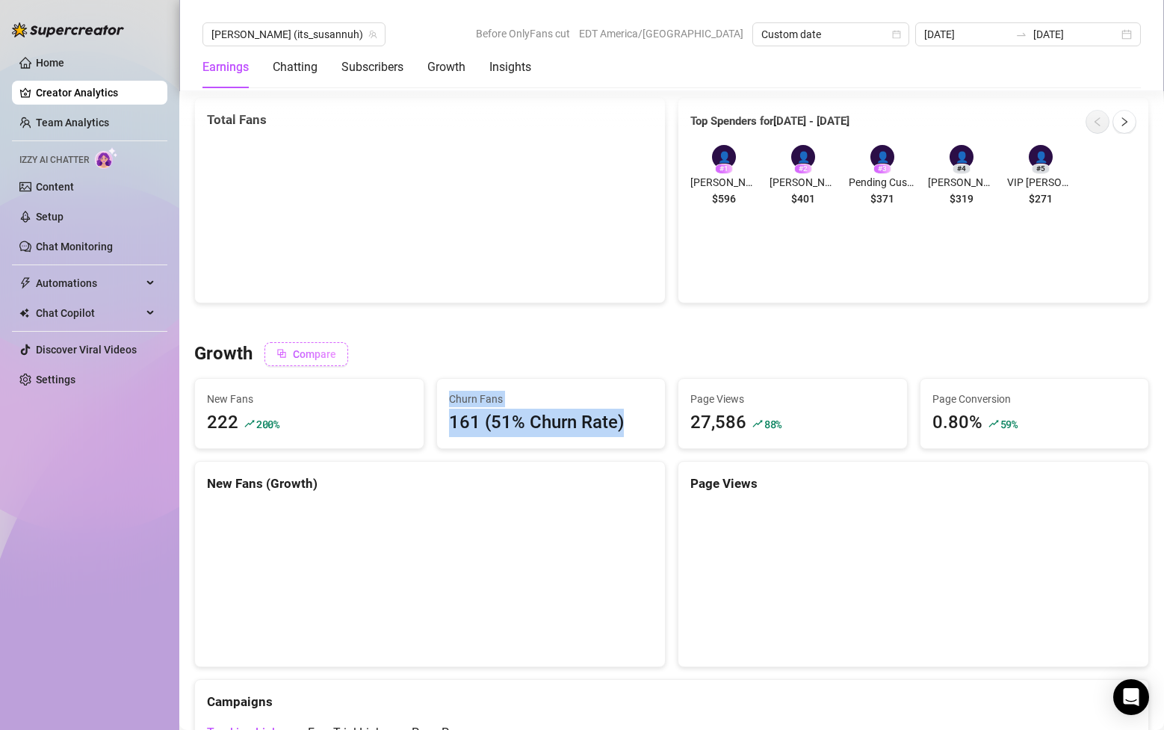
drag, startPoint x: 623, startPoint y: 425, endPoint x: 451, endPoint y: 395, distance: 174.5
click at [451, 395] on div "Churn Fans 161 (51% [PERSON_NAME])" at bounding box center [551, 414] width 205 height 46
copy div "Churn Fans 161 (51% [PERSON_NAME])"
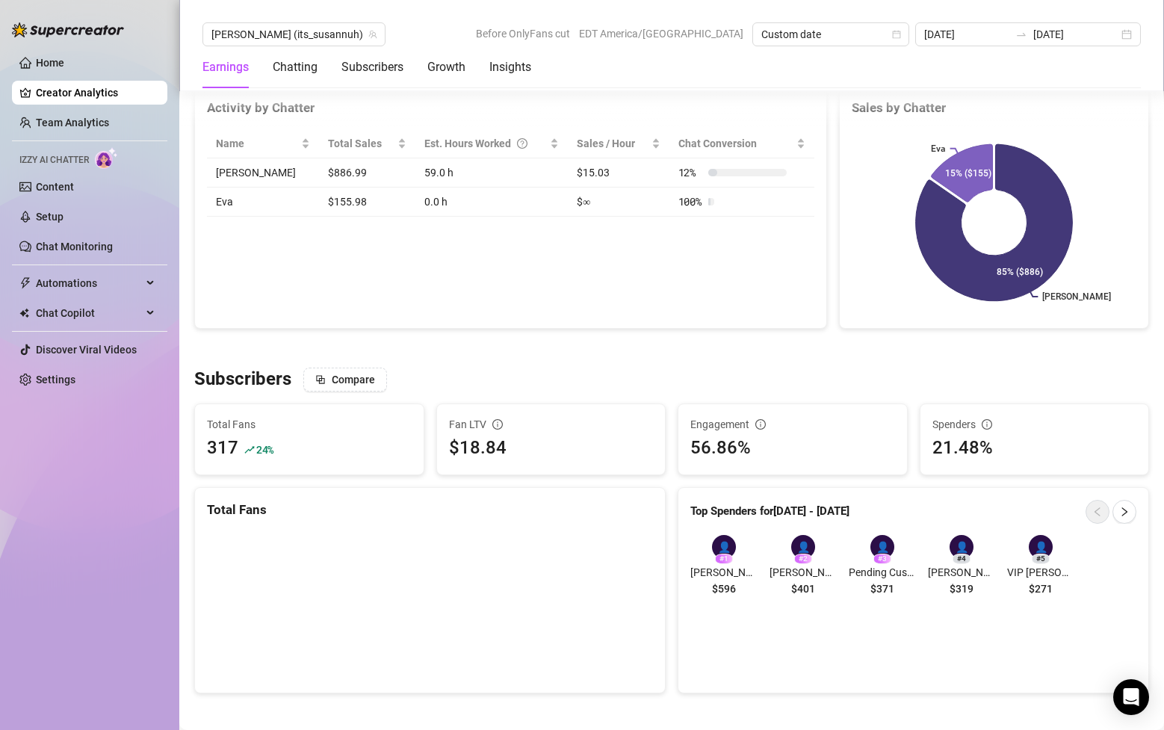
scroll to position [245, 0]
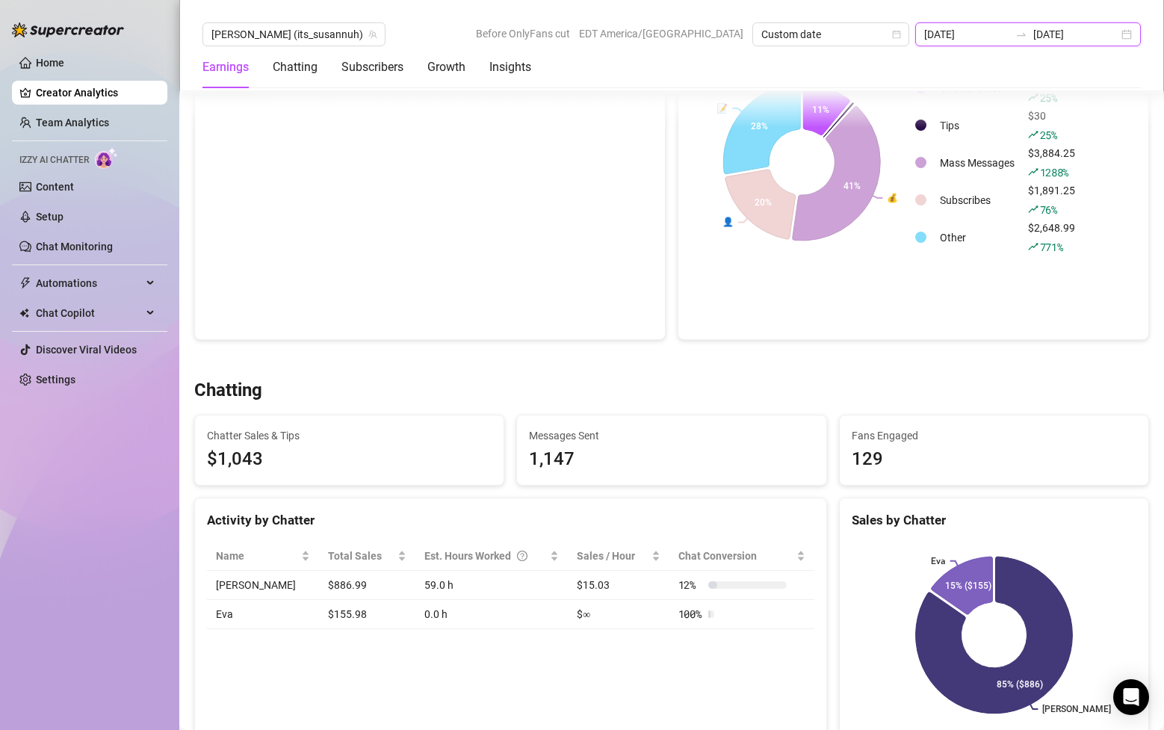
click at [1003, 38] on input "[DATE]" at bounding box center [967, 34] width 85 height 16
click at [999, 35] on input "[DATE]" at bounding box center [967, 34] width 85 height 16
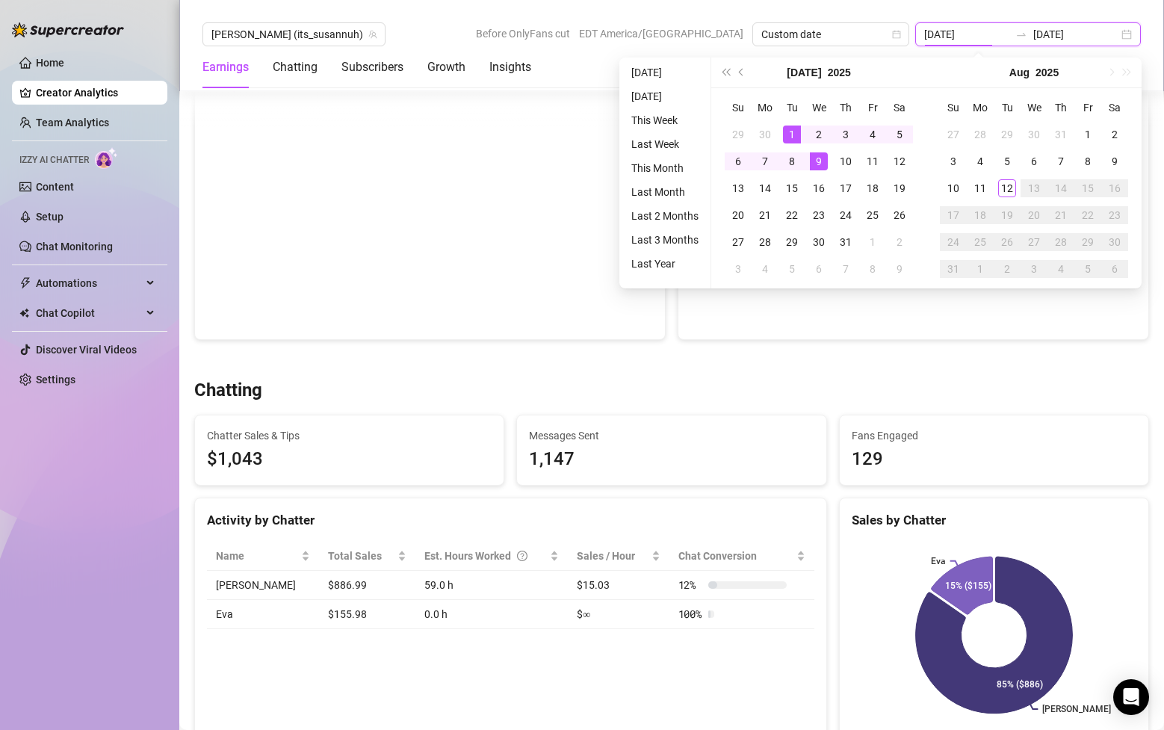
type input "[DATE]"
click at [1091, 35] on input "[DATE]" at bounding box center [1076, 34] width 85 height 16
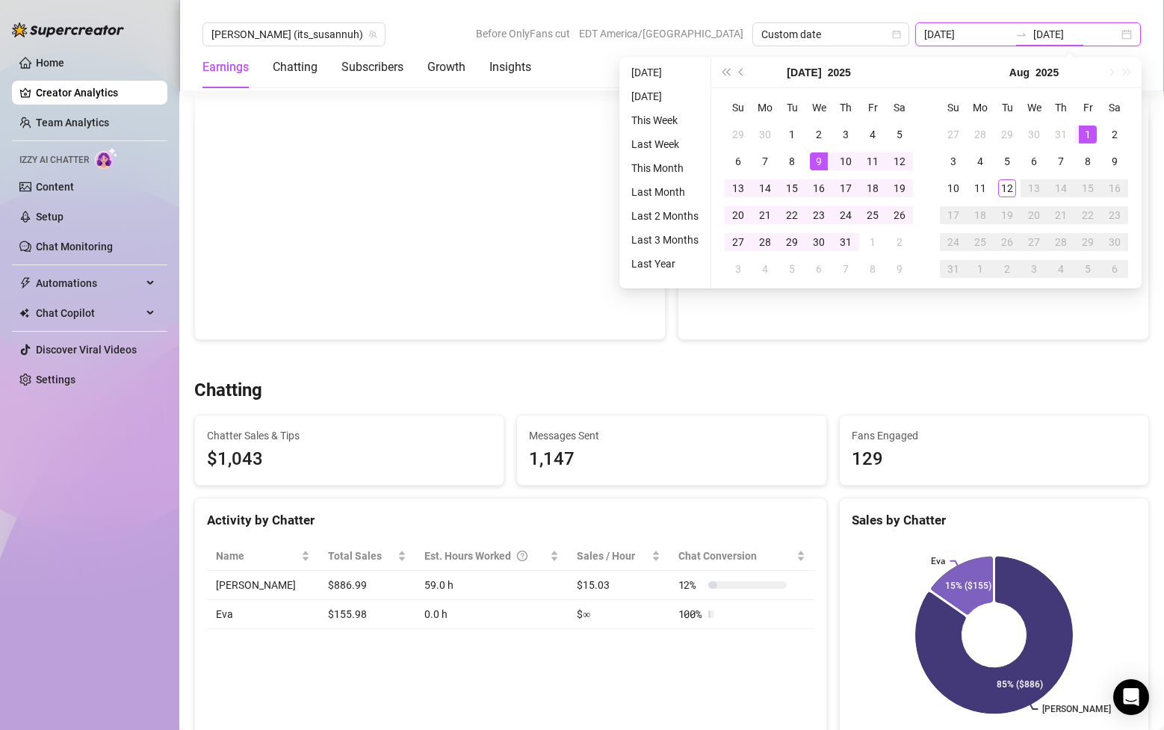
type input "[DATE]"
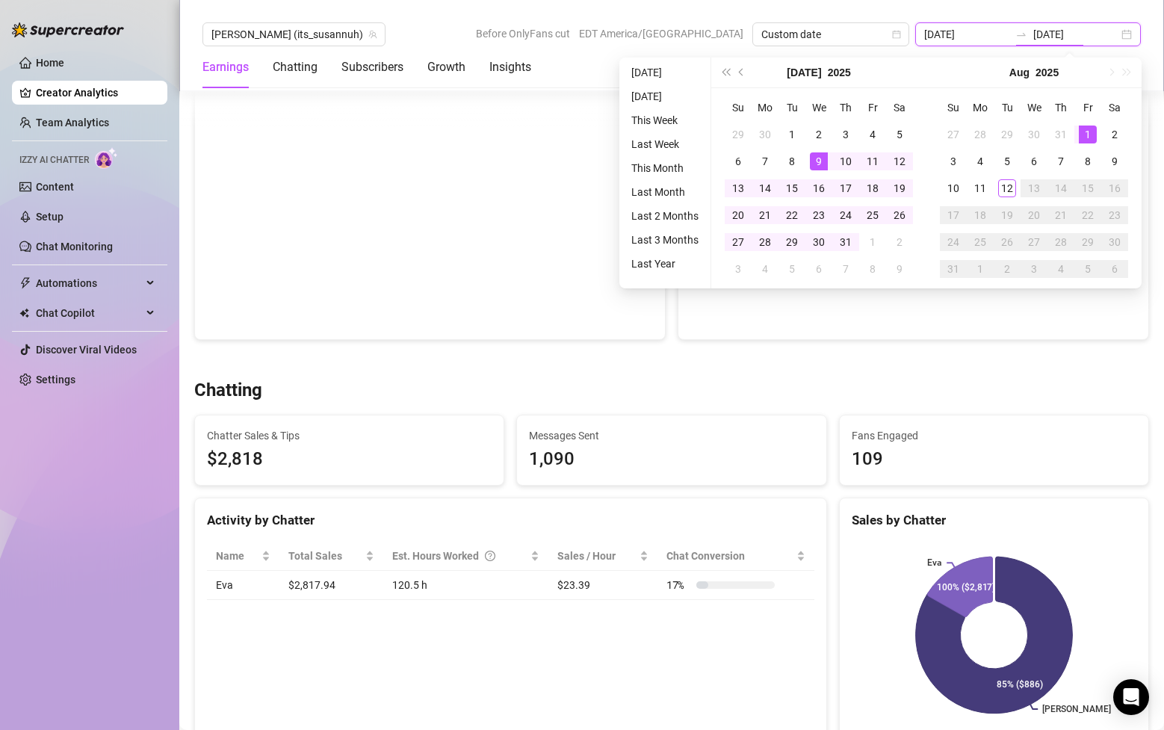
type input "[DATE]"
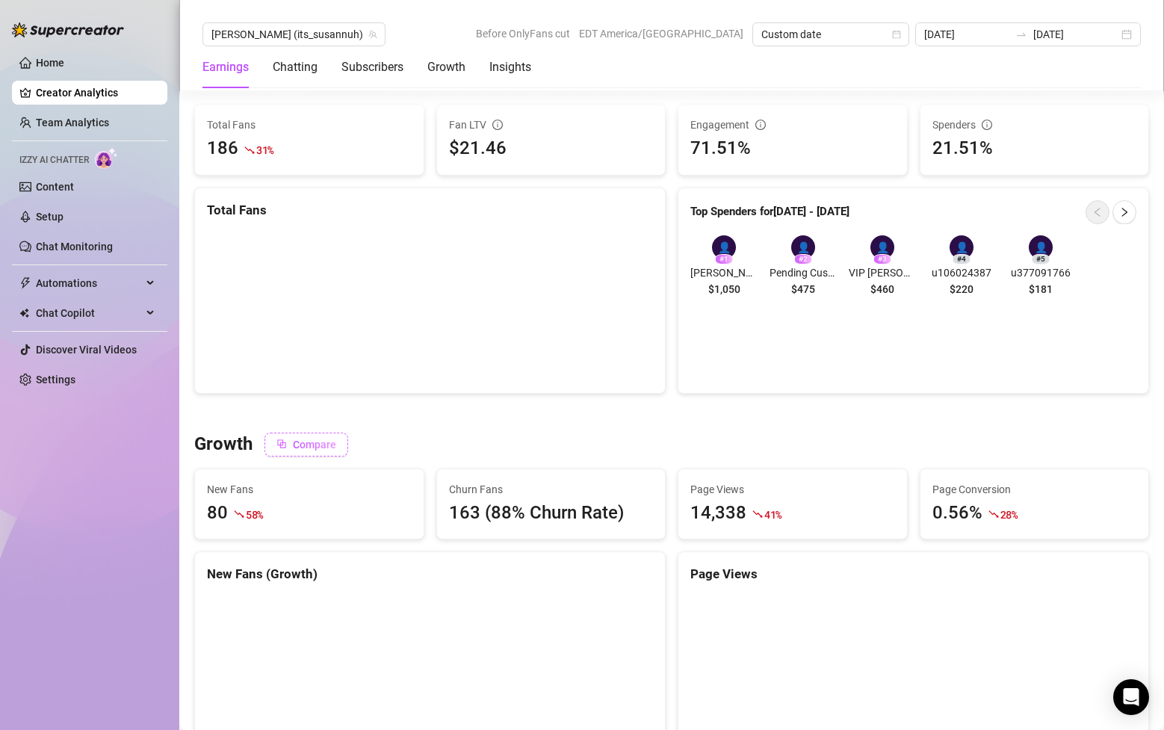
scroll to position [972, 0]
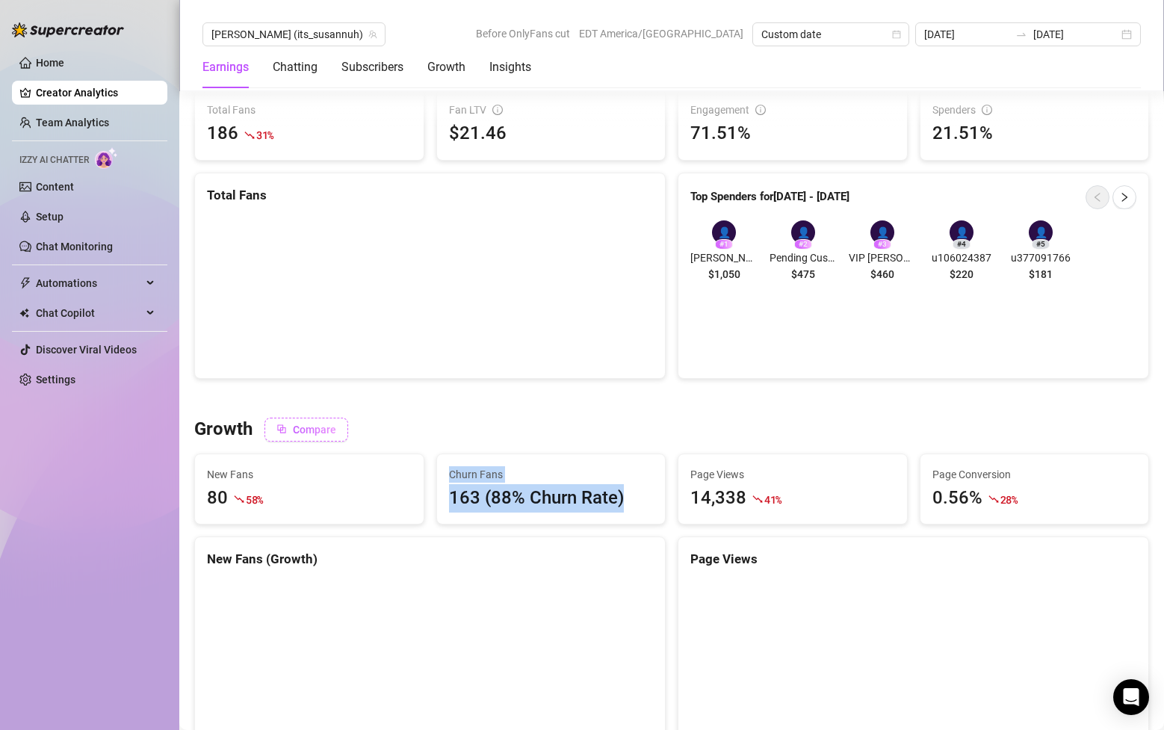
drag, startPoint x: 637, startPoint y: 507, endPoint x: 444, endPoint y: 475, distance: 195.6
click at [444, 475] on div "Churn Fans 163 (88% [PERSON_NAME])" at bounding box center [551, 489] width 229 height 70
copy div "Churn Fans 163 (88% [PERSON_NAME])"
